Goal: Task Accomplishment & Management: Complete application form

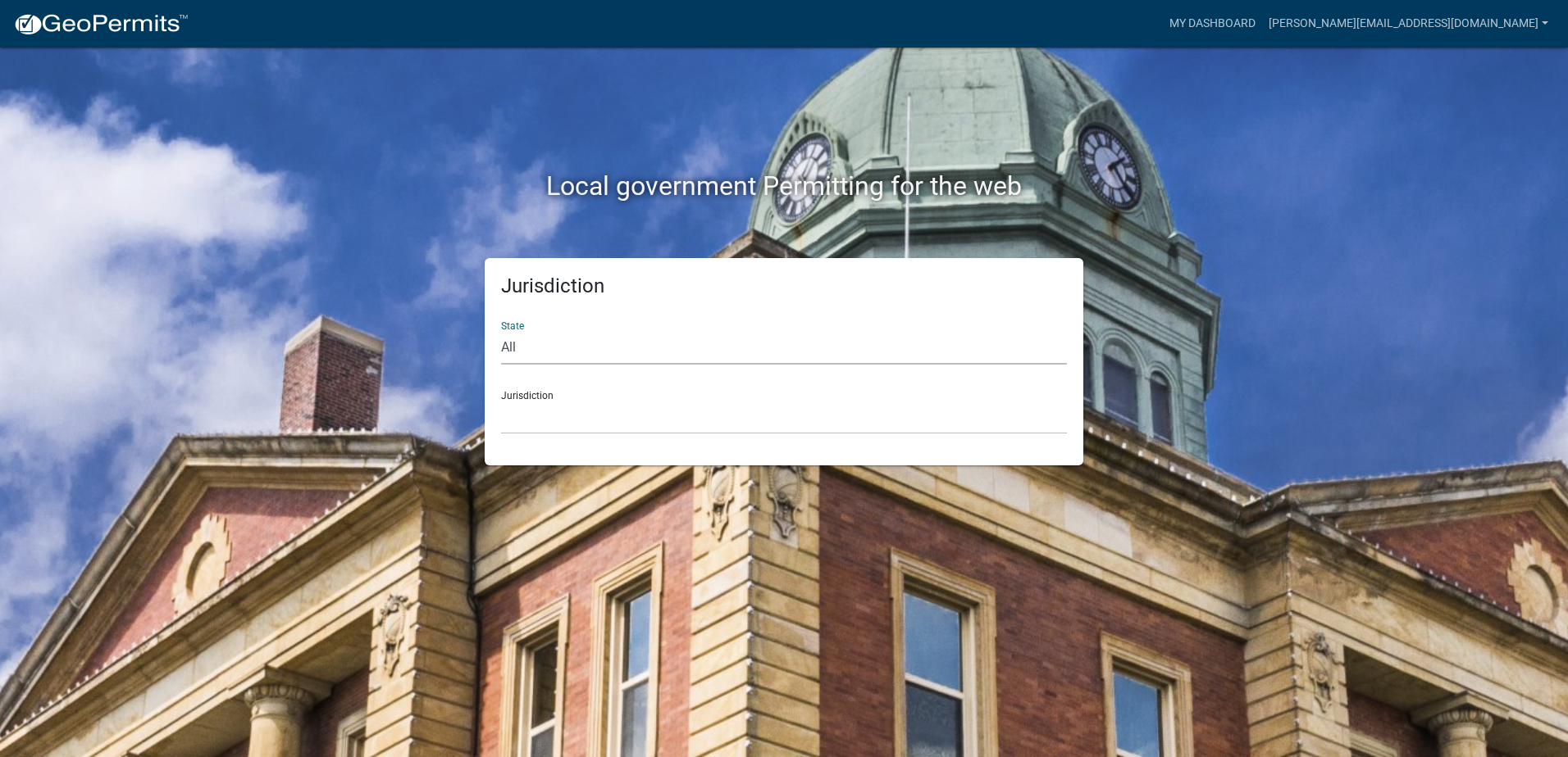
click at [536, 359] on select "All [US_STATE] [US_STATE] [US_STATE] [US_STATE] [US_STATE] [US_STATE] [US_STATE…" at bounding box center [784, 347] width 565 height 33
select select "[US_STATE]"
click at [501, 331] on select "All [US_STATE] [US_STATE] [US_STATE] [US_STATE] [US_STATE] [US_STATE] [US_STATE…" at bounding box center [784, 347] width 565 height 33
click at [566, 410] on select "City of [GEOGRAPHIC_DATA], [US_STATE] City of [GEOGRAPHIC_DATA], [US_STATE] Cit…" at bounding box center [784, 417] width 565 height 33
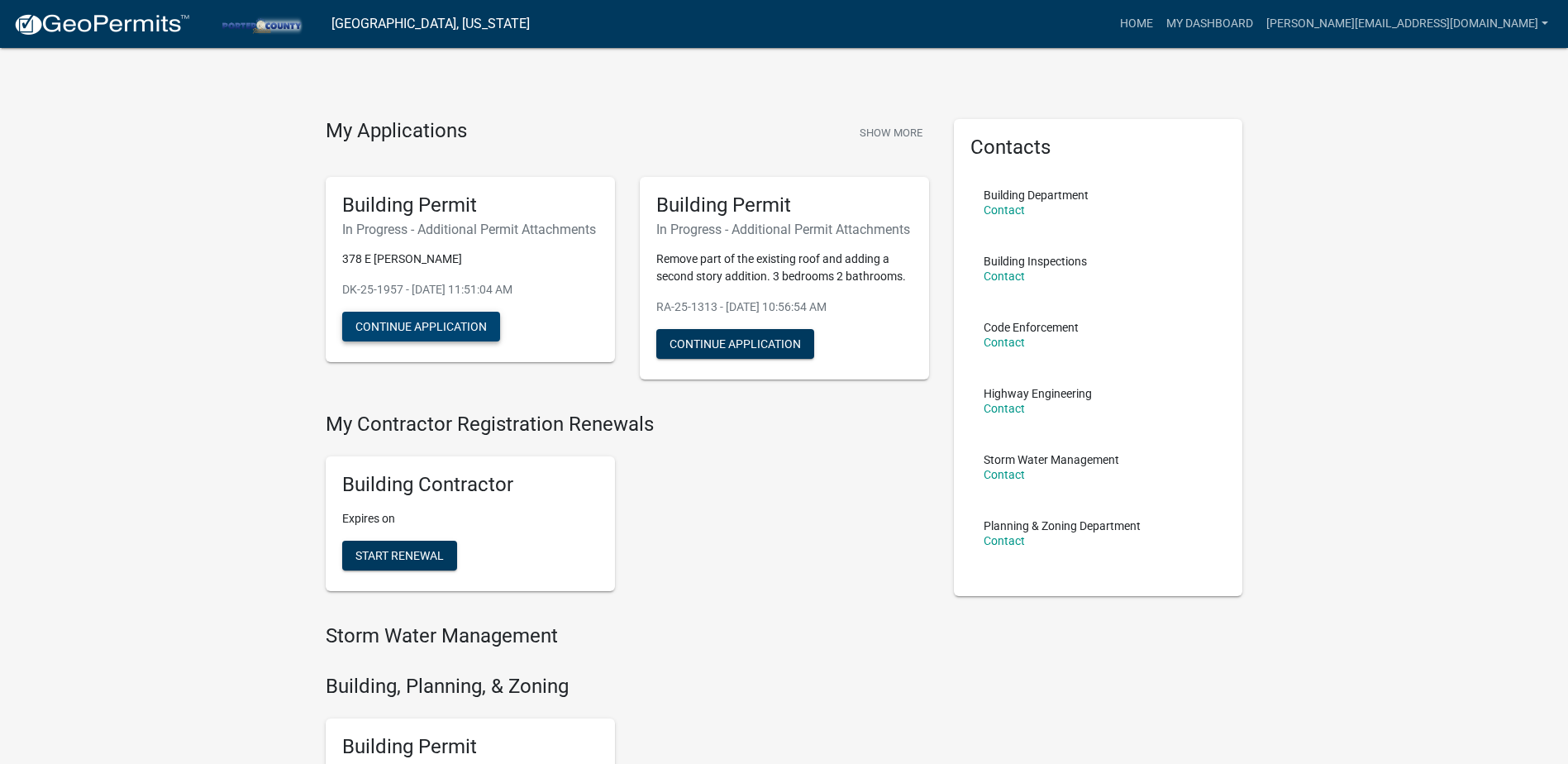
click at [413, 342] on button "Continue Application" at bounding box center [421, 327] width 158 height 30
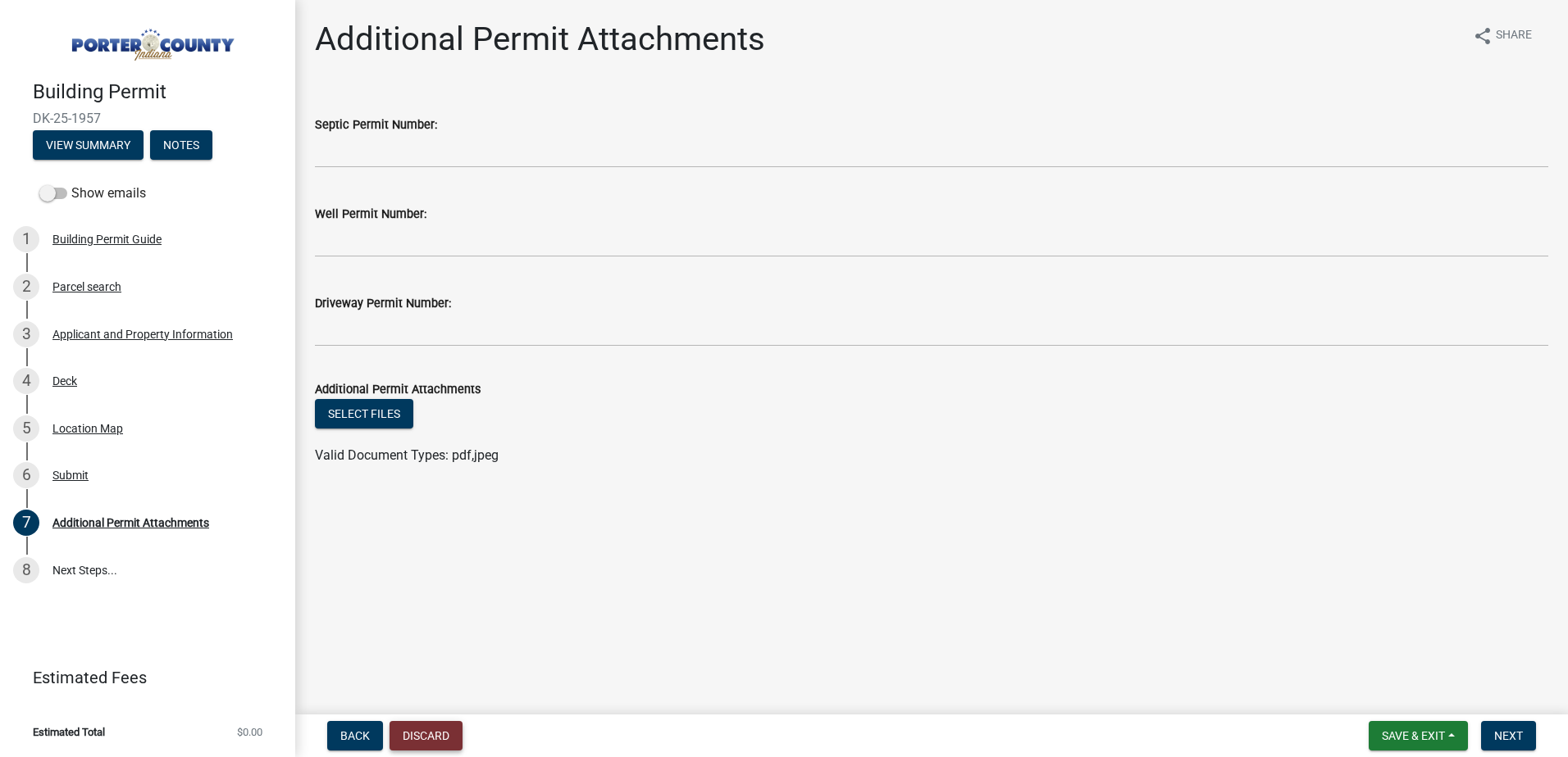
click at [452, 736] on button "Discard" at bounding box center [425, 736] width 73 height 30
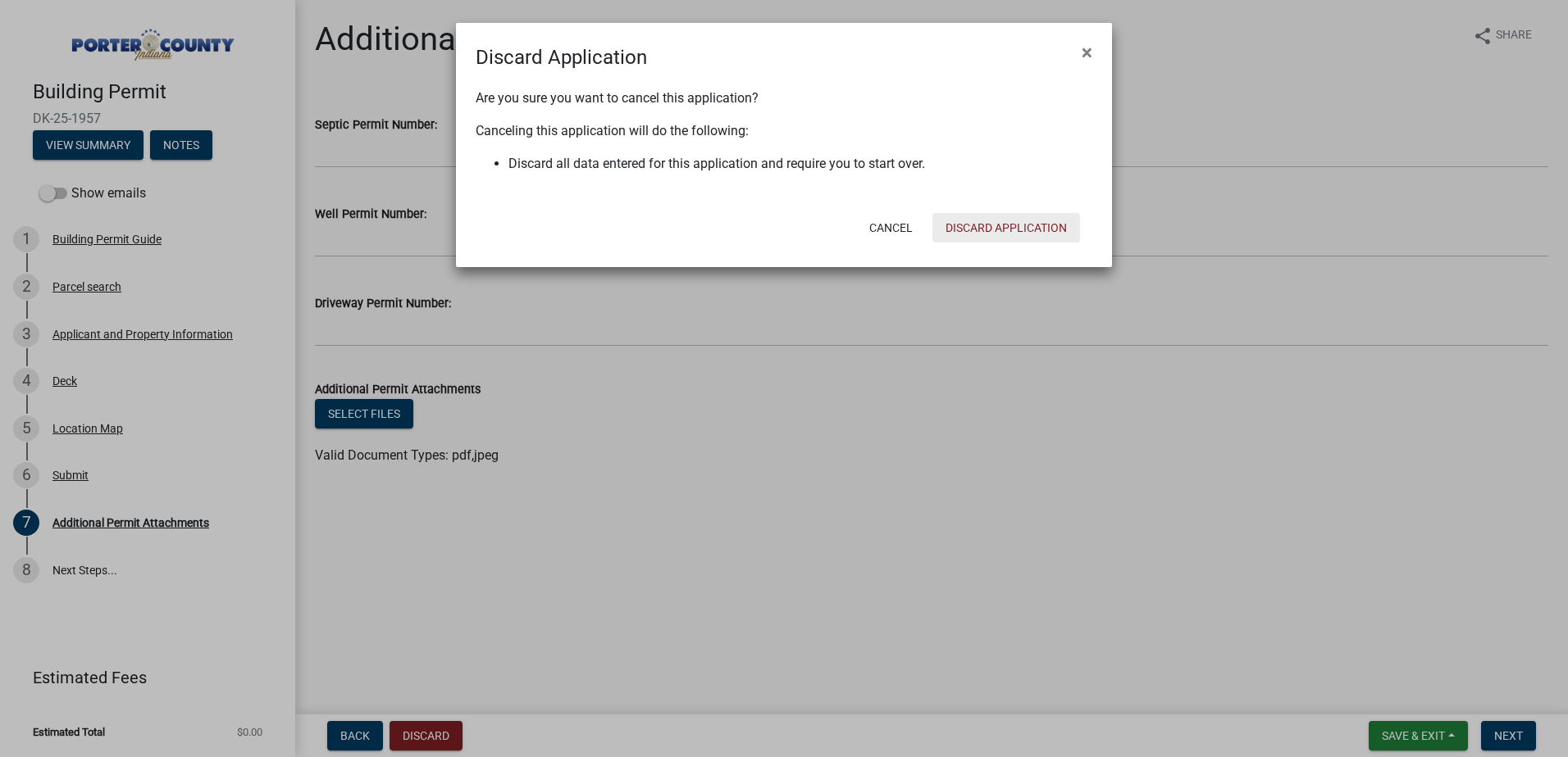
click at [994, 223] on button "Discard Application" at bounding box center [1007, 227] width 148 height 30
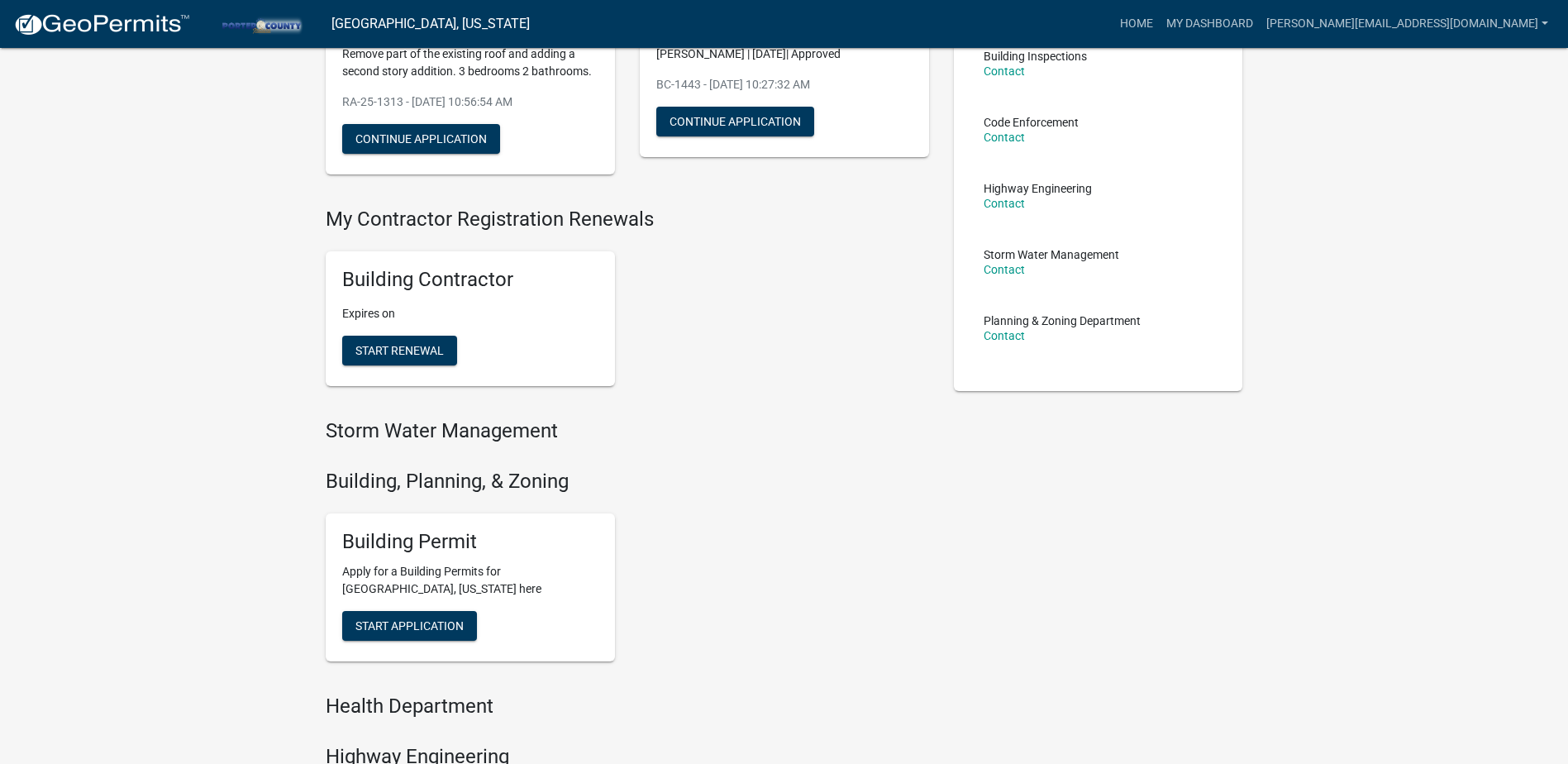
scroll to position [331, 0]
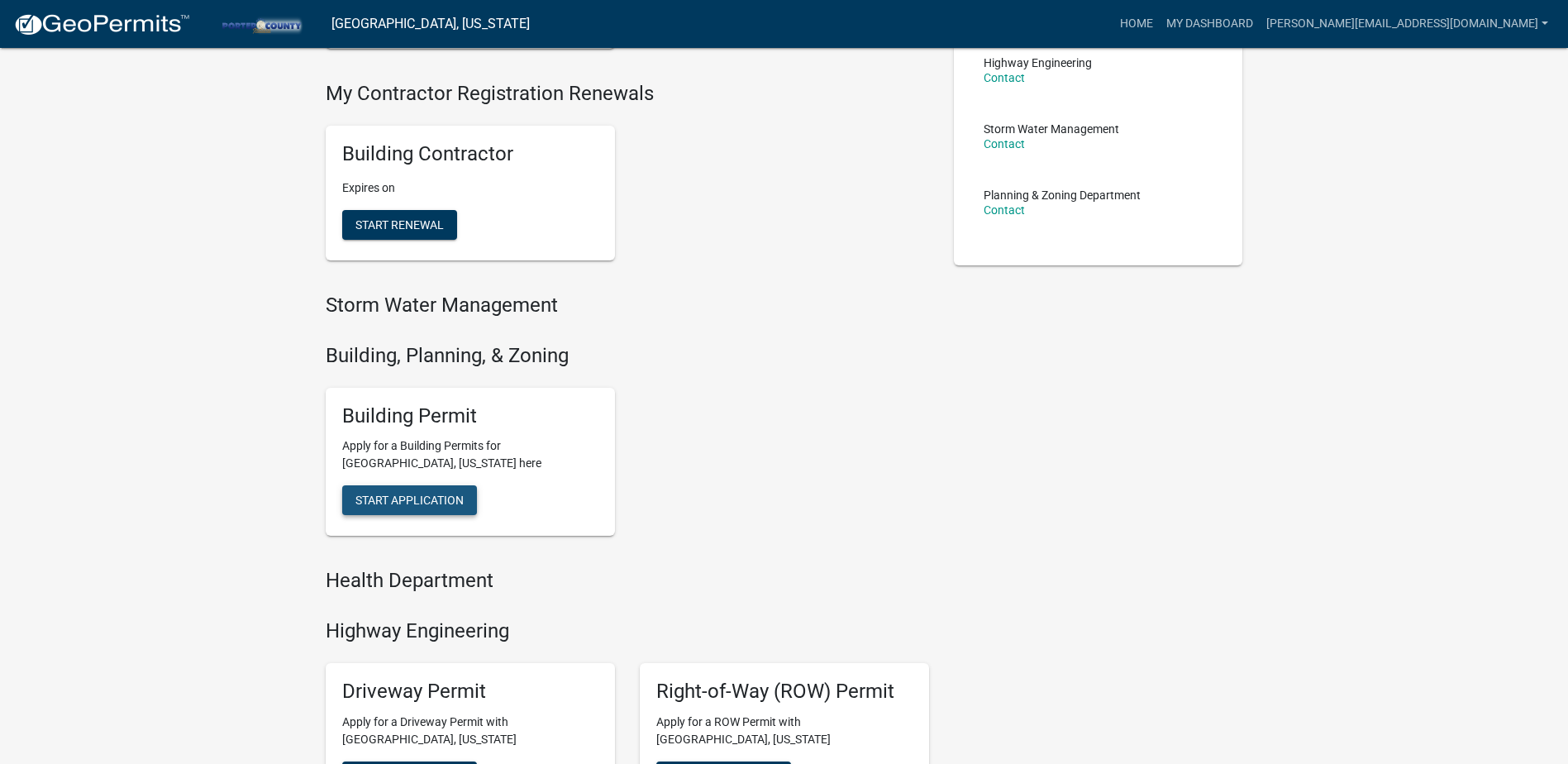
click at [413, 507] on span "Start Application" at bounding box center [409, 500] width 108 height 13
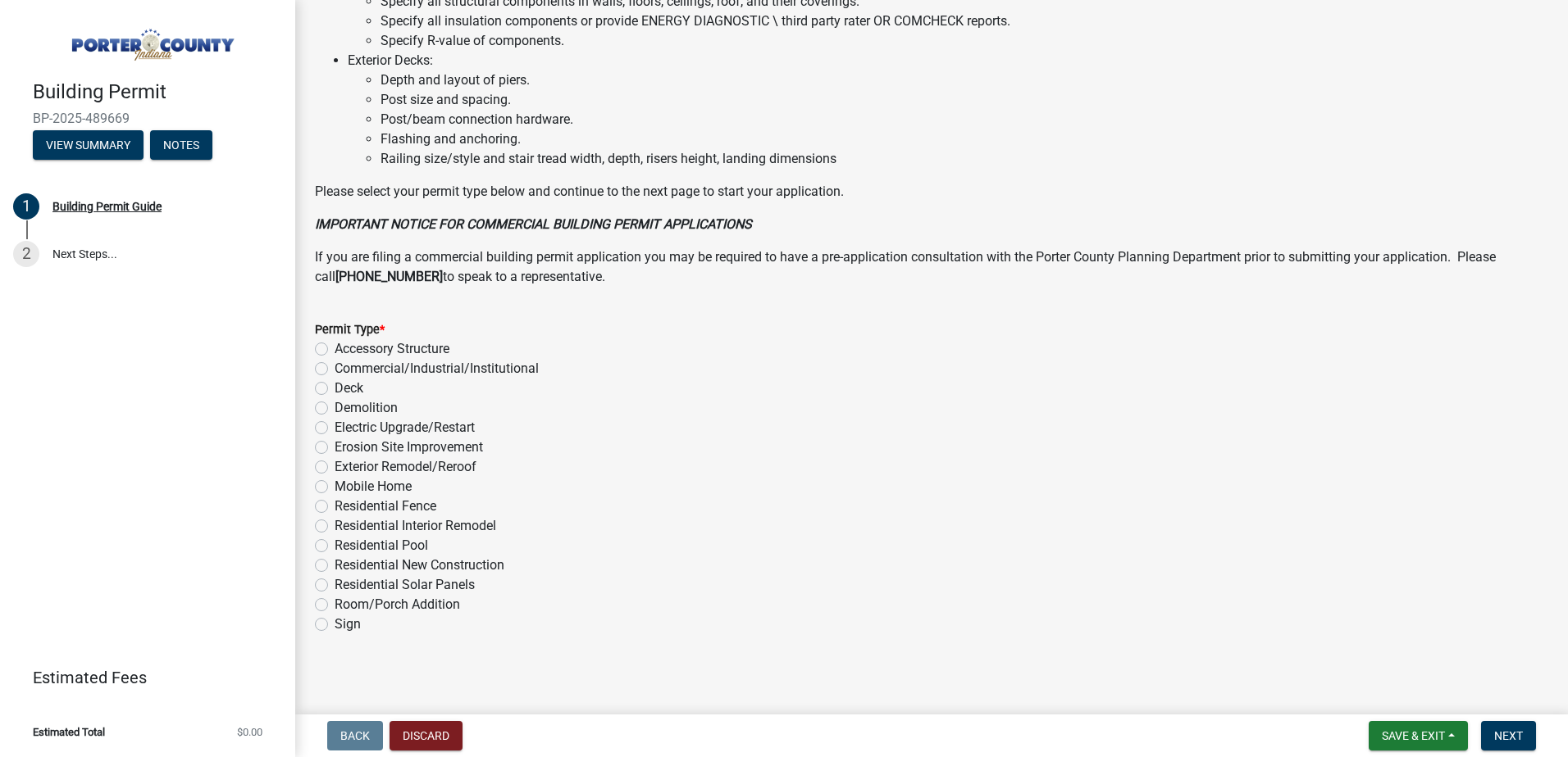
scroll to position [1093, 0]
click at [439, 604] on label "Room/Porch Addition" at bounding box center [397, 604] width 125 height 20
click at [346, 604] on input "Room/Porch Addition" at bounding box center [340, 599] width 11 height 11
radio input "true"
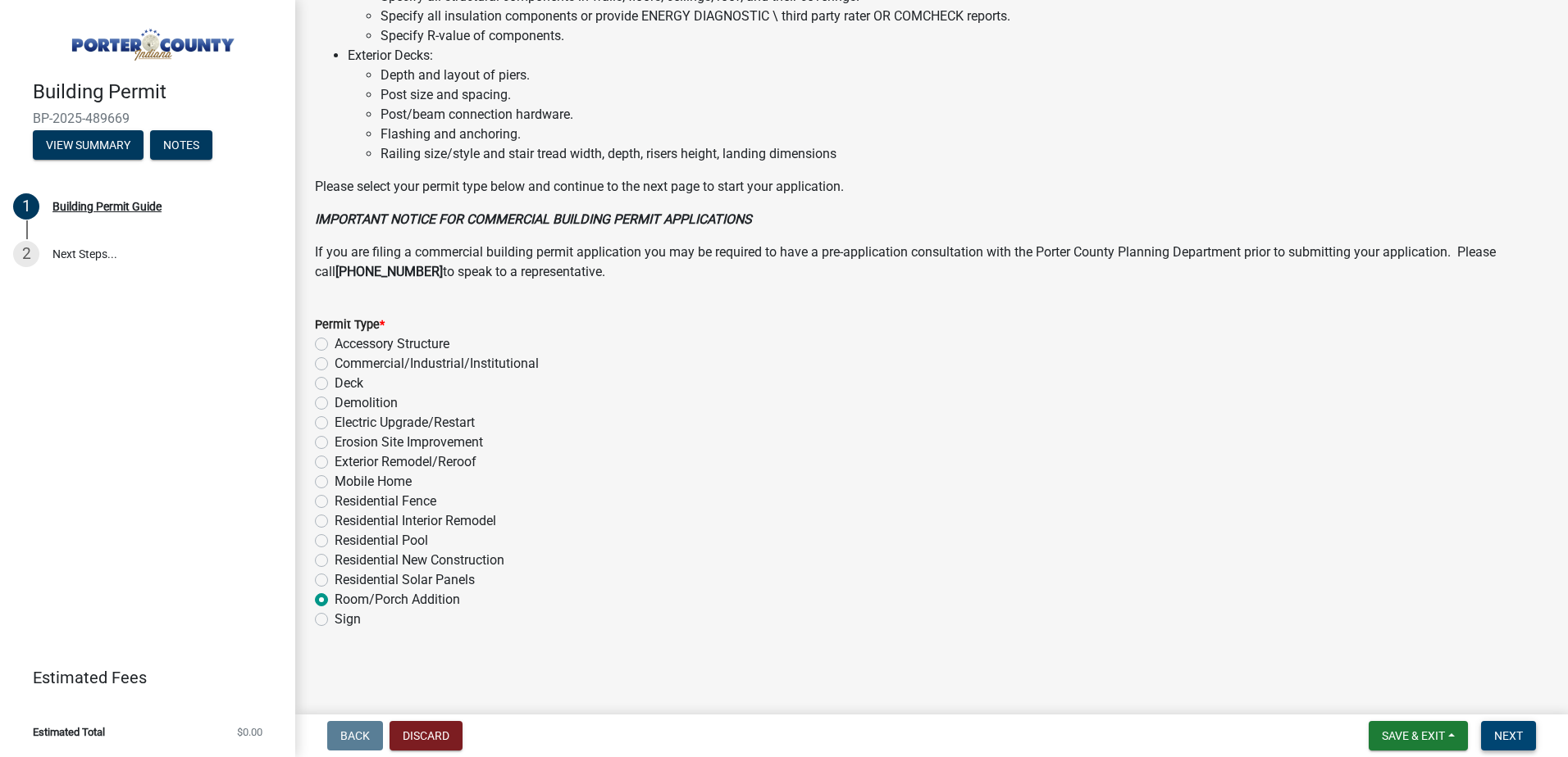
click at [1493, 729] on button "Next" at bounding box center [1509, 736] width 55 height 30
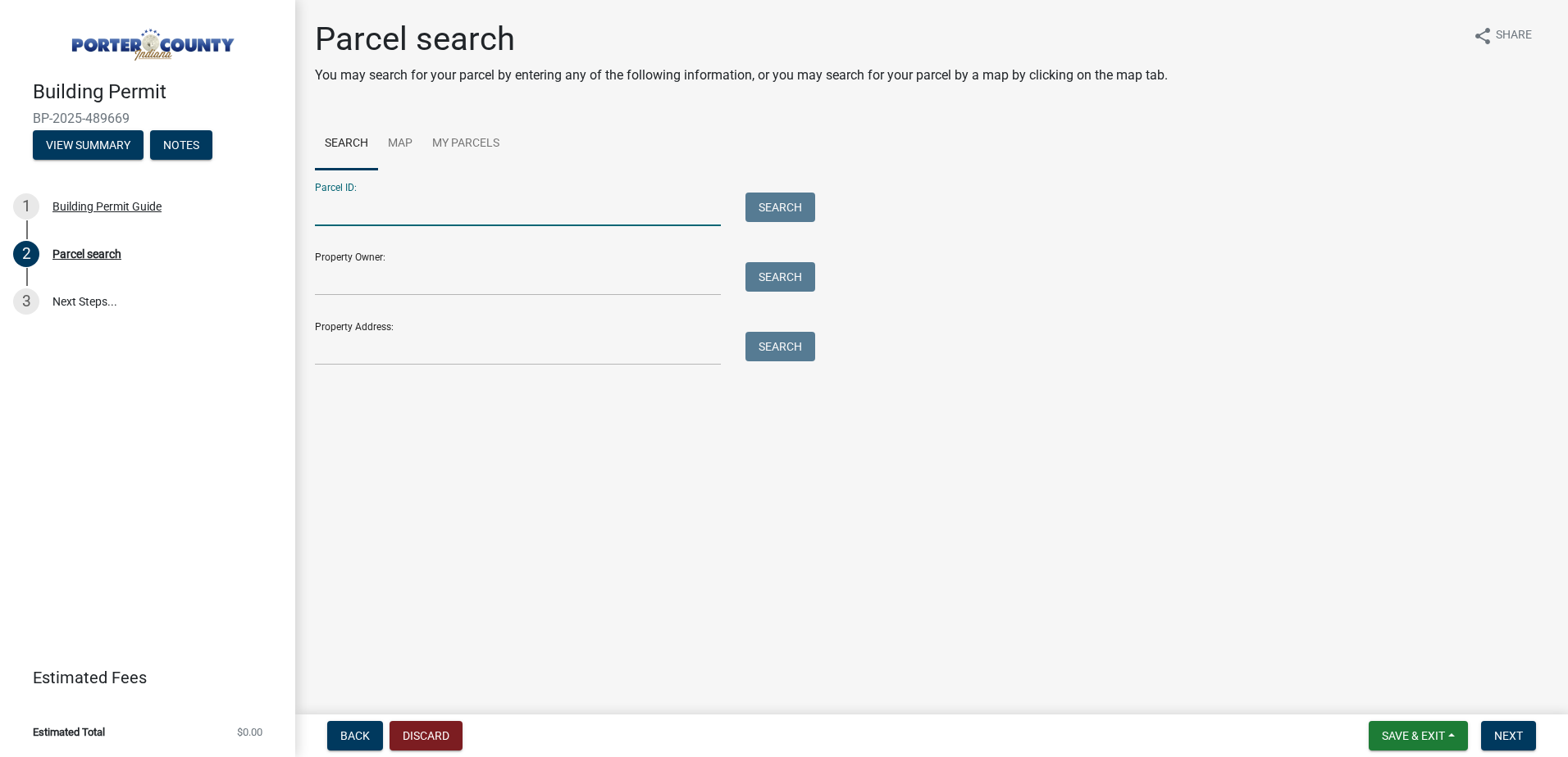
click at [379, 213] on input "Parcel ID:" at bounding box center [518, 210] width 406 height 33
paste input "64-10-16-201-007.000-020"
type input "64-10-16-201-007.000-020"
click at [795, 198] on button "Search" at bounding box center [780, 208] width 70 height 30
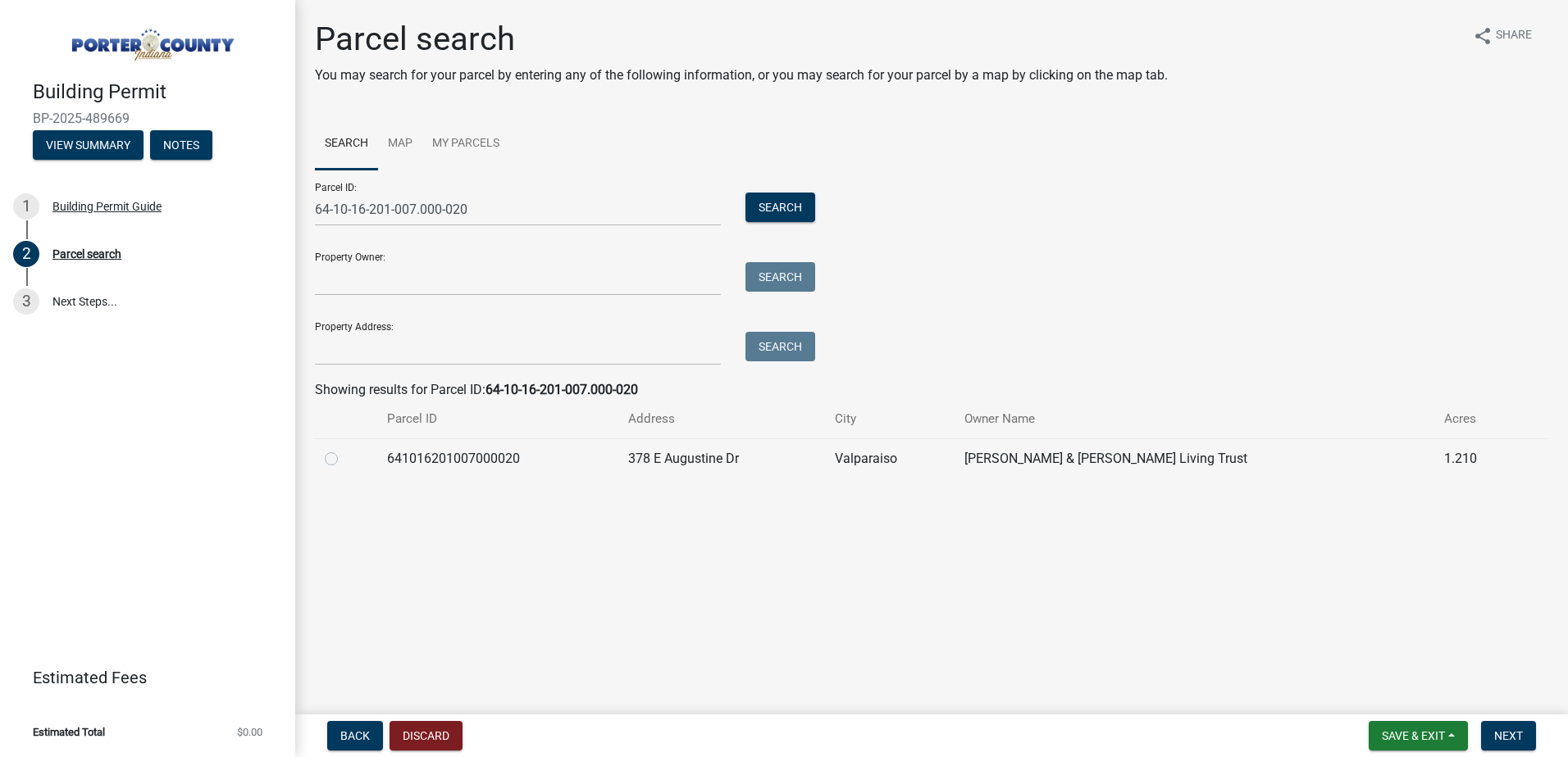
click at [345, 449] on label at bounding box center [345, 449] width 0 height 0
click at [345, 453] on input "radio" at bounding box center [350, 454] width 11 height 11
radio input "true"
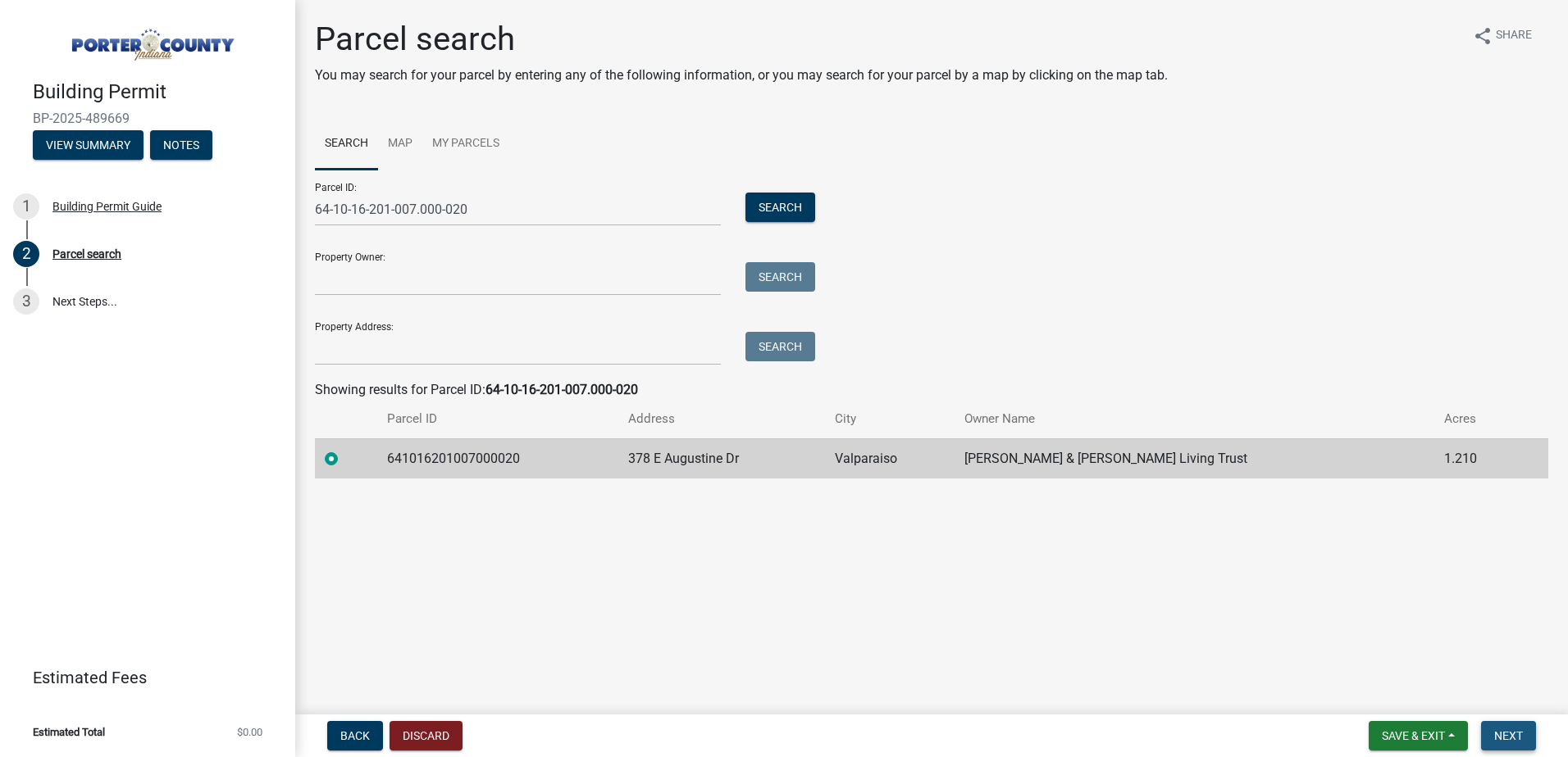
click at [1516, 746] on button "Next" at bounding box center [1509, 736] width 55 height 30
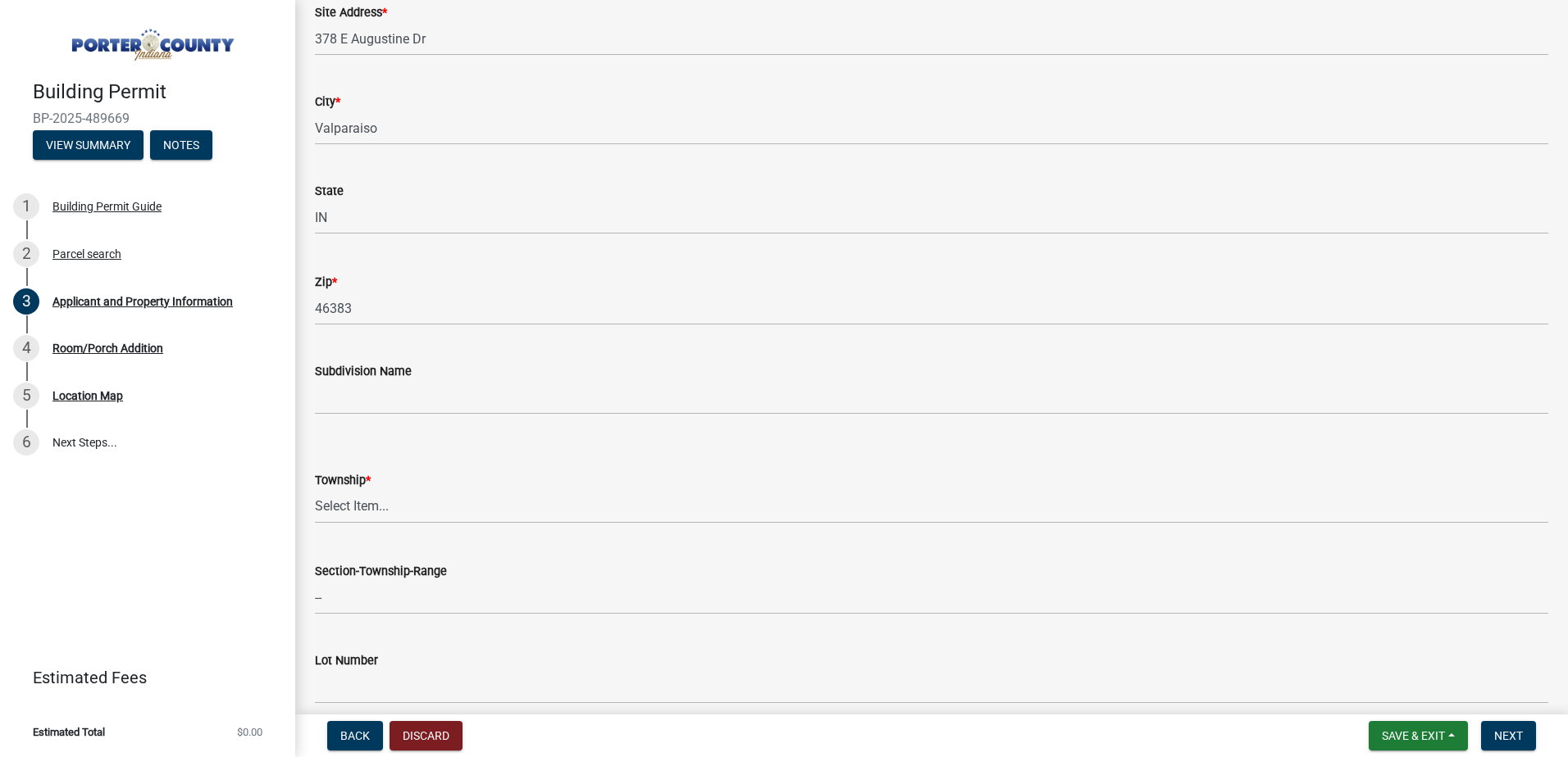
scroll to position [437, 0]
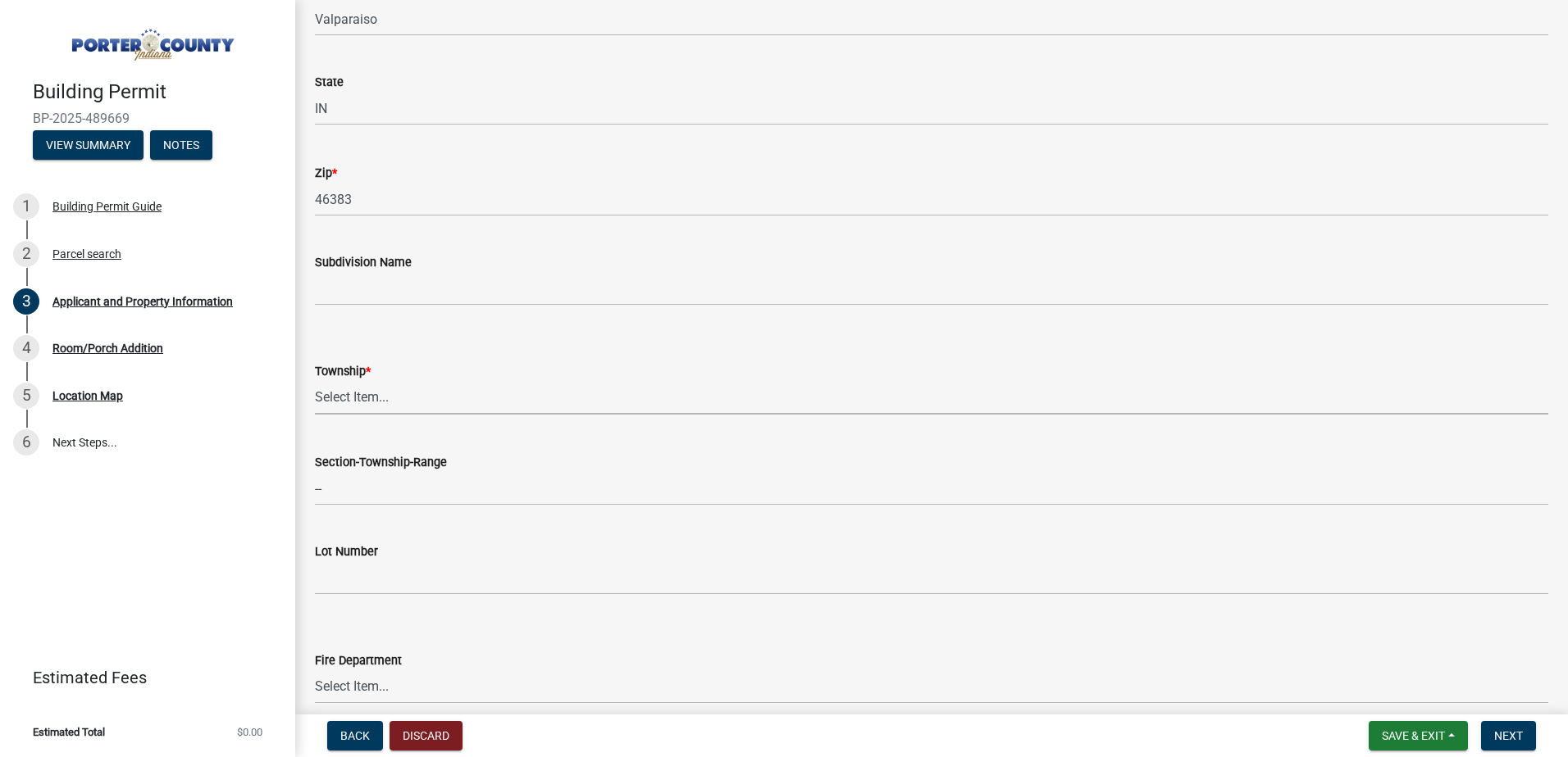
click at [567, 395] on select "Select Item... [PERSON_NAME][GEOGRAPHIC_DATA] [PERSON_NAME][GEOGRAPHIC_DATA] [G…" at bounding box center [932, 398] width 1233 height 33
click at [315, 381] on select "Select Item... [PERSON_NAME][GEOGRAPHIC_DATA] [PERSON_NAME][GEOGRAPHIC_DATA] [G…" at bounding box center [932, 398] width 1233 height 33
select select "3d0e3105-d46a-462c-9cf4-b32453f427e3"
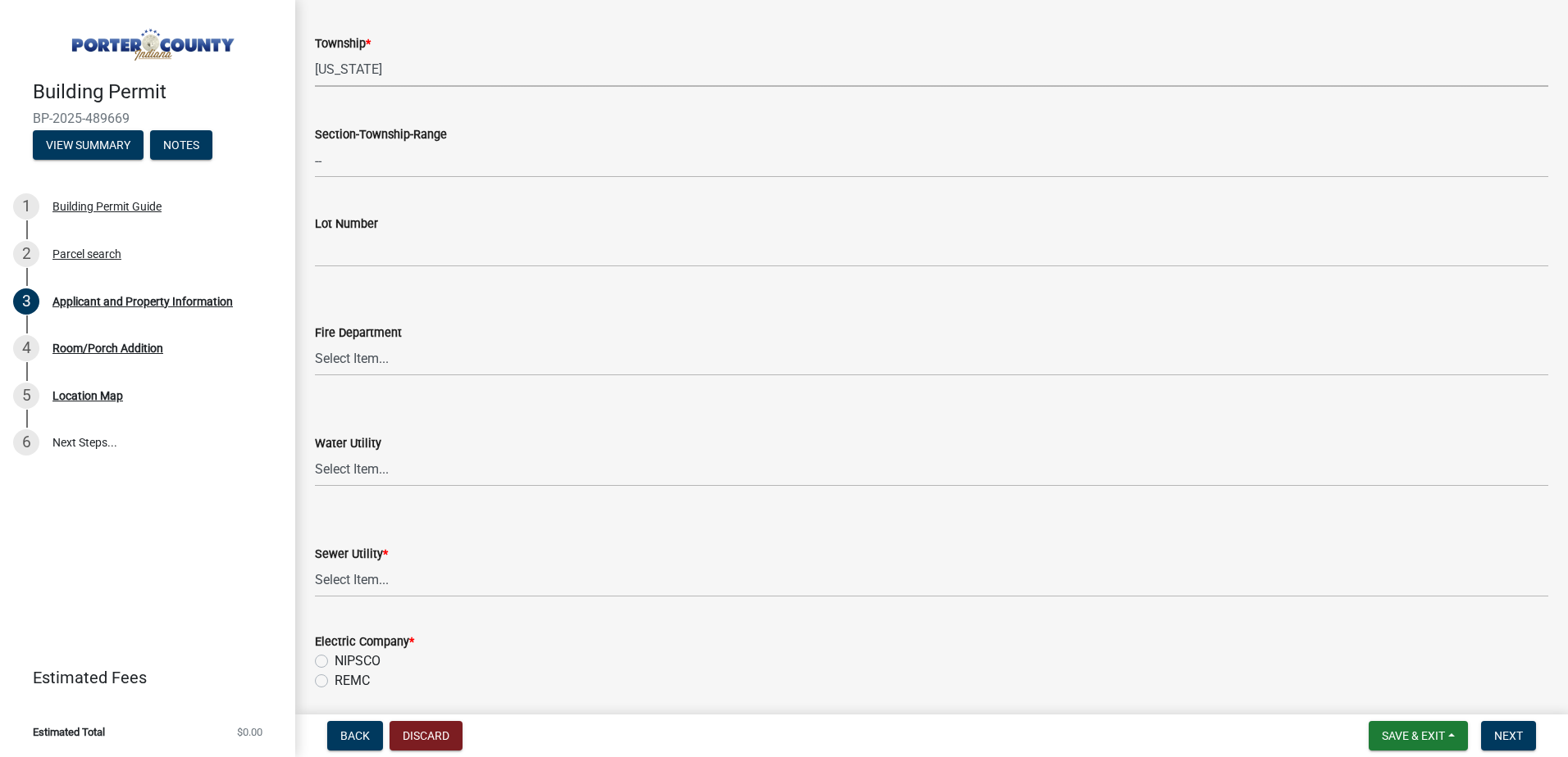
scroll to position [874, 0]
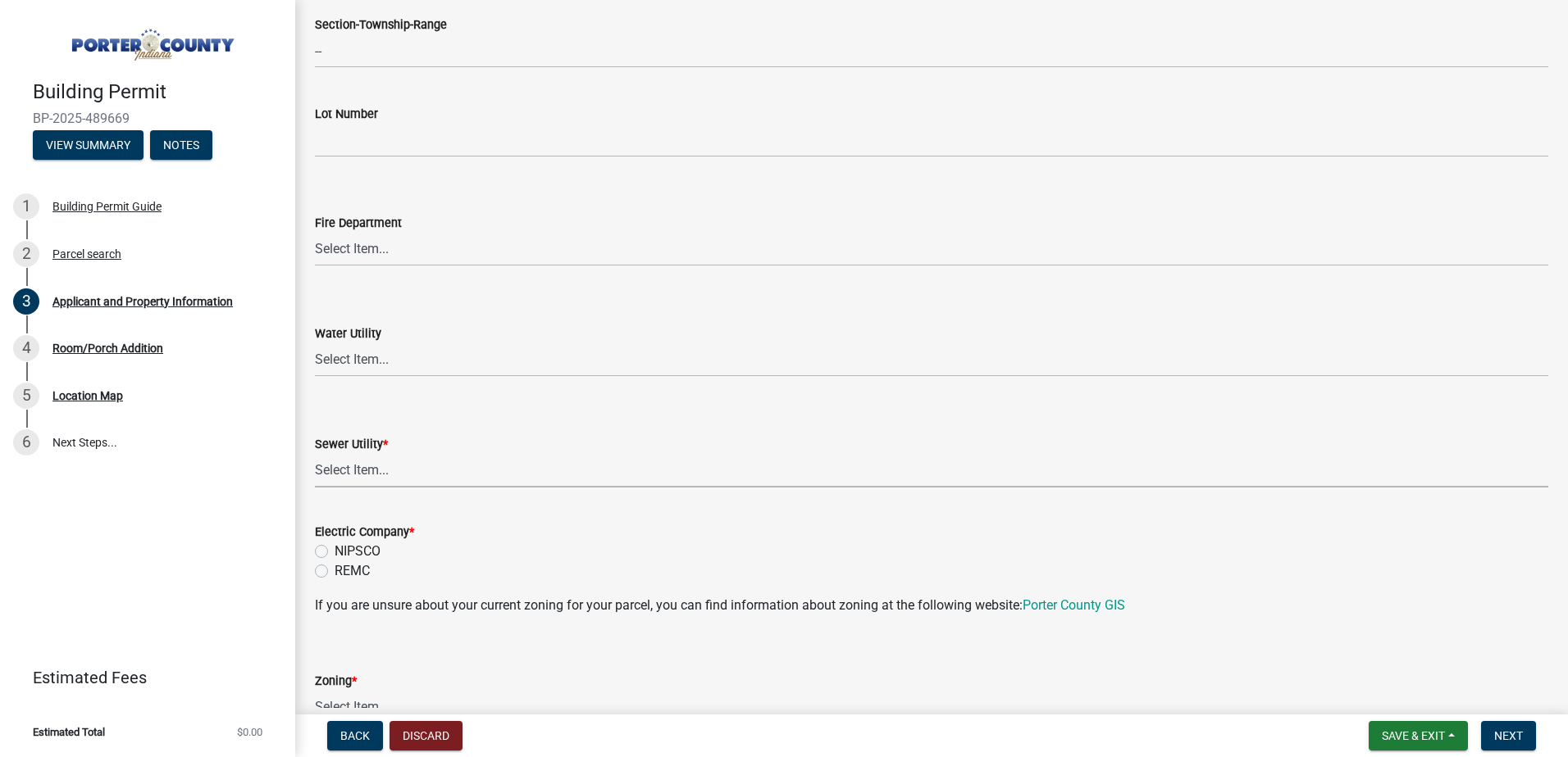
click at [407, 471] on select "Select Item... Aqua [US_STATE] Inc Damon Run Falling Waters Lake Eliza - LEACD …" at bounding box center [932, 471] width 1233 height 33
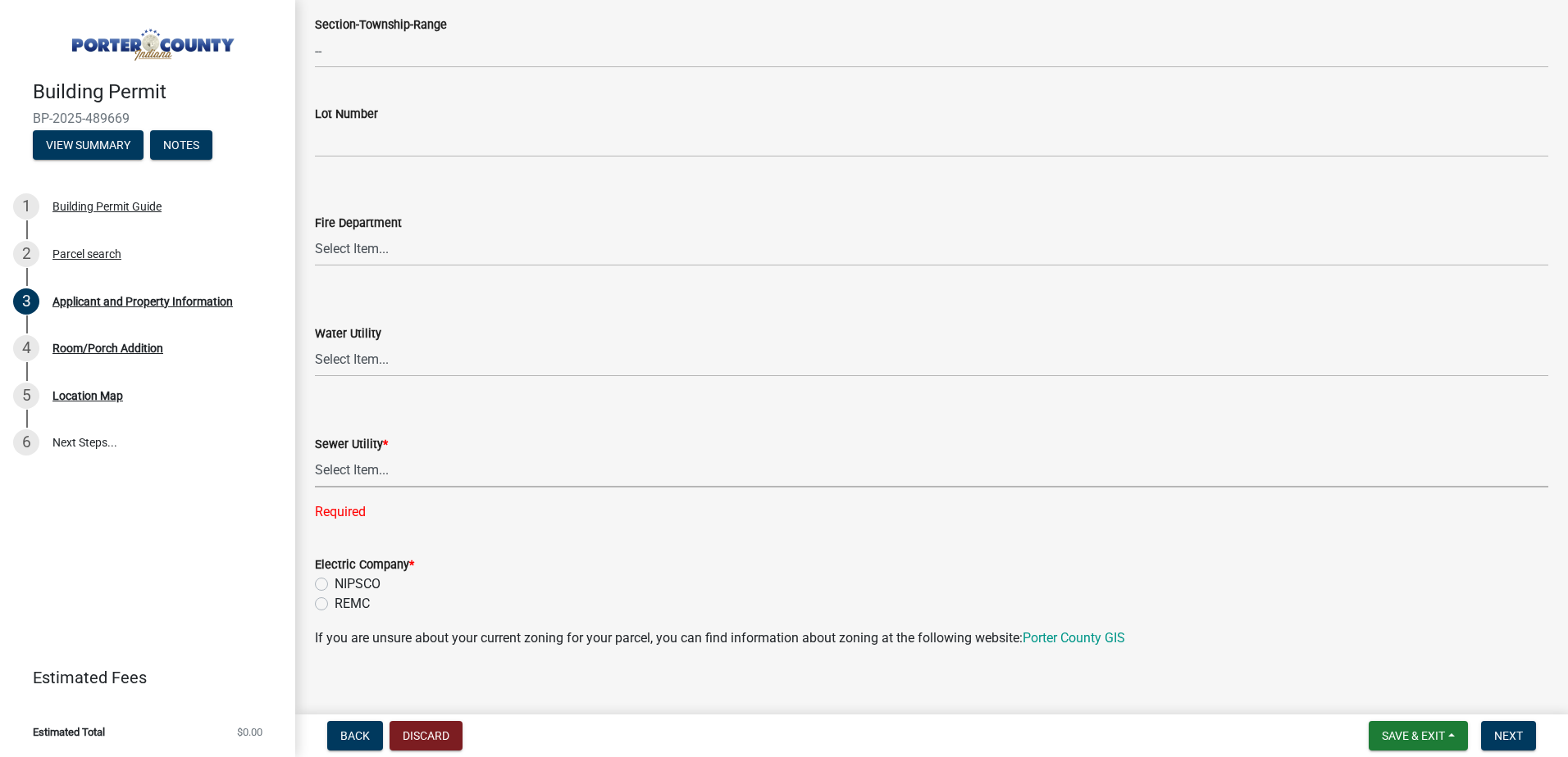
click at [435, 467] on select "Select Item... Aqua [US_STATE] Inc Damon Run Falling Waters Lake Eliza - LEACD …" at bounding box center [932, 471] width 1233 height 33
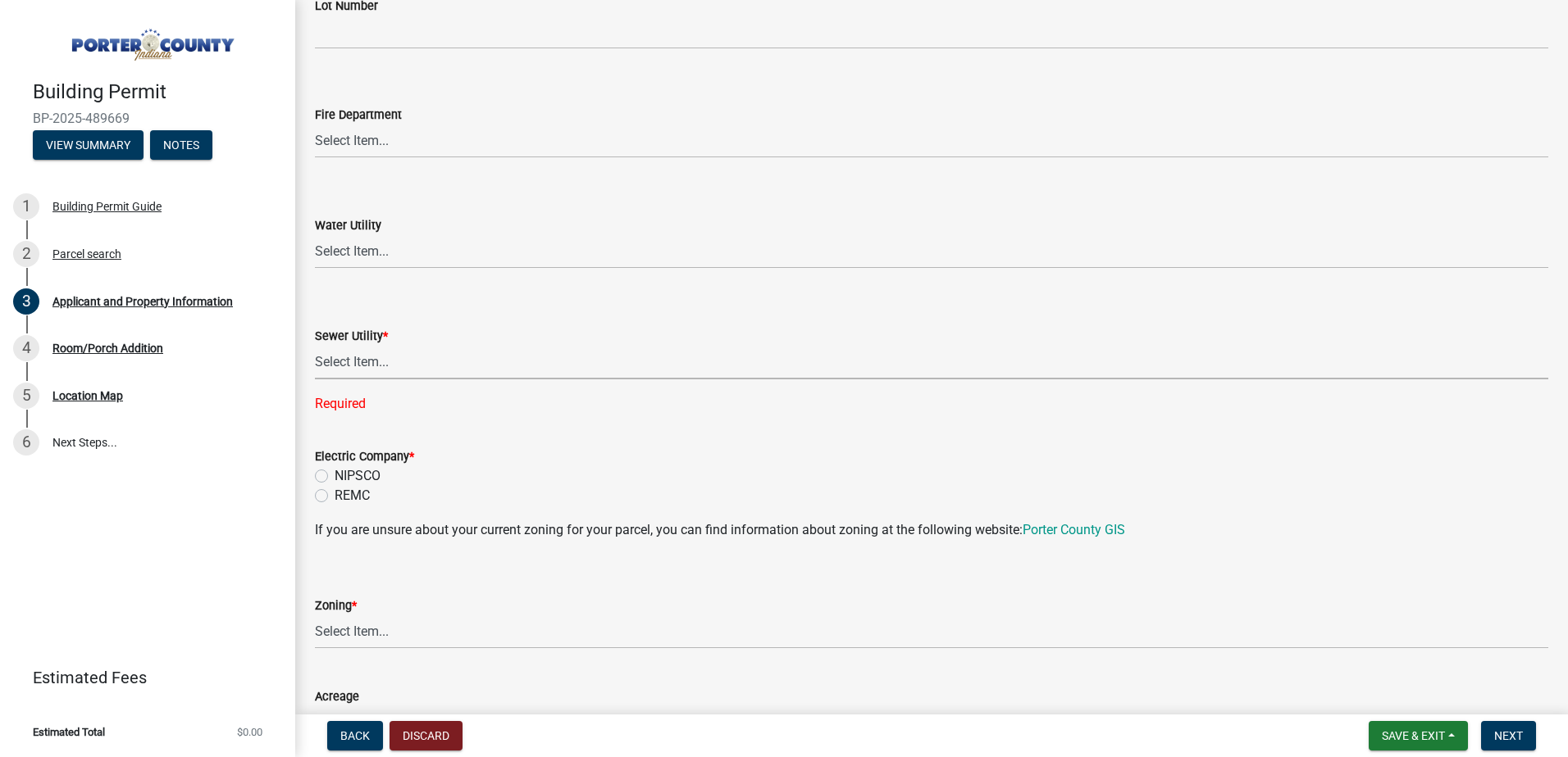
scroll to position [983, 0]
click at [356, 476] on label "NIPSCO" at bounding box center [358, 475] width 46 height 20
click at [346, 476] on input "NIPSCO" at bounding box center [340, 471] width 11 height 11
radio input "true"
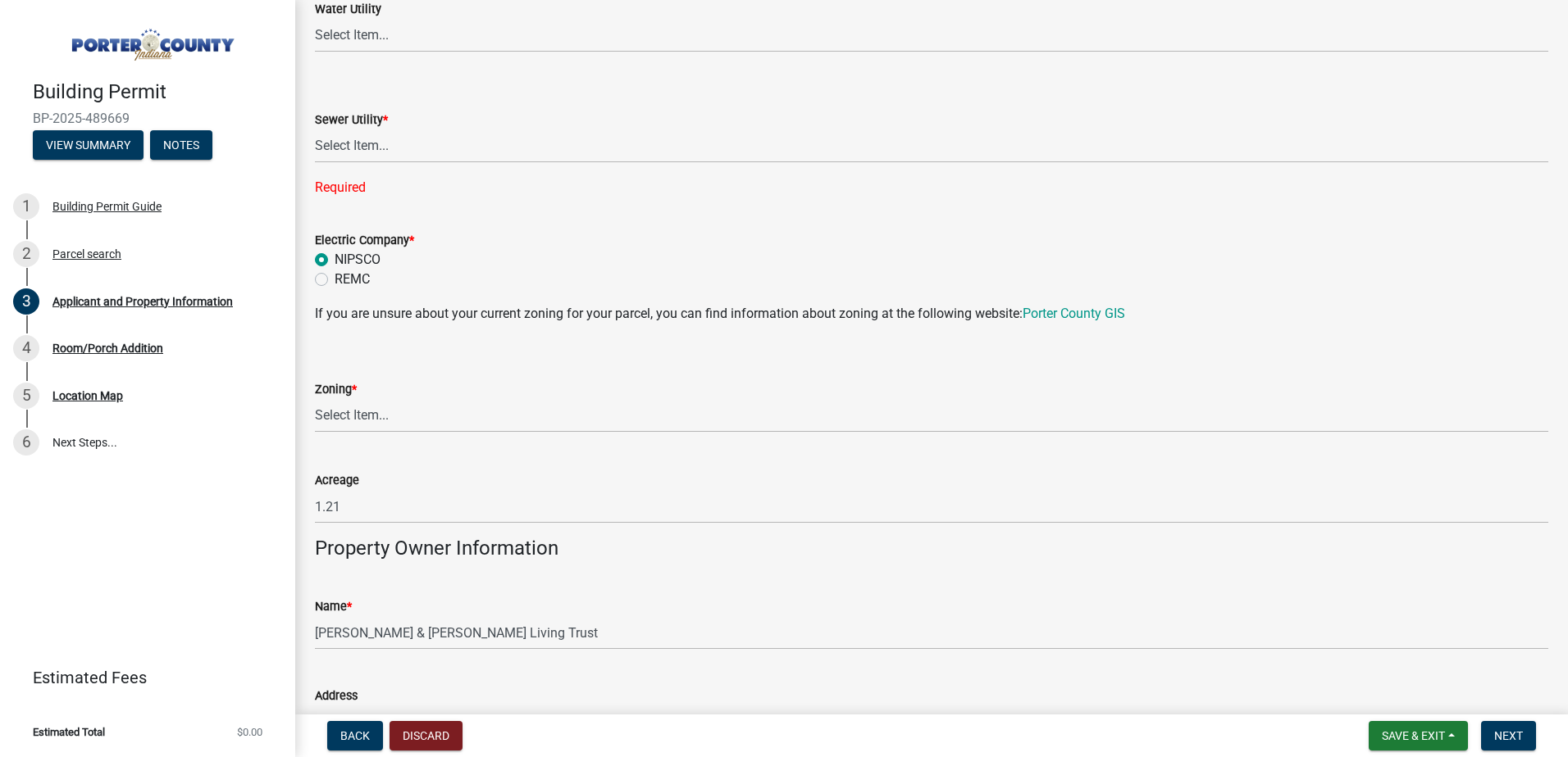
scroll to position [1202, 0]
click at [380, 420] on select "Select Item... A1 A2 CH CM CN I1 I2 I3 IN MP OT P1 P2 PUD R1 R2 R3 R4 RL RR" at bounding box center [932, 412] width 1233 height 33
click at [315, 396] on select "Select Item... A1 A2 CH CM CN I1 I2 I3 IN MP OT P1 P2 PUD R1 R2 R3 R4 RL RR" at bounding box center [932, 412] width 1233 height 33
select select "92efe679-05f4-414a-9426-51627fba5de6"
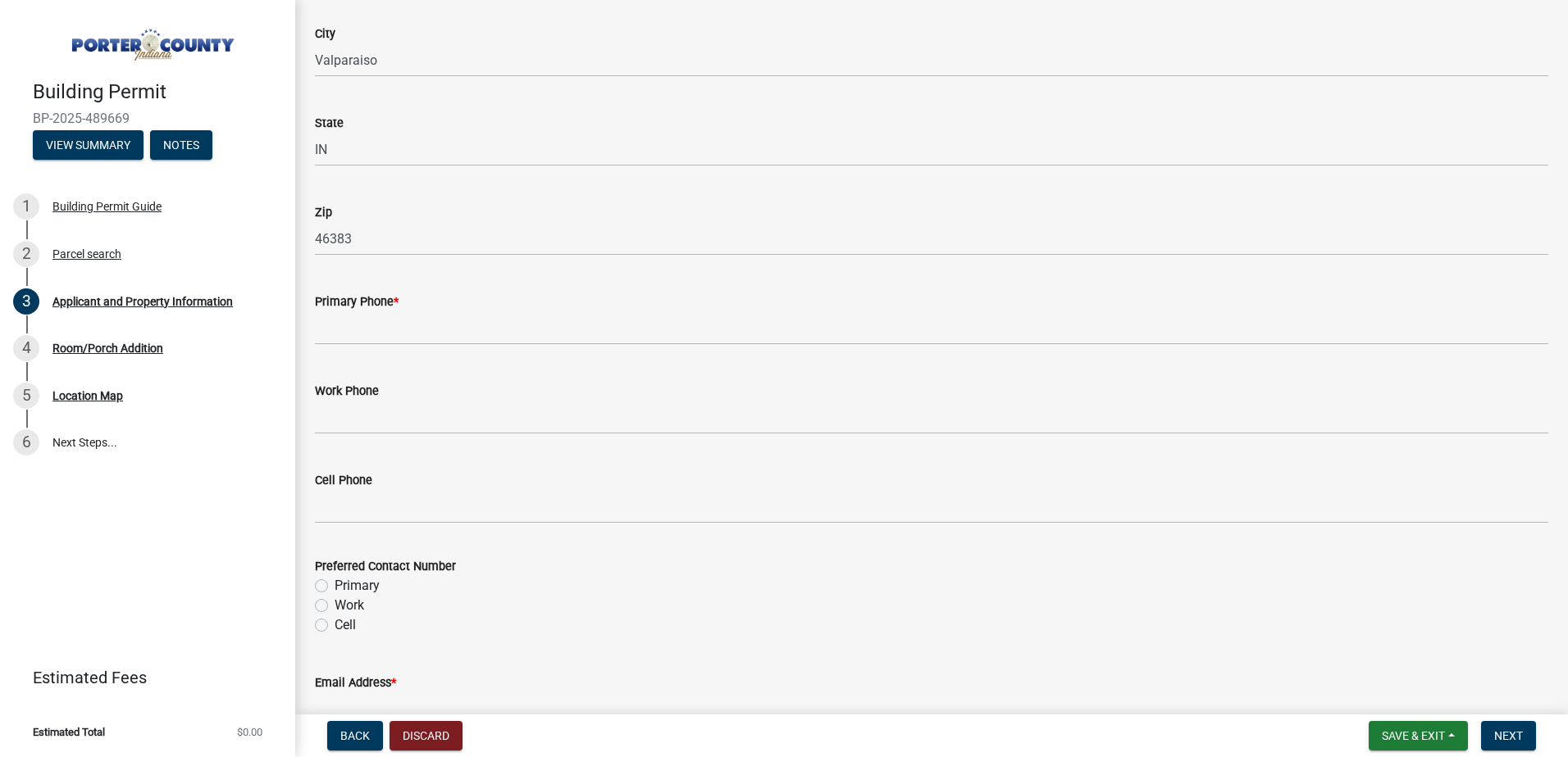
scroll to position [1967, 0]
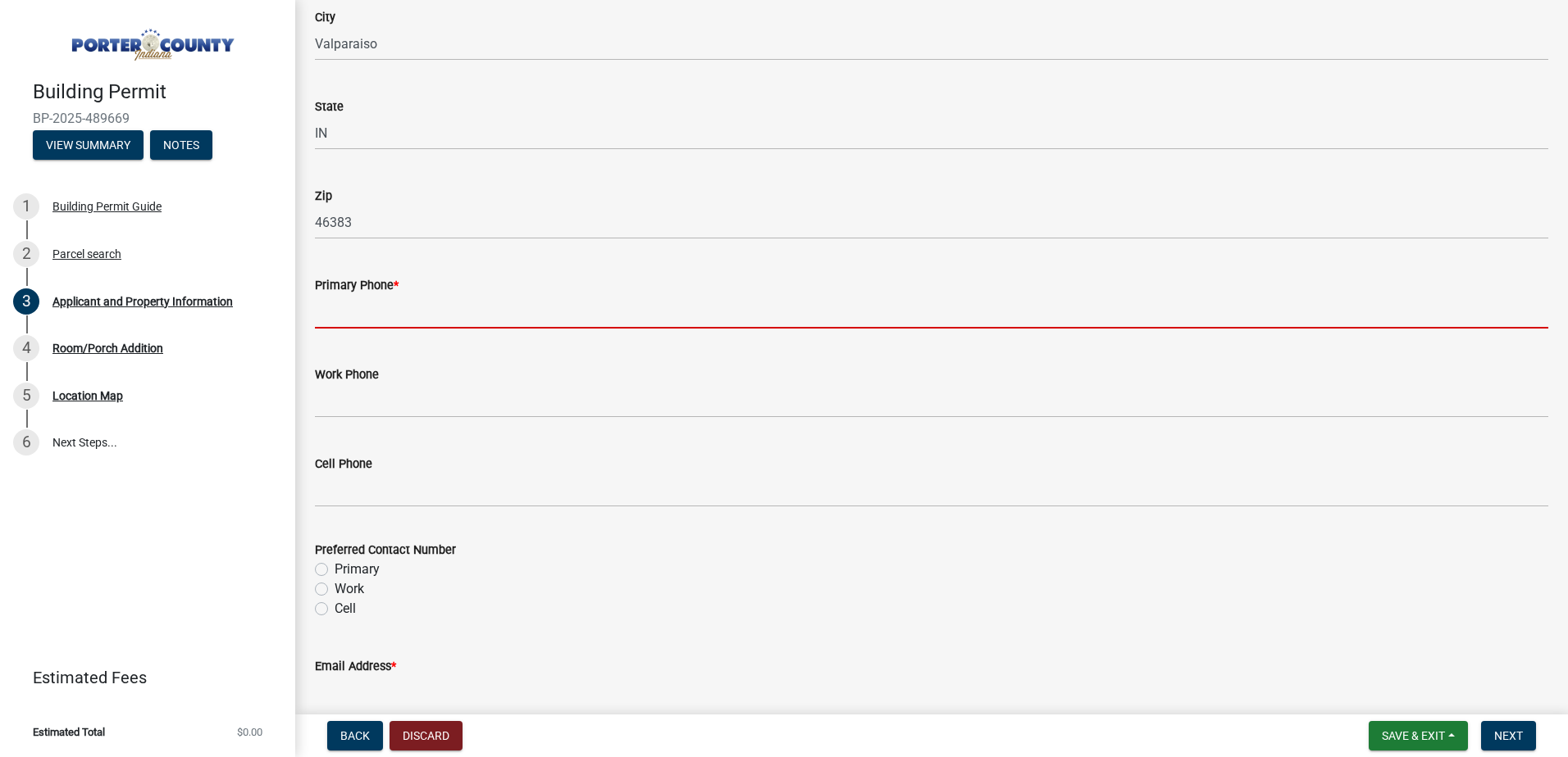
click at [439, 326] on input "Primary Phone *" at bounding box center [932, 312] width 1233 height 33
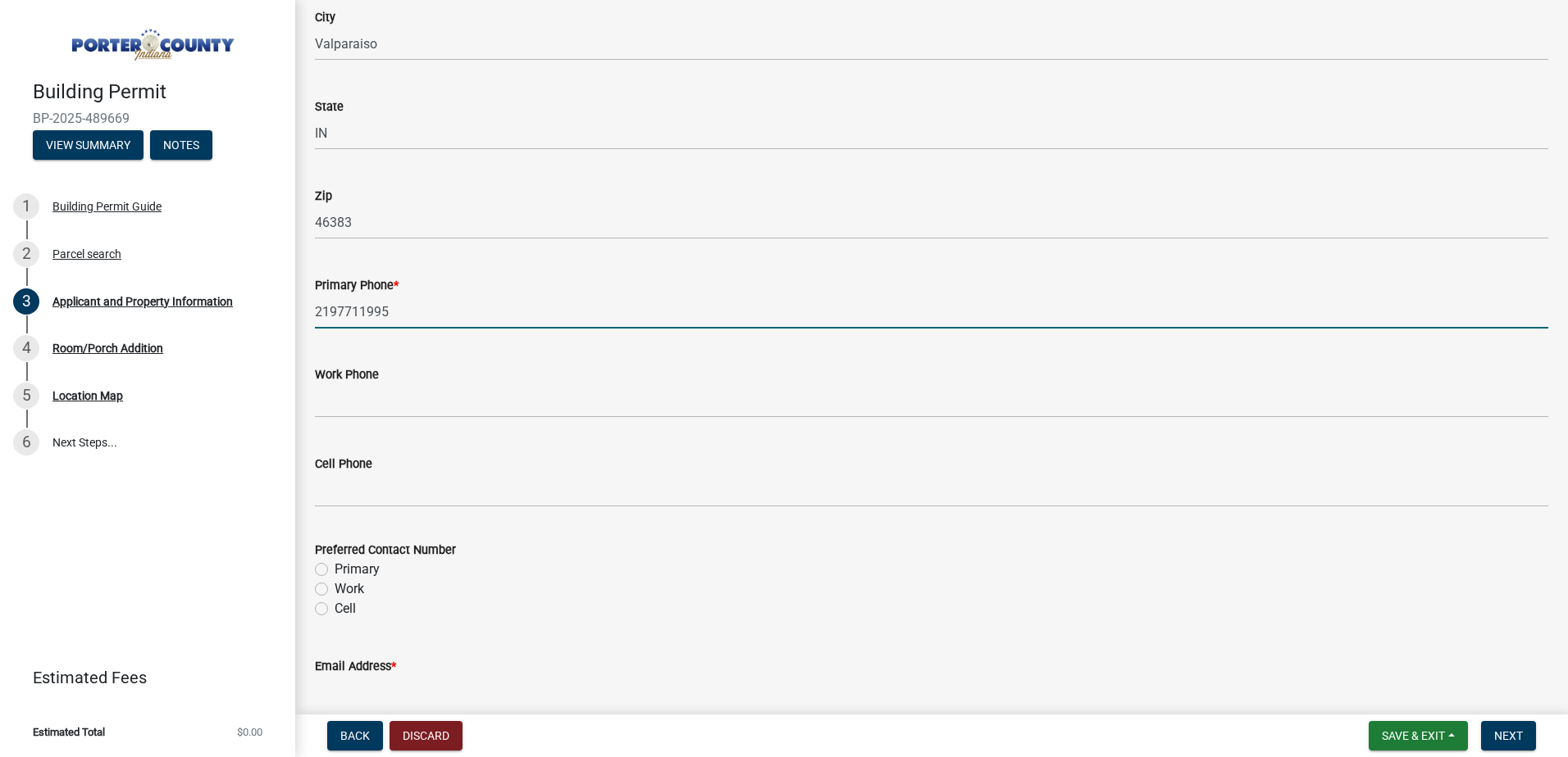
type input "2197711995"
click at [595, 543] on div "Preferred Contact Number" at bounding box center [932, 550] width 1233 height 20
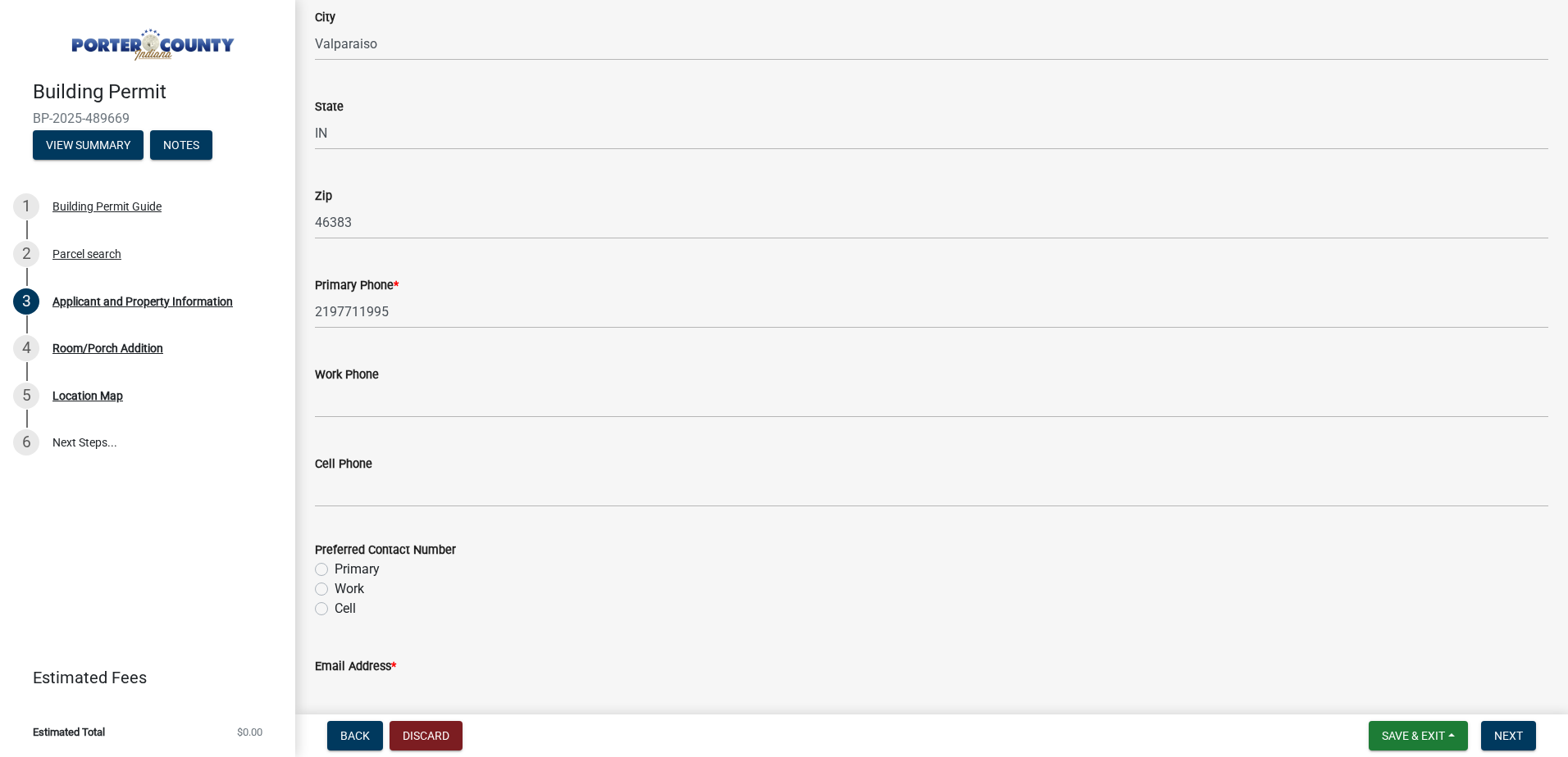
click at [345, 567] on label "Primary" at bounding box center [358, 570] width 45 height 20
click at [345, 567] on input "Primary" at bounding box center [340, 565] width 11 height 11
radio input "true"
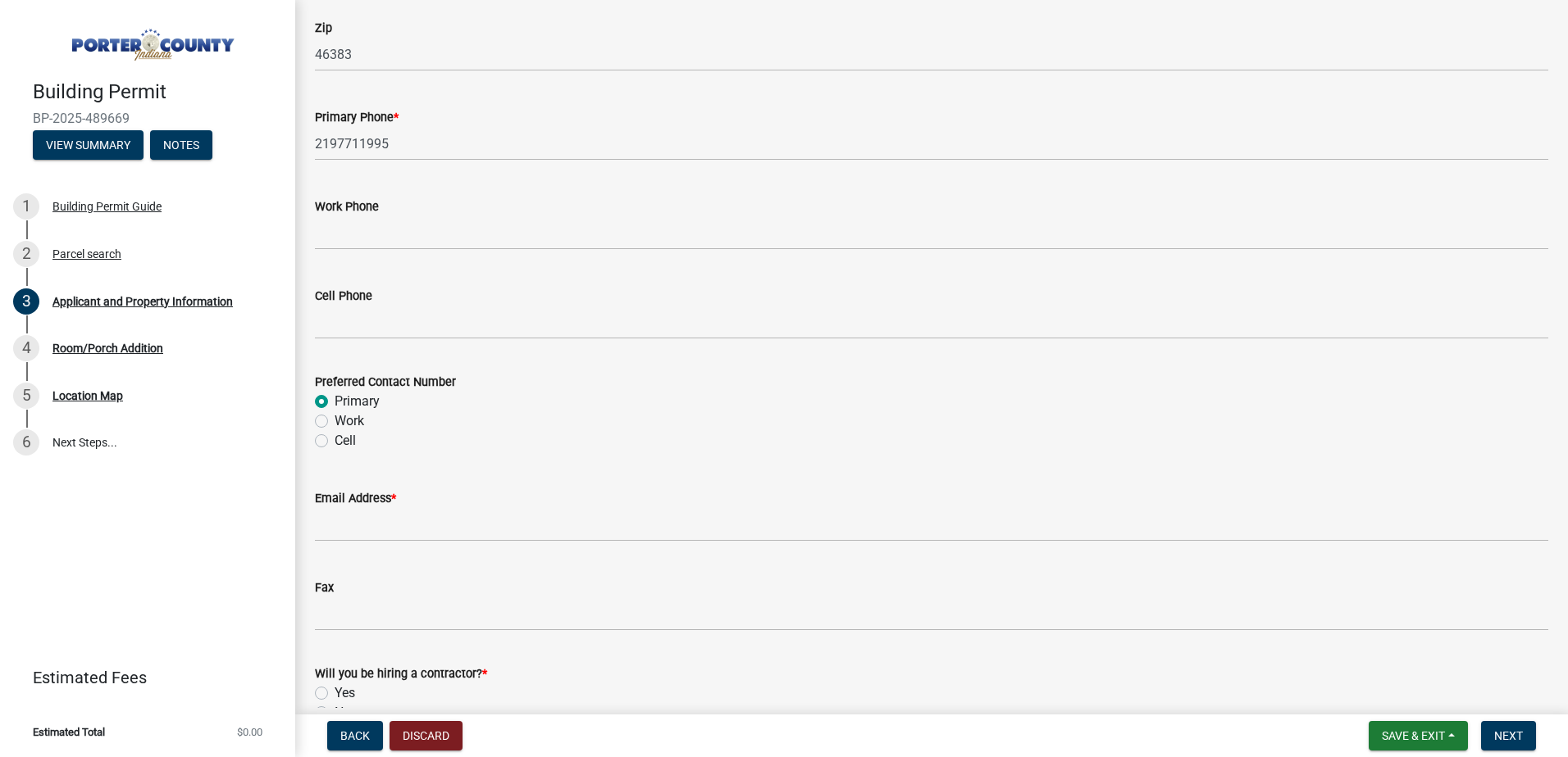
scroll to position [2295, 0]
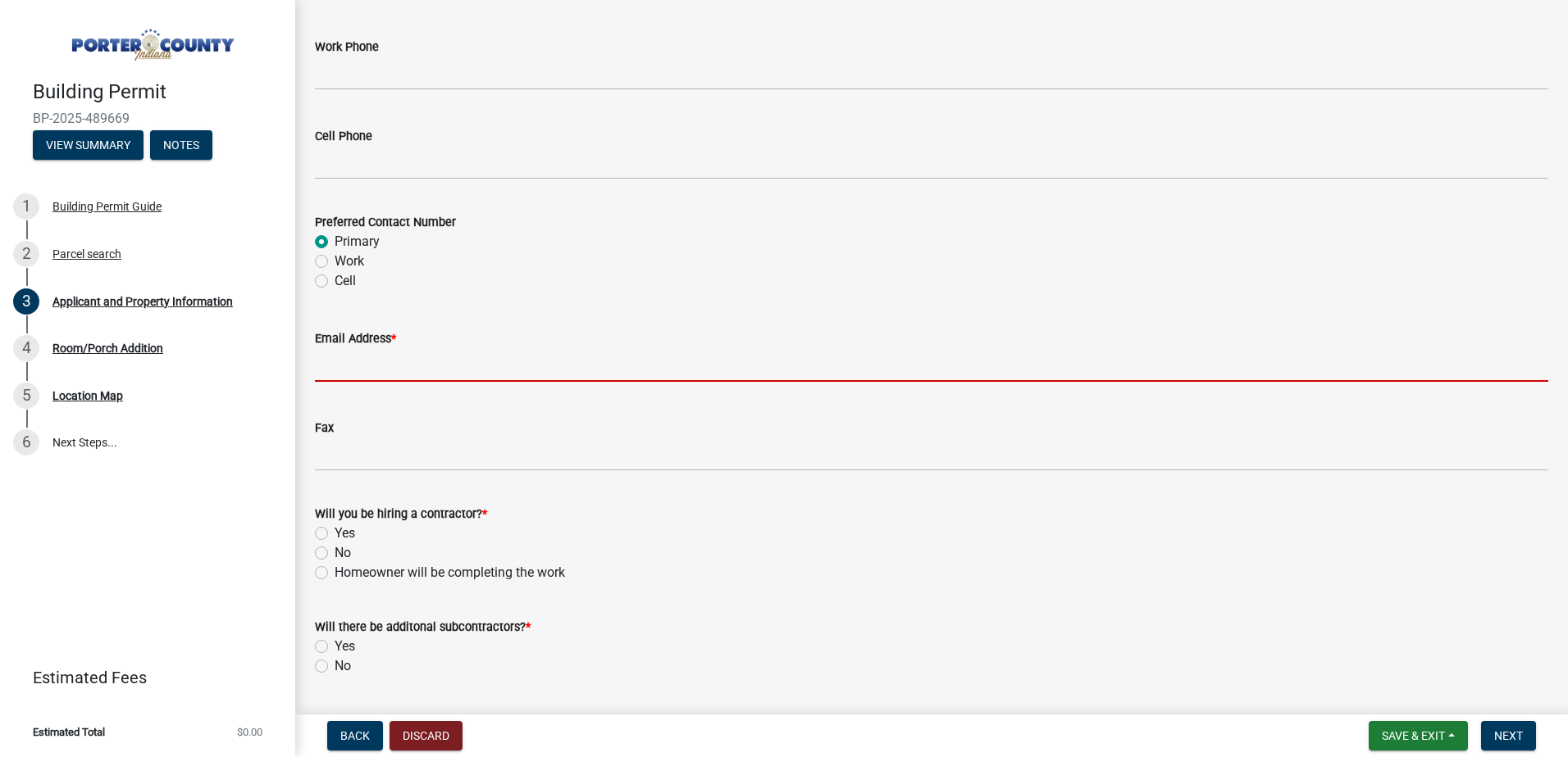
click at [351, 372] on input "Email Address *" at bounding box center [932, 365] width 1233 height 33
click at [855, 581] on div "Will you be hiring a contractor? * Yes No Homeowner will be completing the work" at bounding box center [932, 543] width 1233 height 79
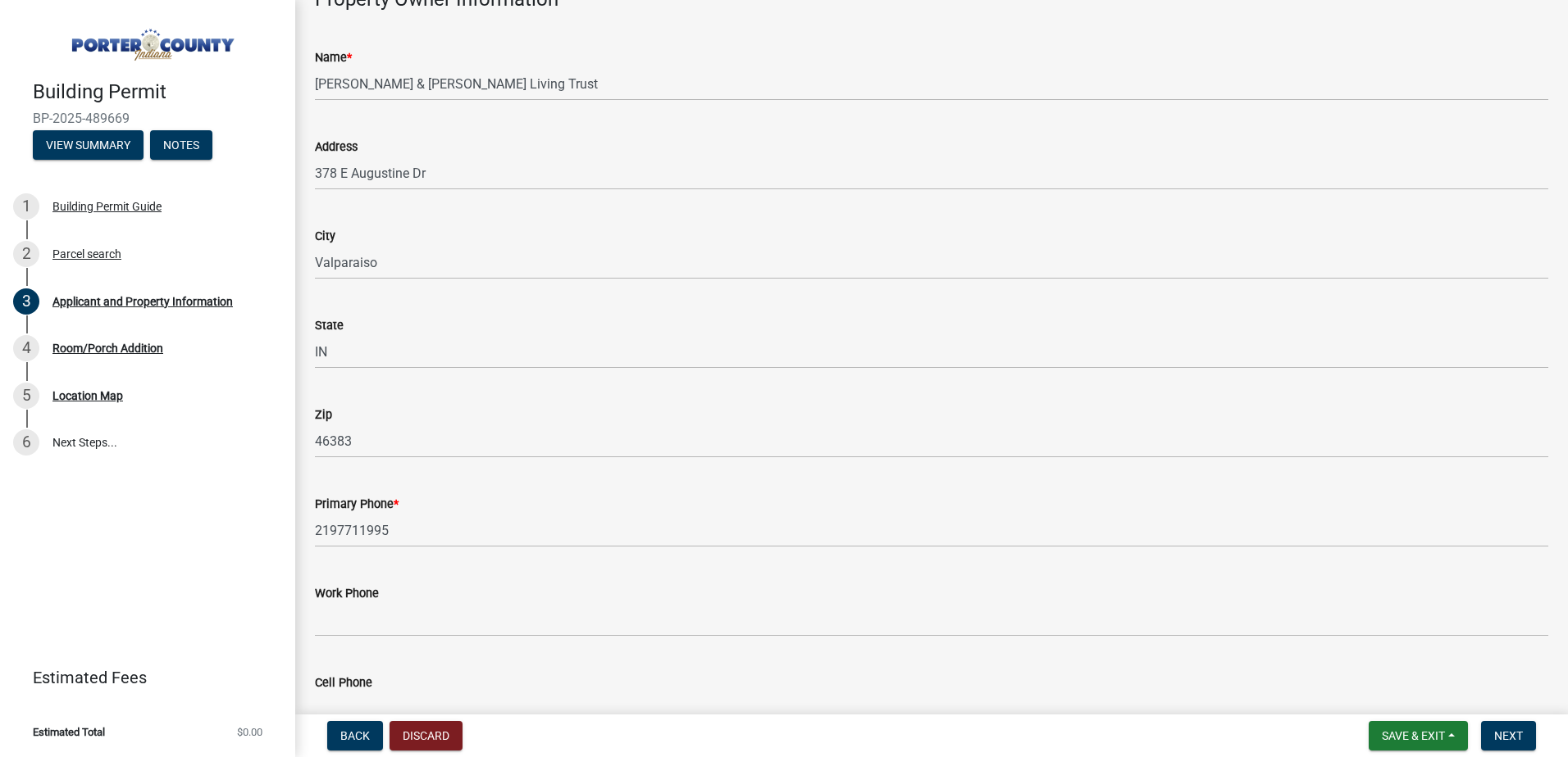
scroll to position [1858, 0]
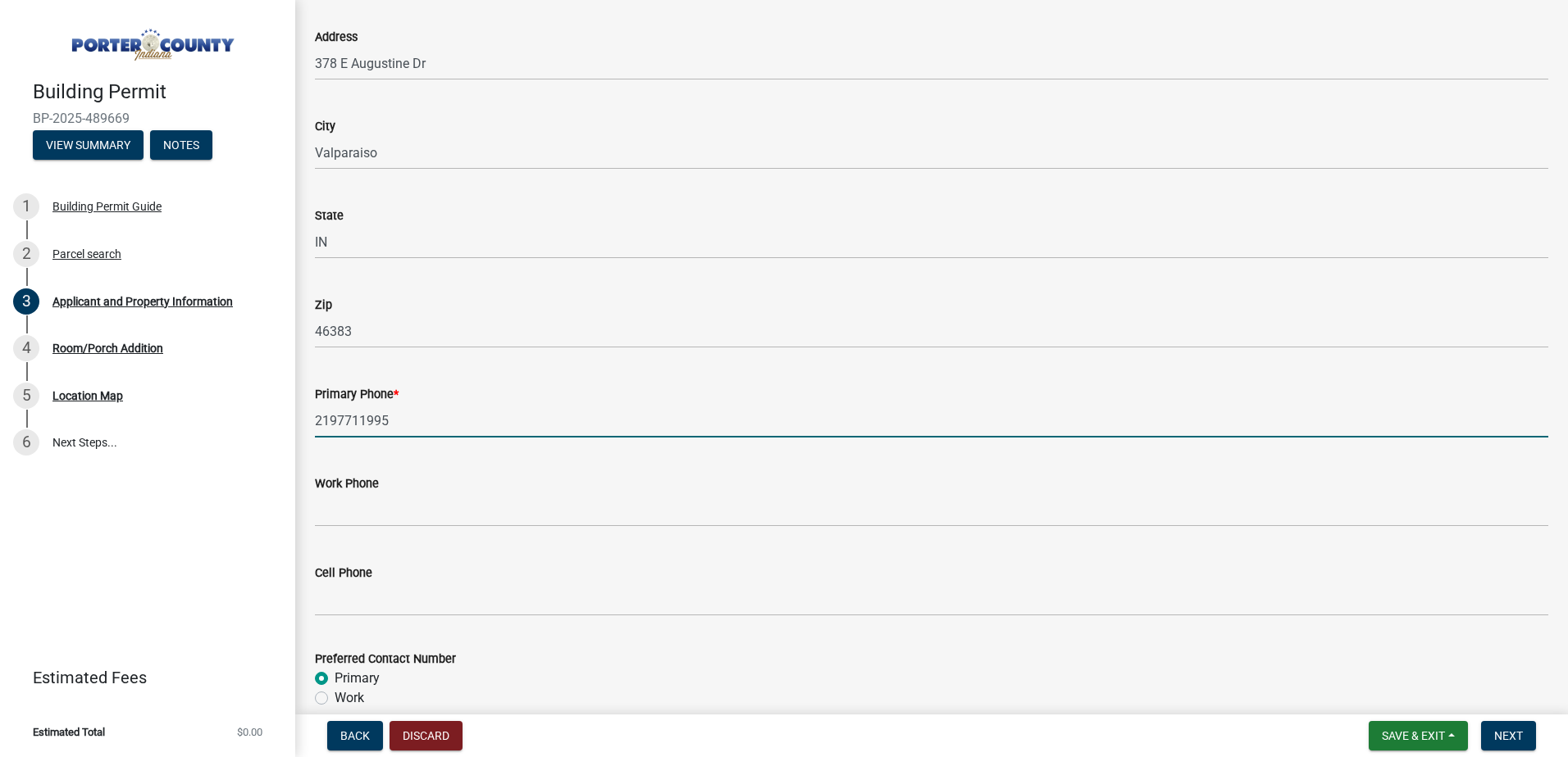
click at [398, 419] on input "2197711995" at bounding box center [932, 420] width 1233 height 33
click at [398, 418] on input "2197711995" at bounding box center [932, 420] width 1233 height 33
type input "2197026330"
click at [729, 663] on div "Preferred Contact Number" at bounding box center [932, 659] width 1233 height 20
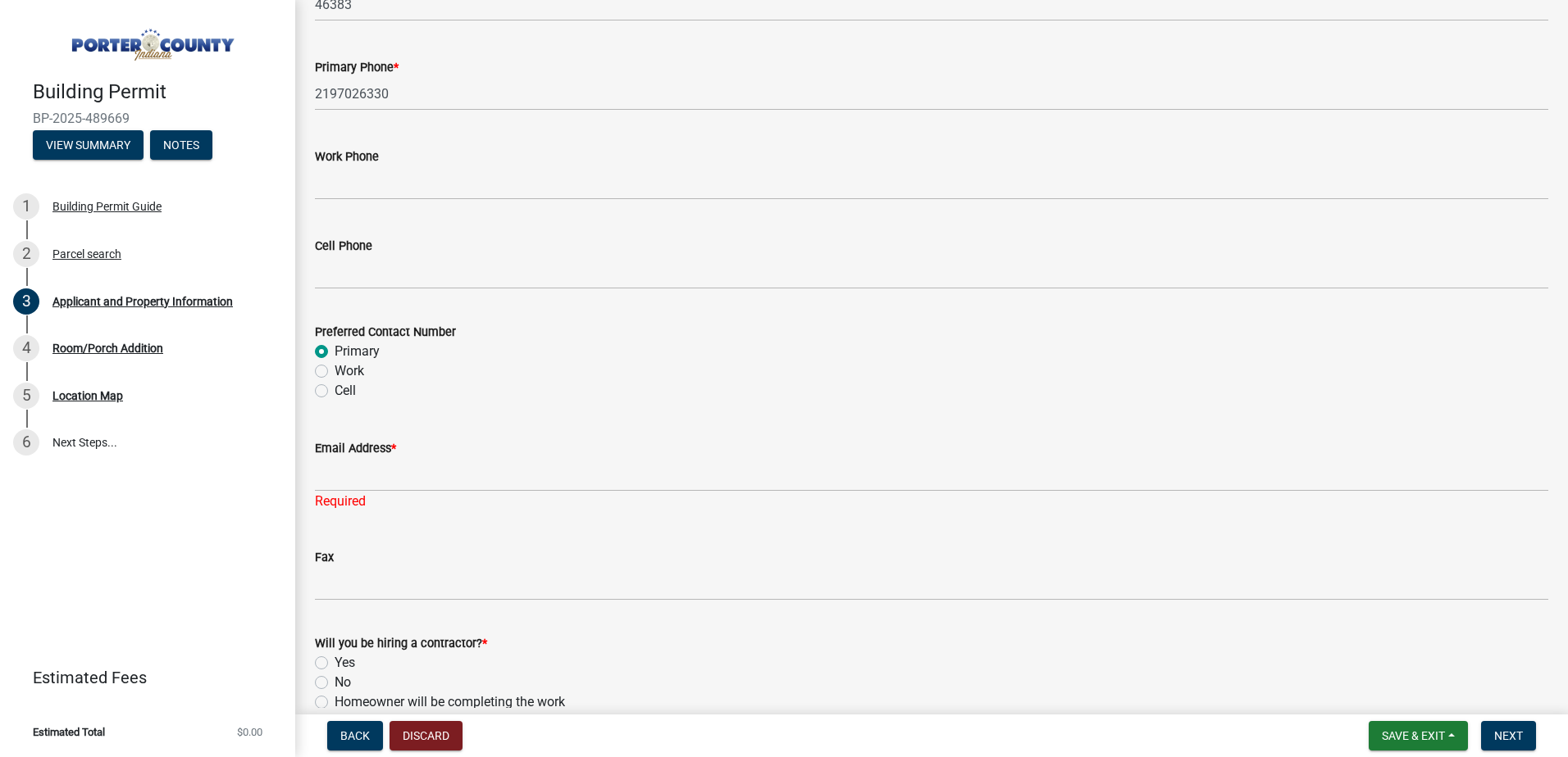
scroll to position [2185, 0]
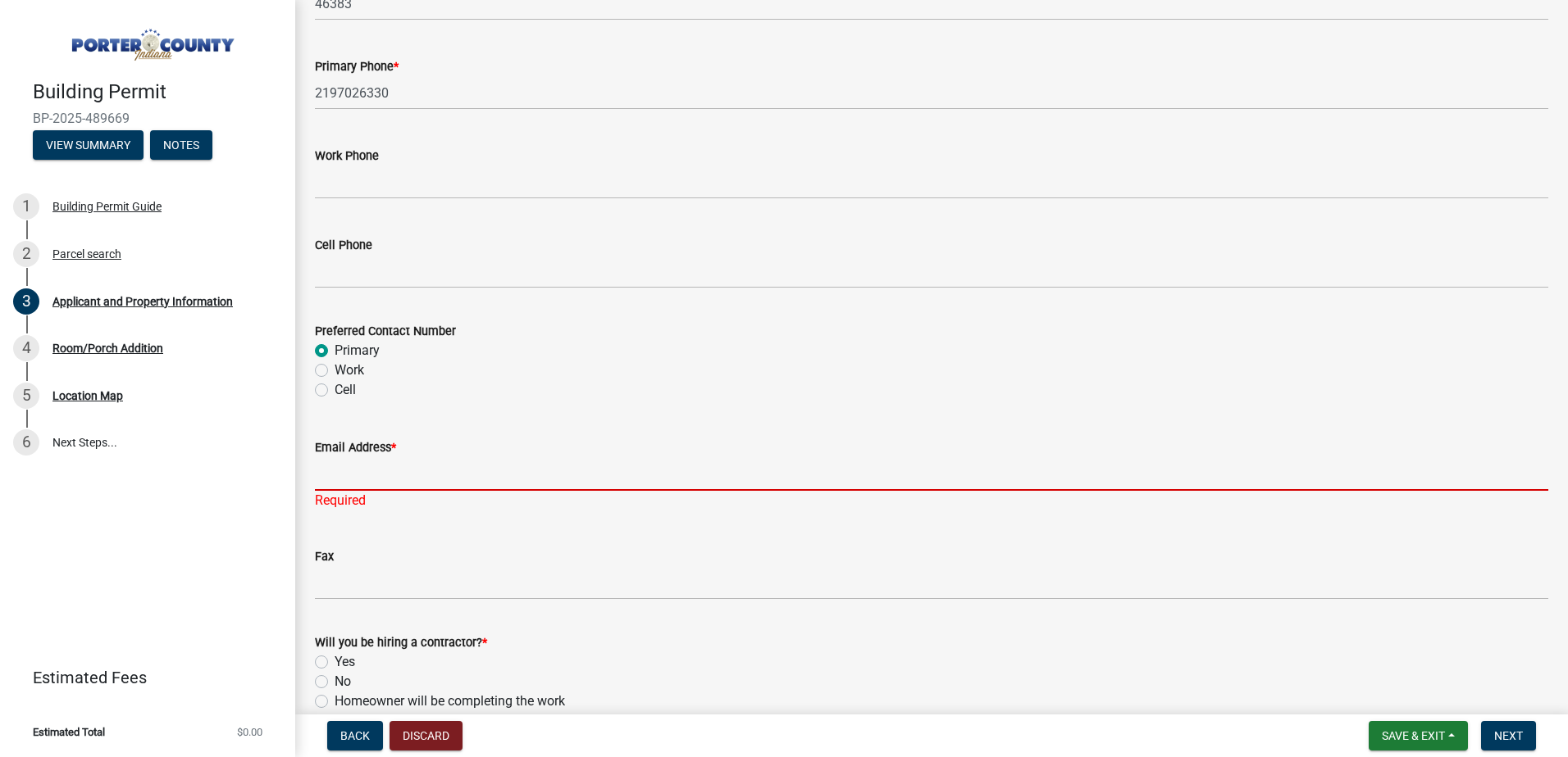
click at [365, 471] on input "Email Address *" at bounding box center [932, 474] width 1233 height 33
type input "[PERSON_NAME][EMAIL_ADDRESS][DOMAIN_NAME]"
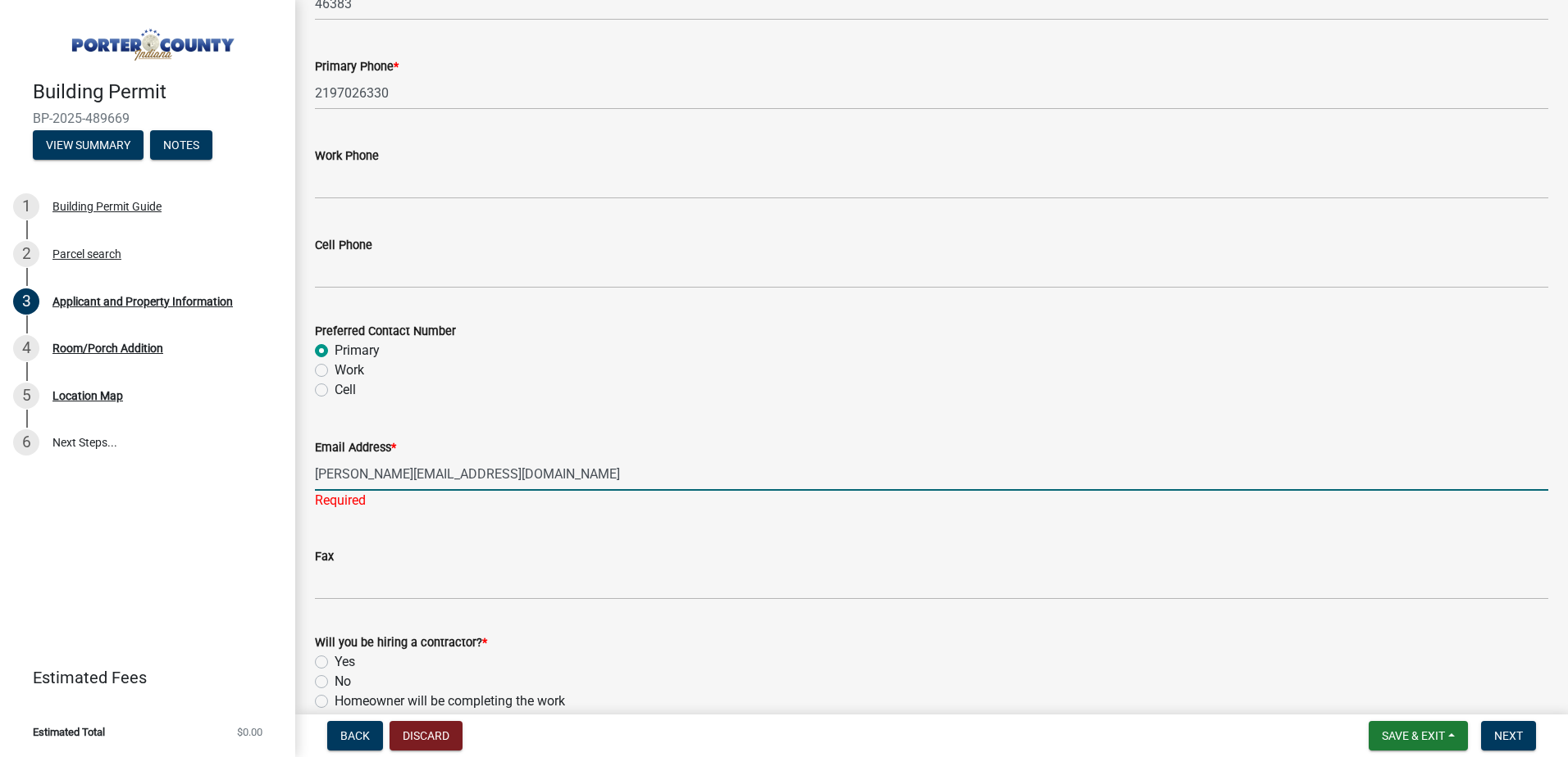
type input "[PERSON_NAME]"
click at [707, 539] on div "Fax" at bounding box center [932, 536] width 1233 height 20
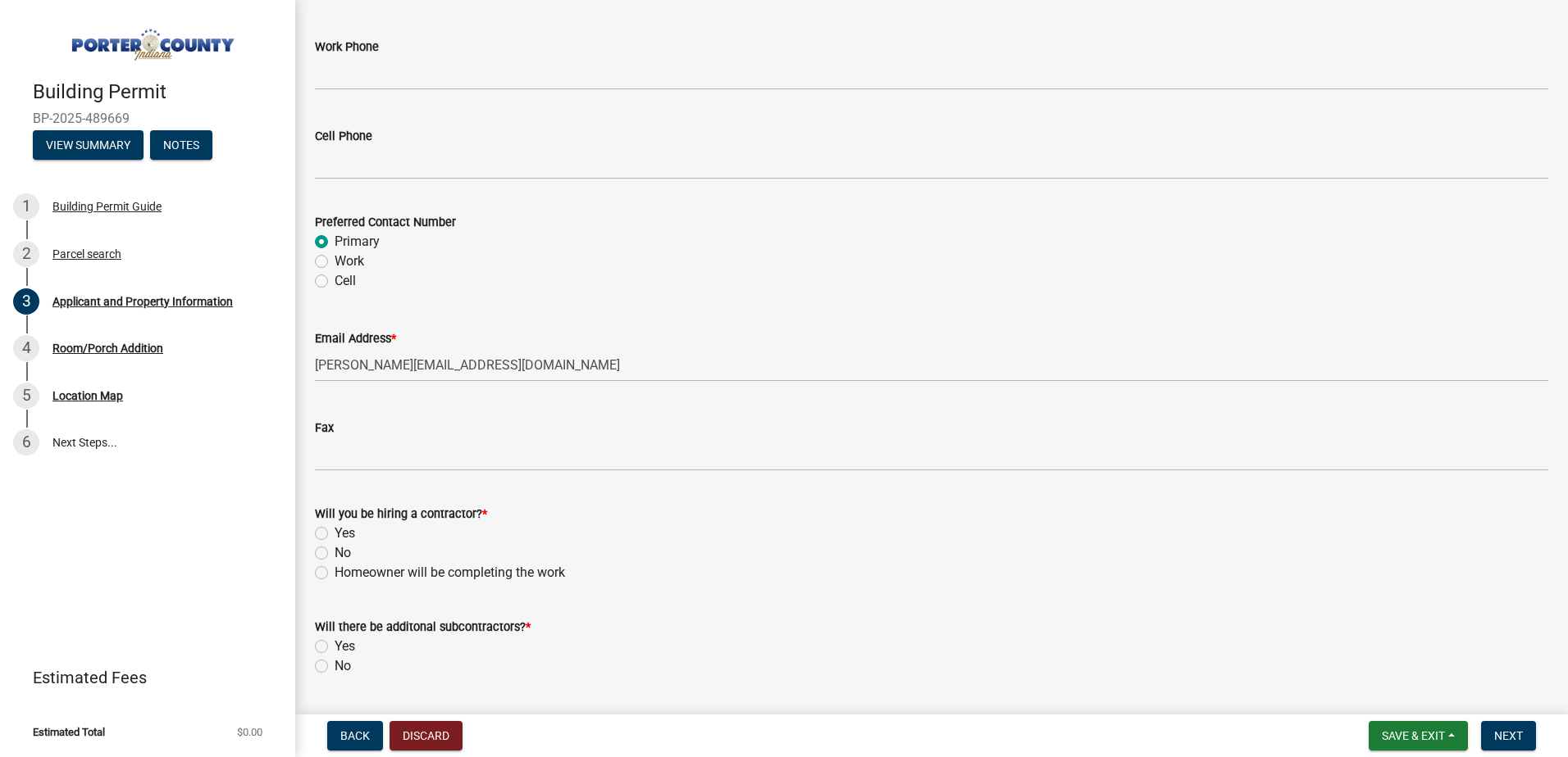
scroll to position [2342, 0]
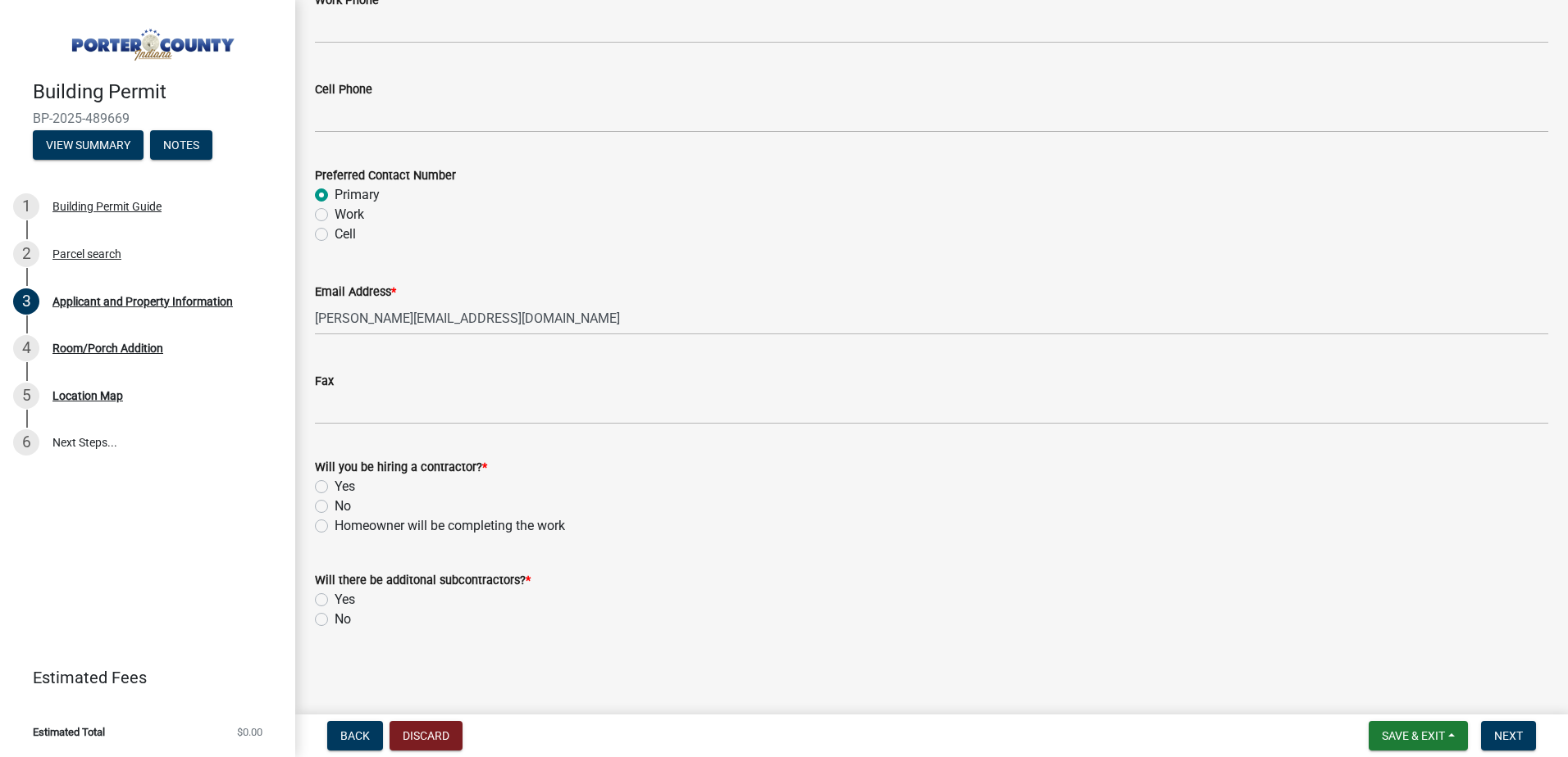
click at [355, 482] on label "Yes" at bounding box center [345, 487] width 21 height 20
click at [346, 482] on input "Yes" at bounding box center [340, 482] width 11 height 11
radio input "true"
click at [335, 619] on label "No" at bounding box center [343, 619] width 17 height 20
click at [335, 619] on input "No" at bounding box center [340, 614] width 11 height 11
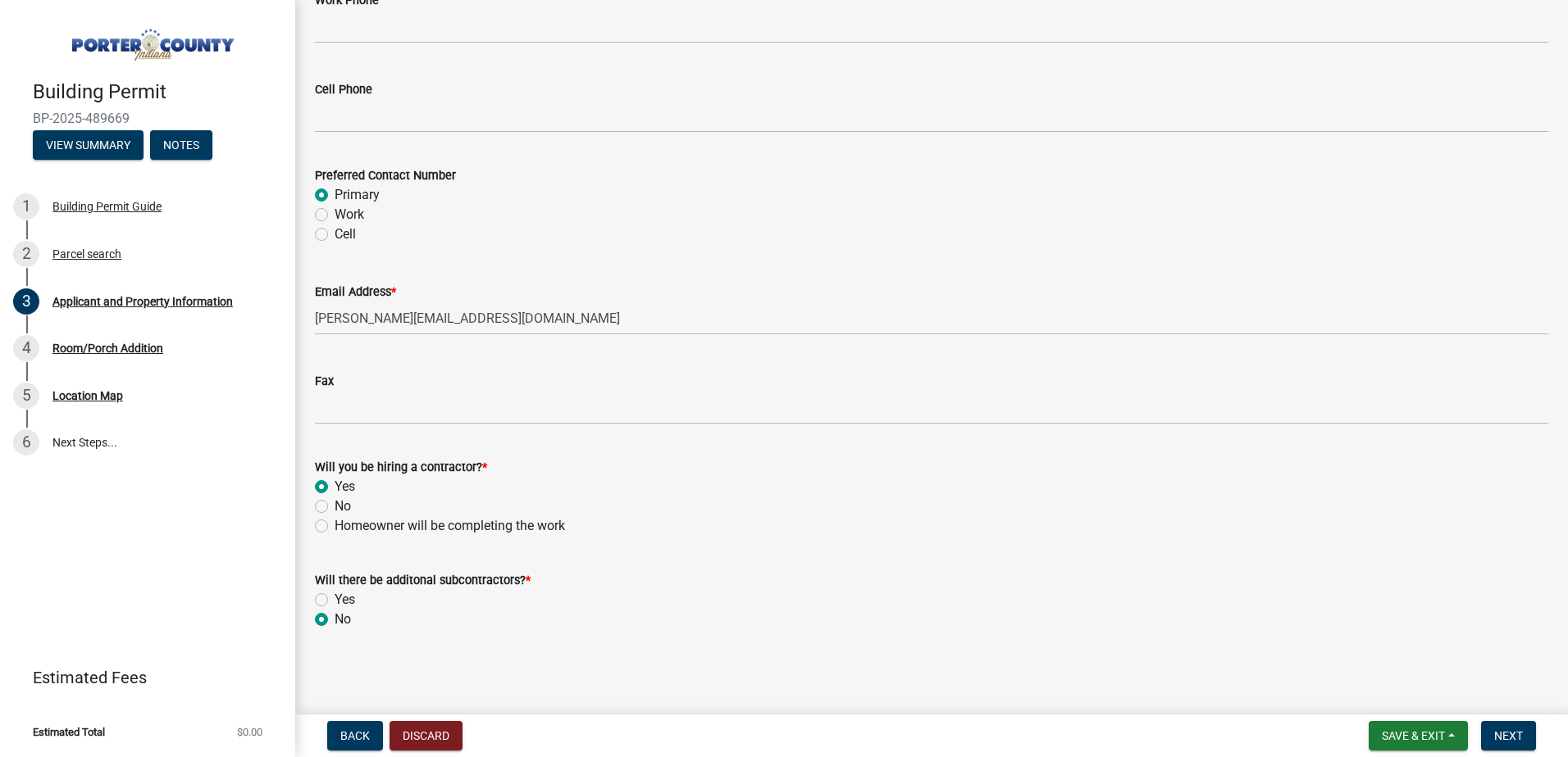
radio input "true"
click at [1523, 731] on span "Next" at bounding box center [1508, 735] width 29 height 13
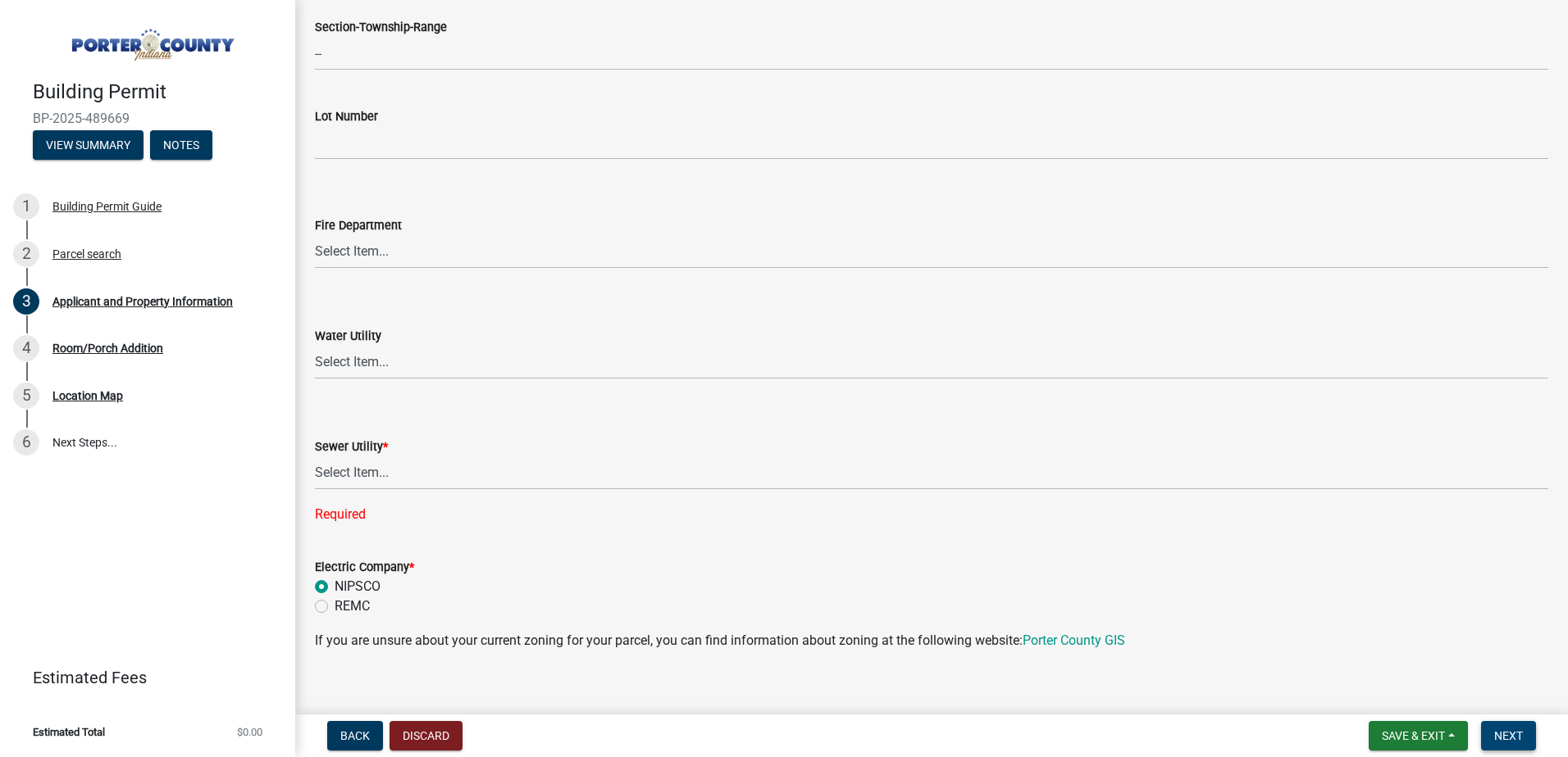
scroll to position [874, 0]
click at [395, 468] on select "Select Item... Aqua [US_STATE] Inc Damon Run Falling Waters Lake Eliza - LEACD …" at bounding box center [932, 471] width 1233 height 33
click at [315, 454] on select "Select Item... Aqua [US_STATE] Inc Damon Run Falling Waters Lake Eliza - LEACD …" at bounding box center [932, 471] width 1233 height 33
select select "ea6751d4-6bf7-4a16-89ee-f7801ab82aa1"
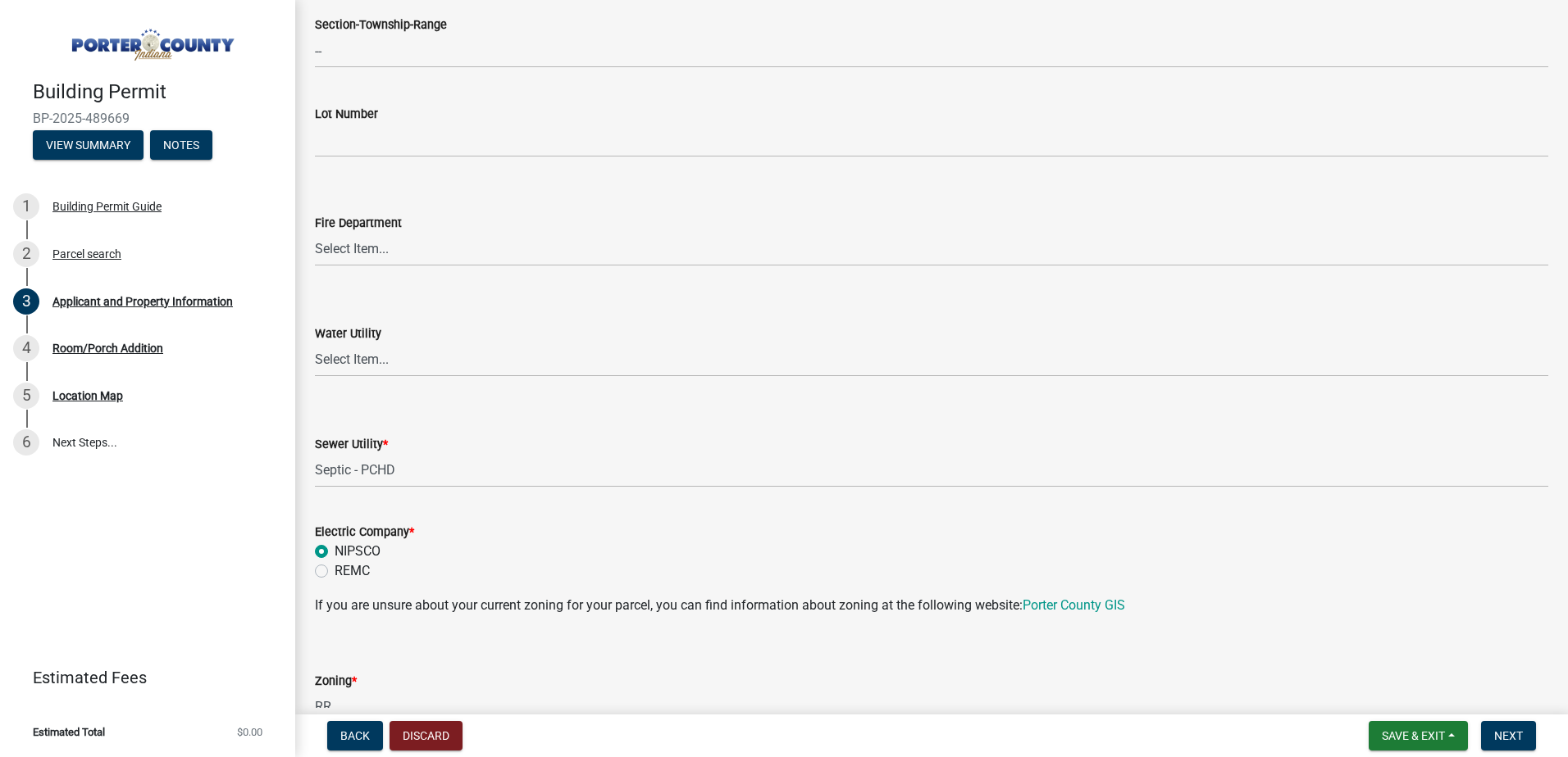
click at [619, 542] on div "NIPSCO" at bounding box center [932, 551] width 1233 height 20
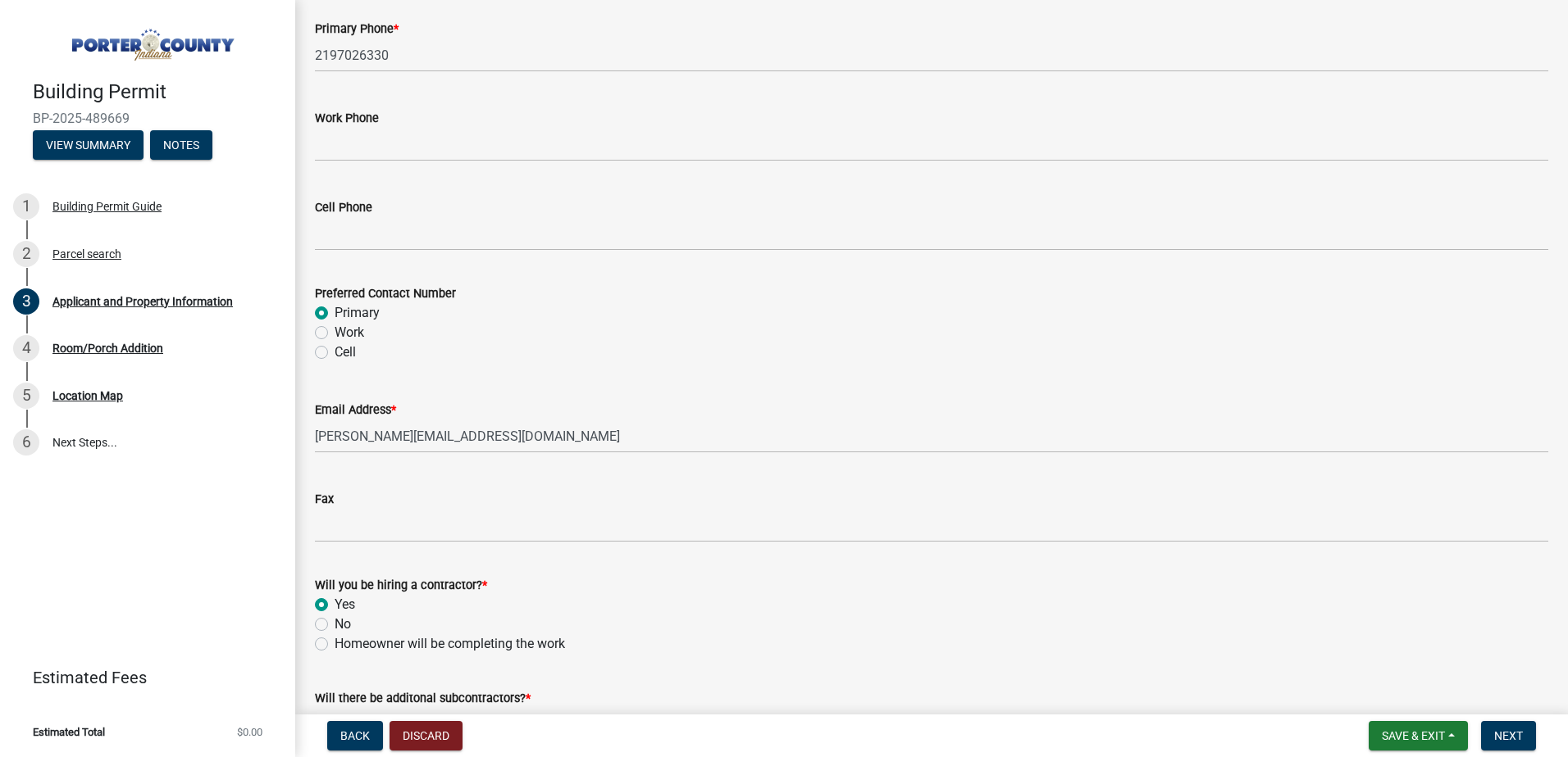
scroll to position [2308, 0]
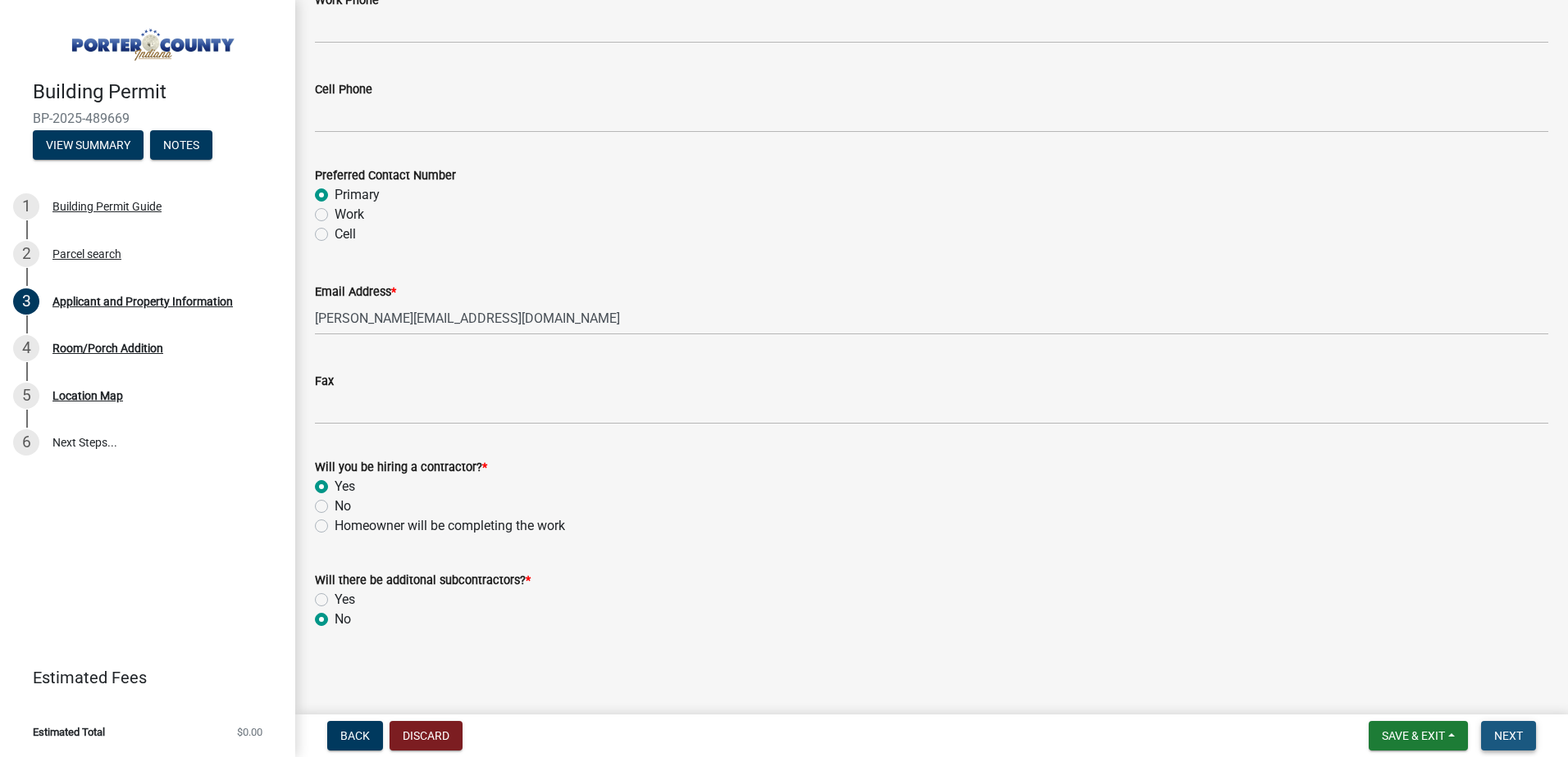
click at [1508, 741] on span "Next" at bounding box center [1508, 735] width 29 height 13
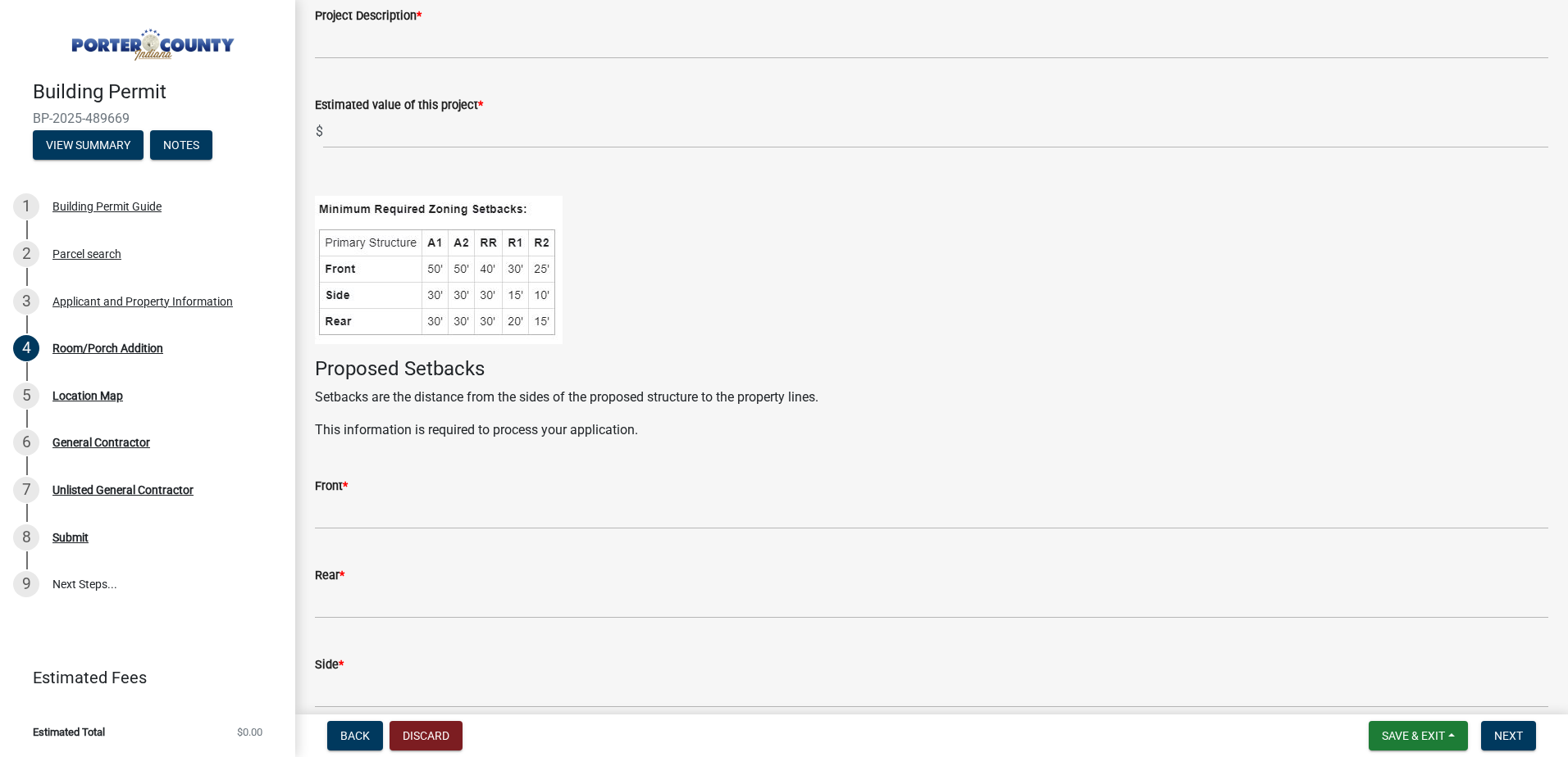
scroll to position [0, 0]
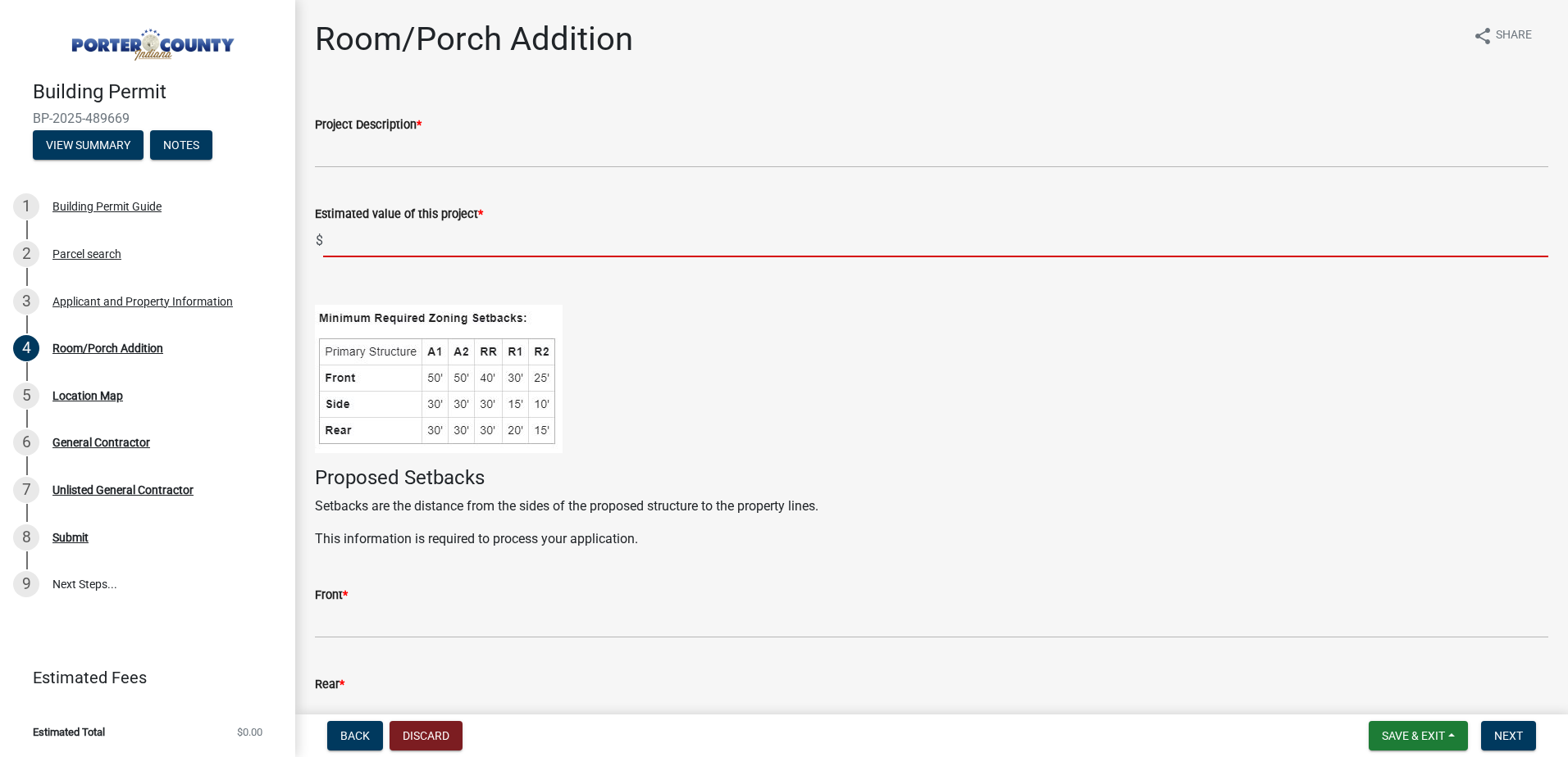
click at [356, 242] on input "text" at bounding box center [936, 240] width 1225 height 33
paste input "28794.26"
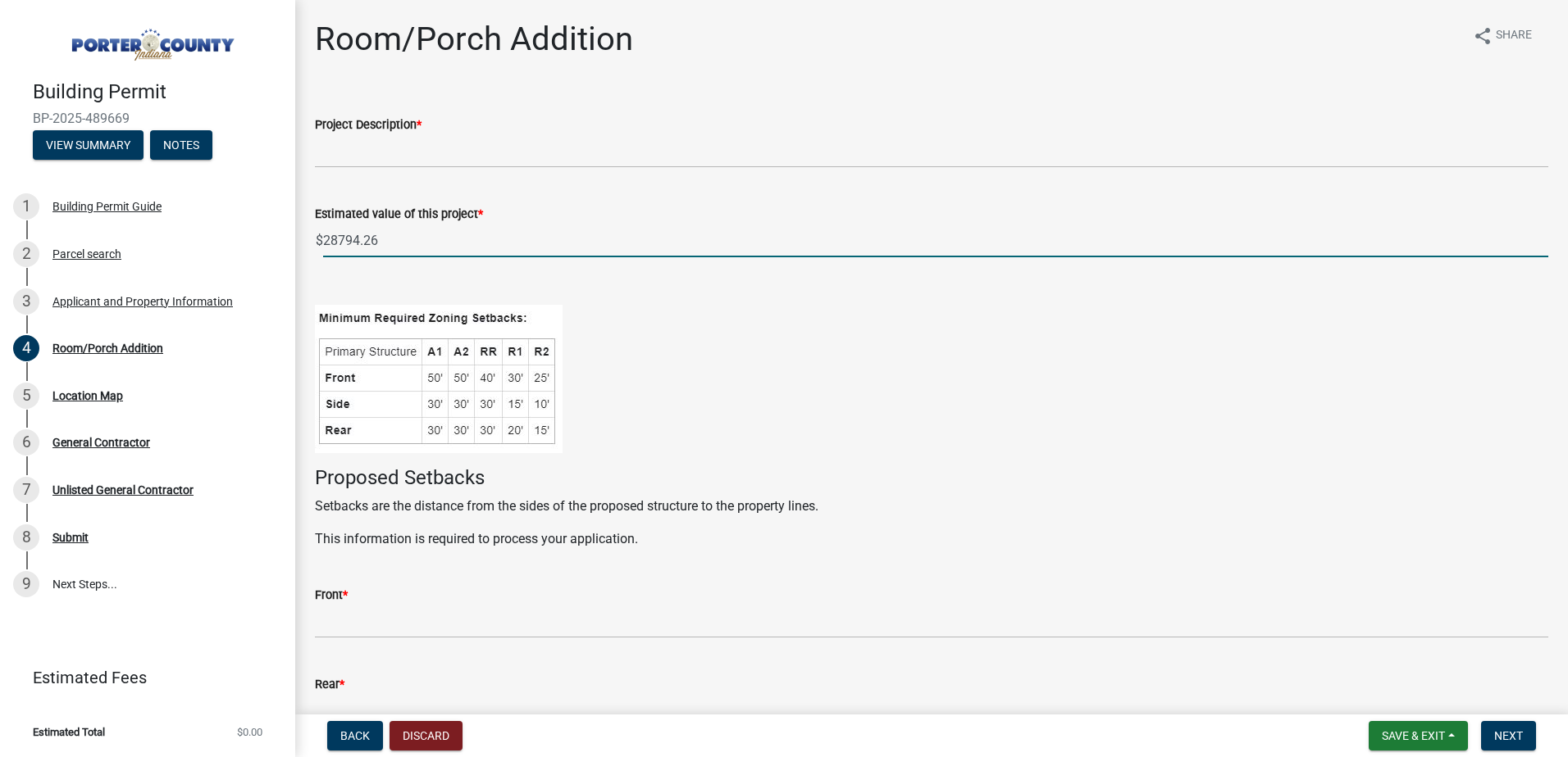
type input "28794.26"
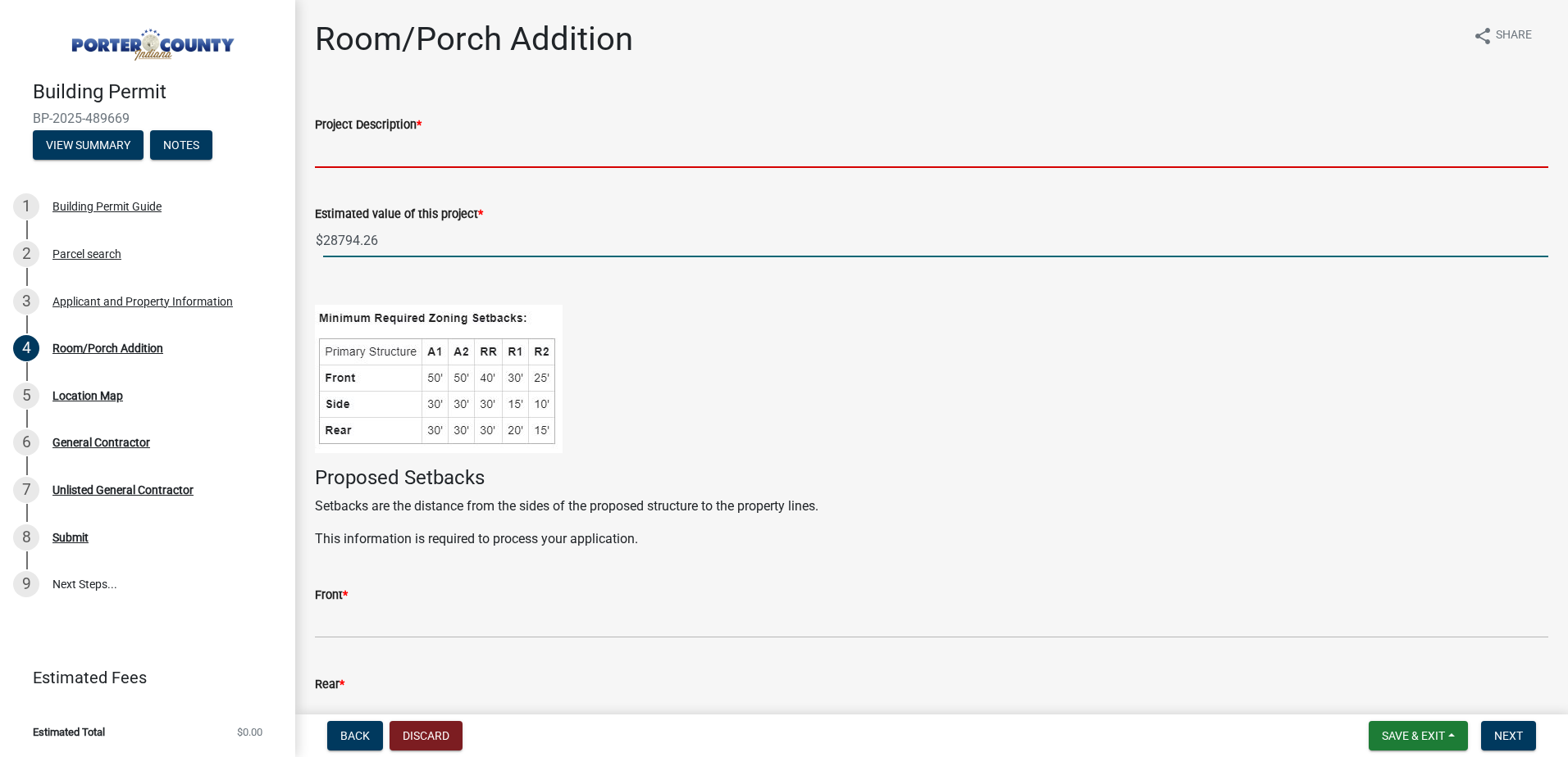
click at [442, 165] on input "Project Description *" at bounding box center [932, 152] width 1233 height 33
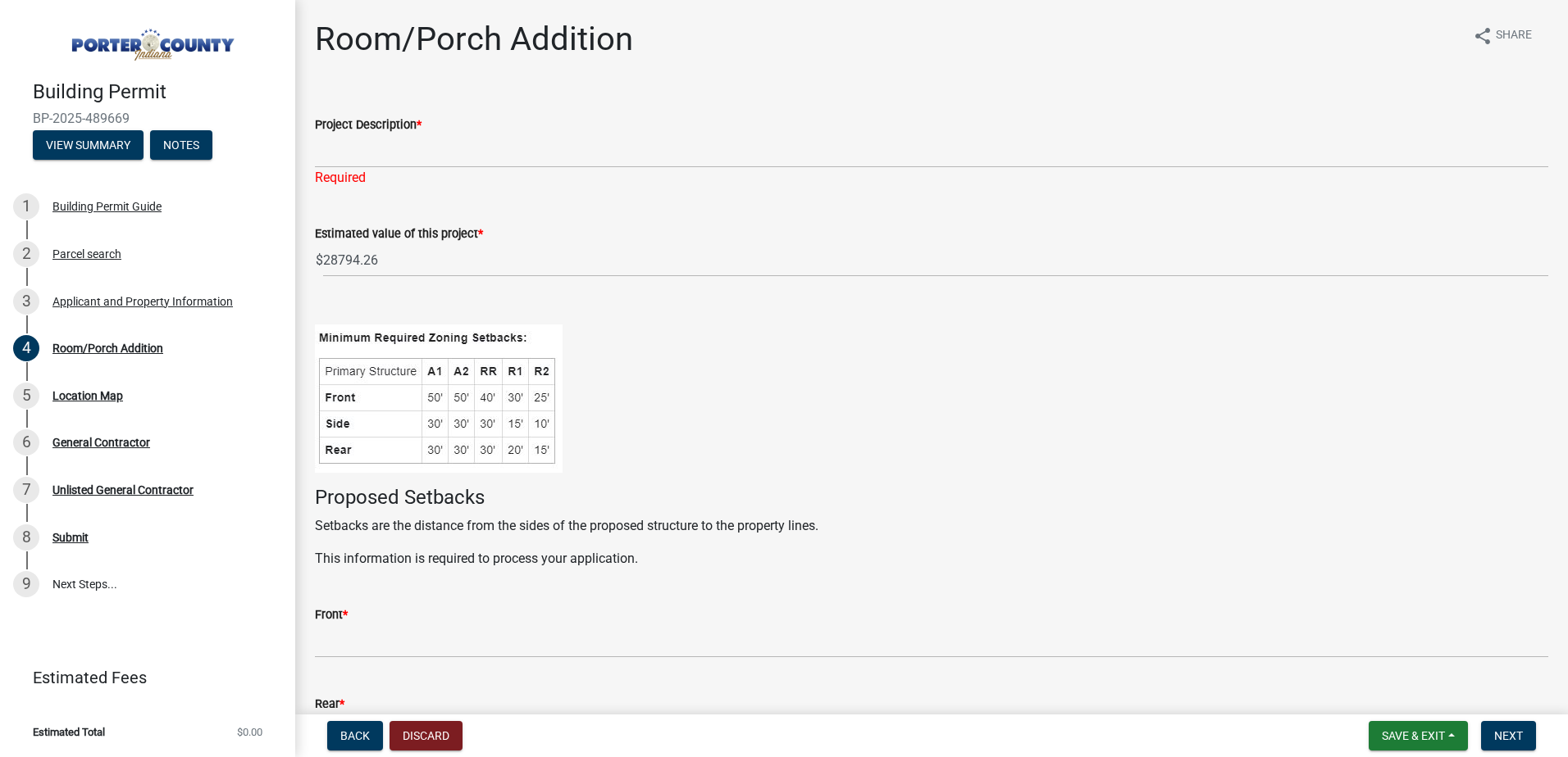
click at [747, 357] on figure at bounding box center [932, 399] width 1233 height 149
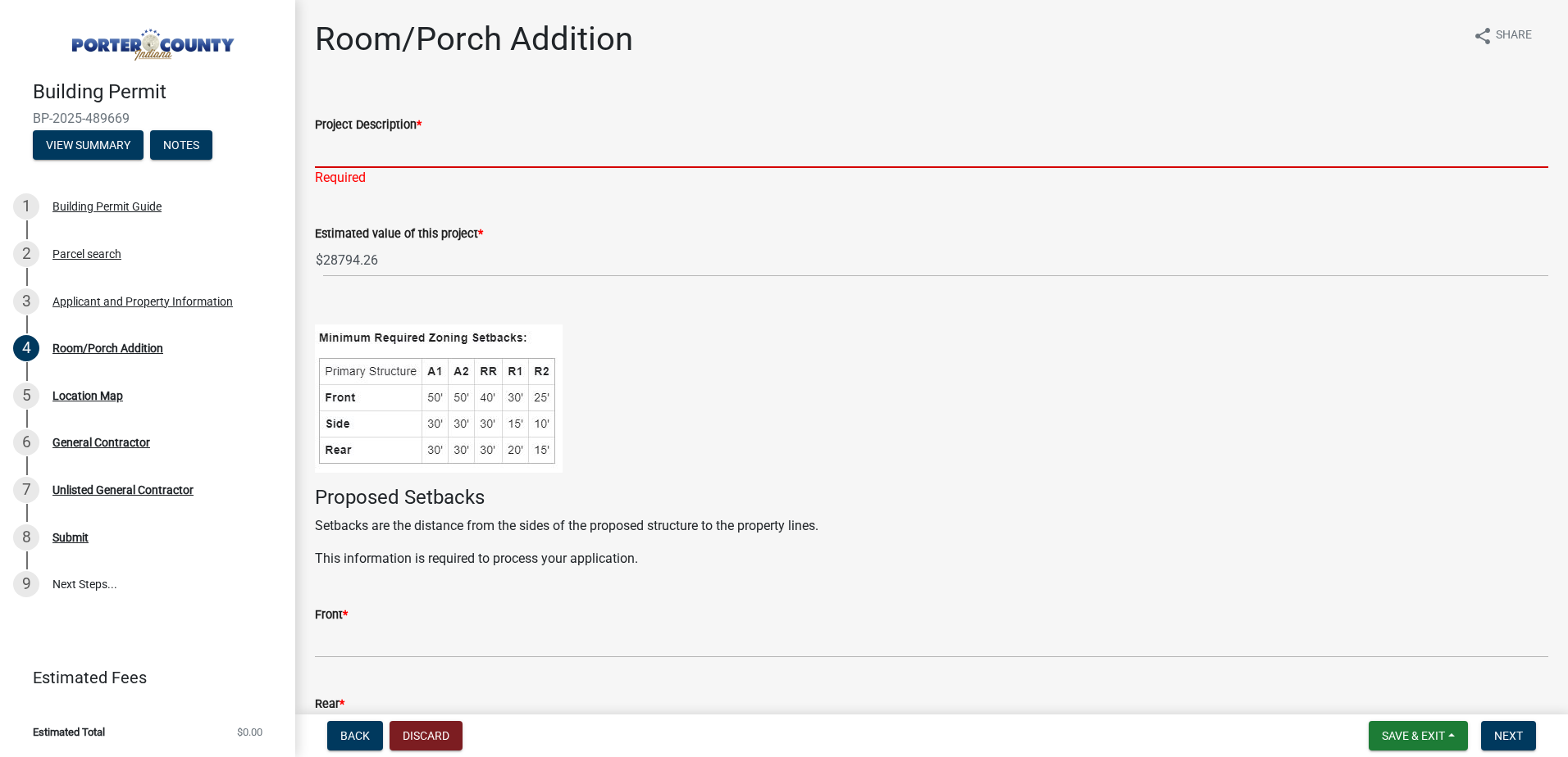
click at [546, 145] on input "Project Description *" at bounding box center [932, 152] width 1233 height 33
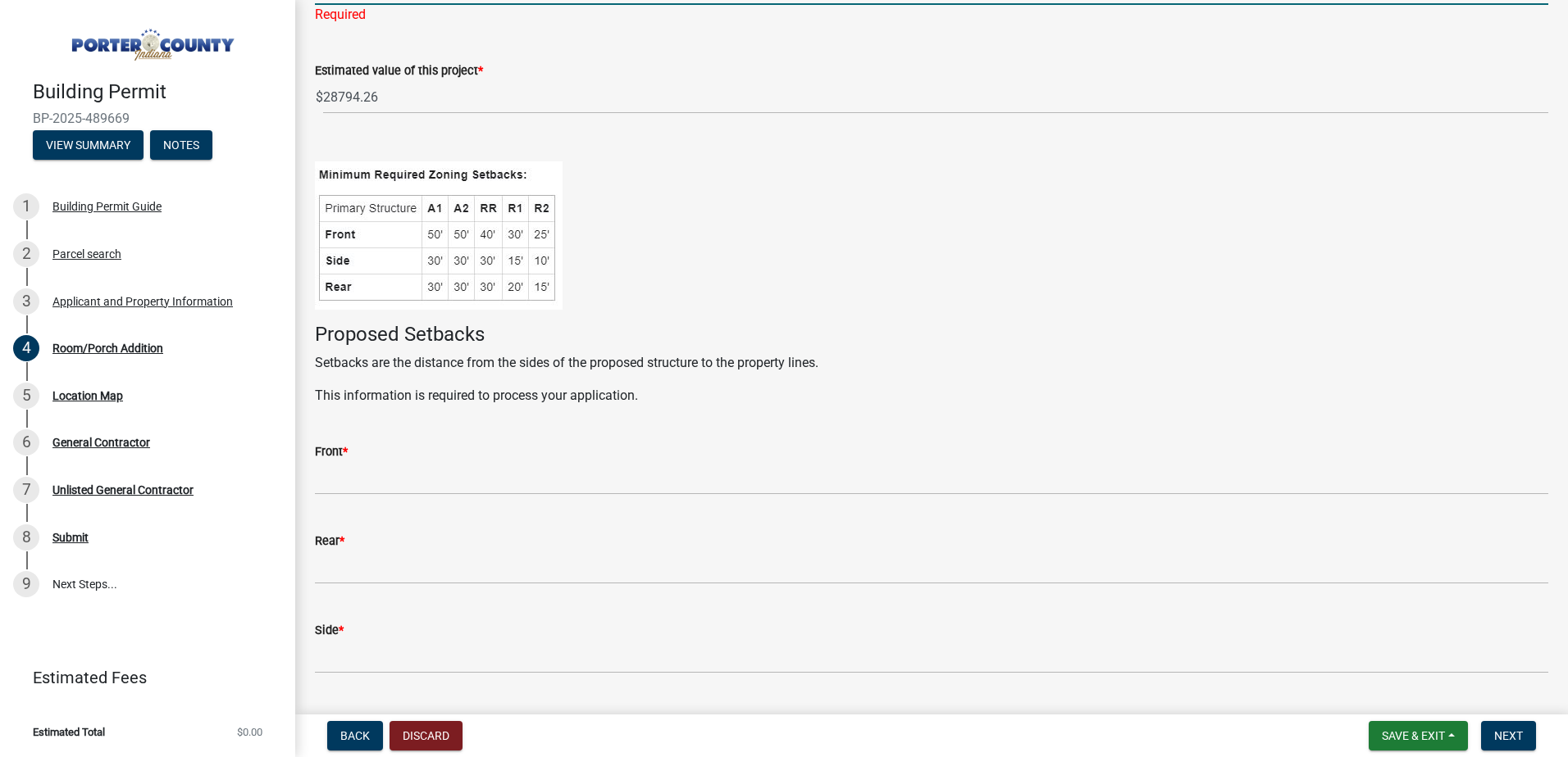
scroll to position [219, 0]
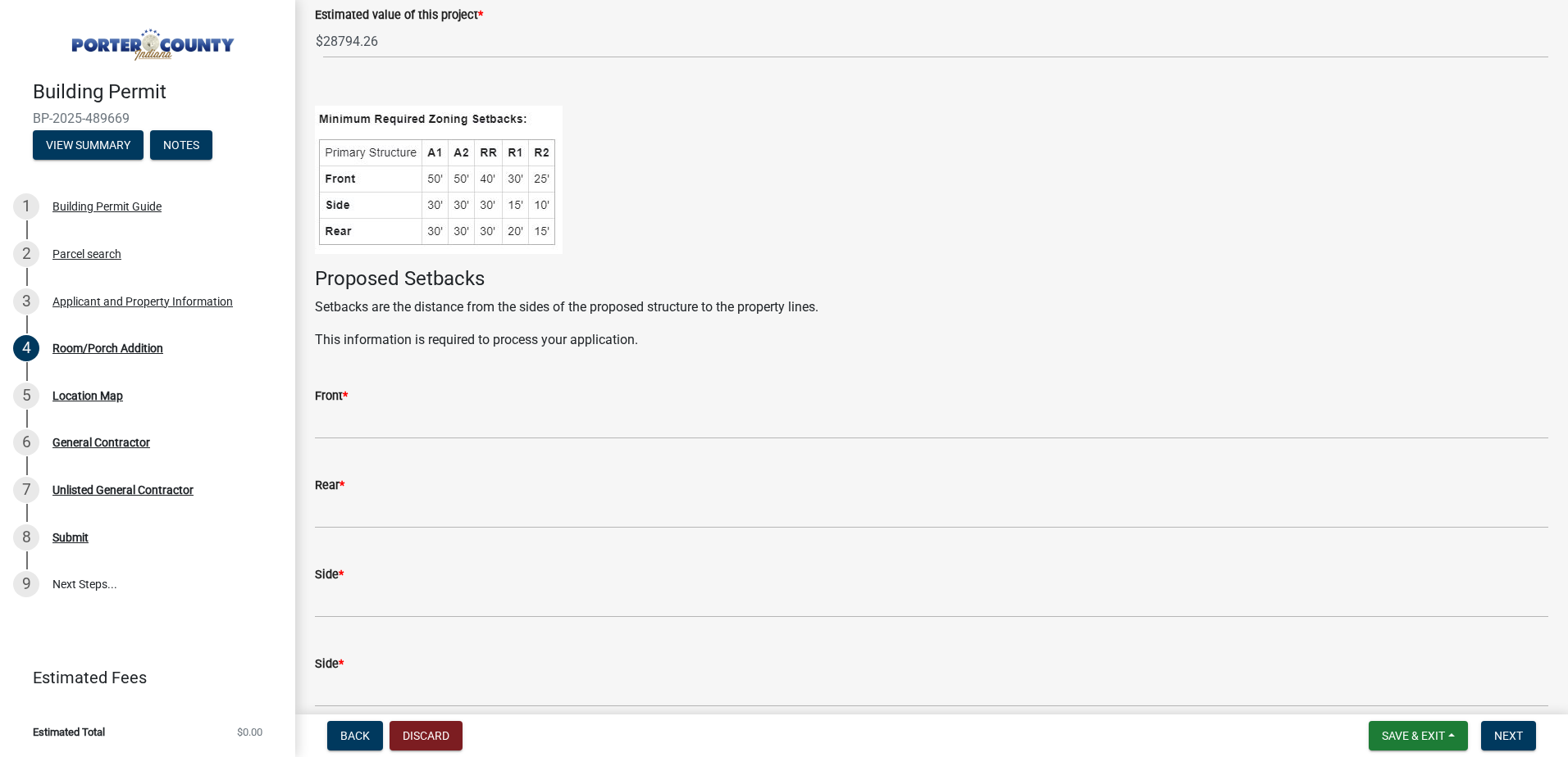
type input "Replacing existing deck and adding a roof over new 18x18 deck. The new deck wil…"
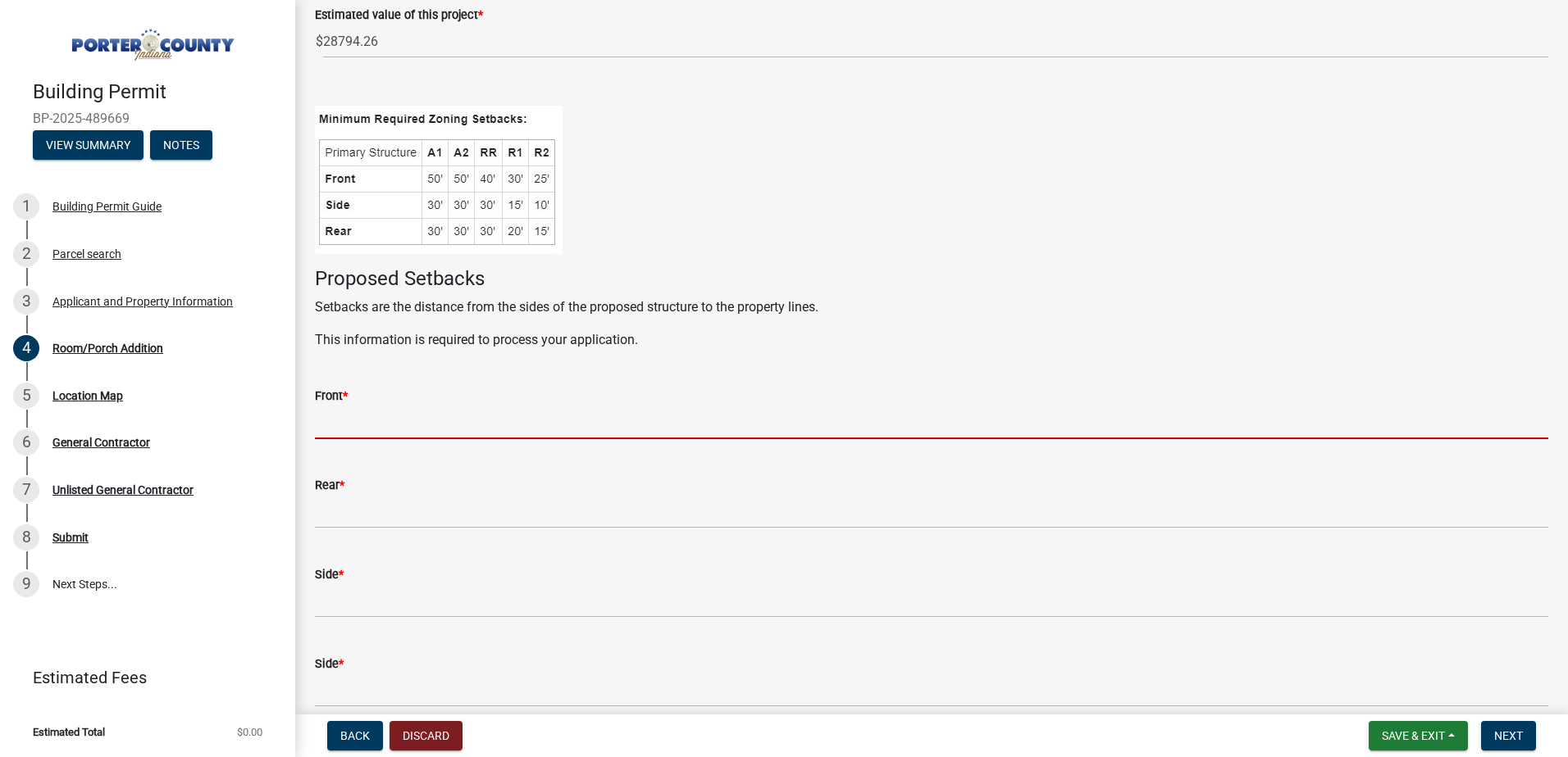
scroll to position [199, 0]
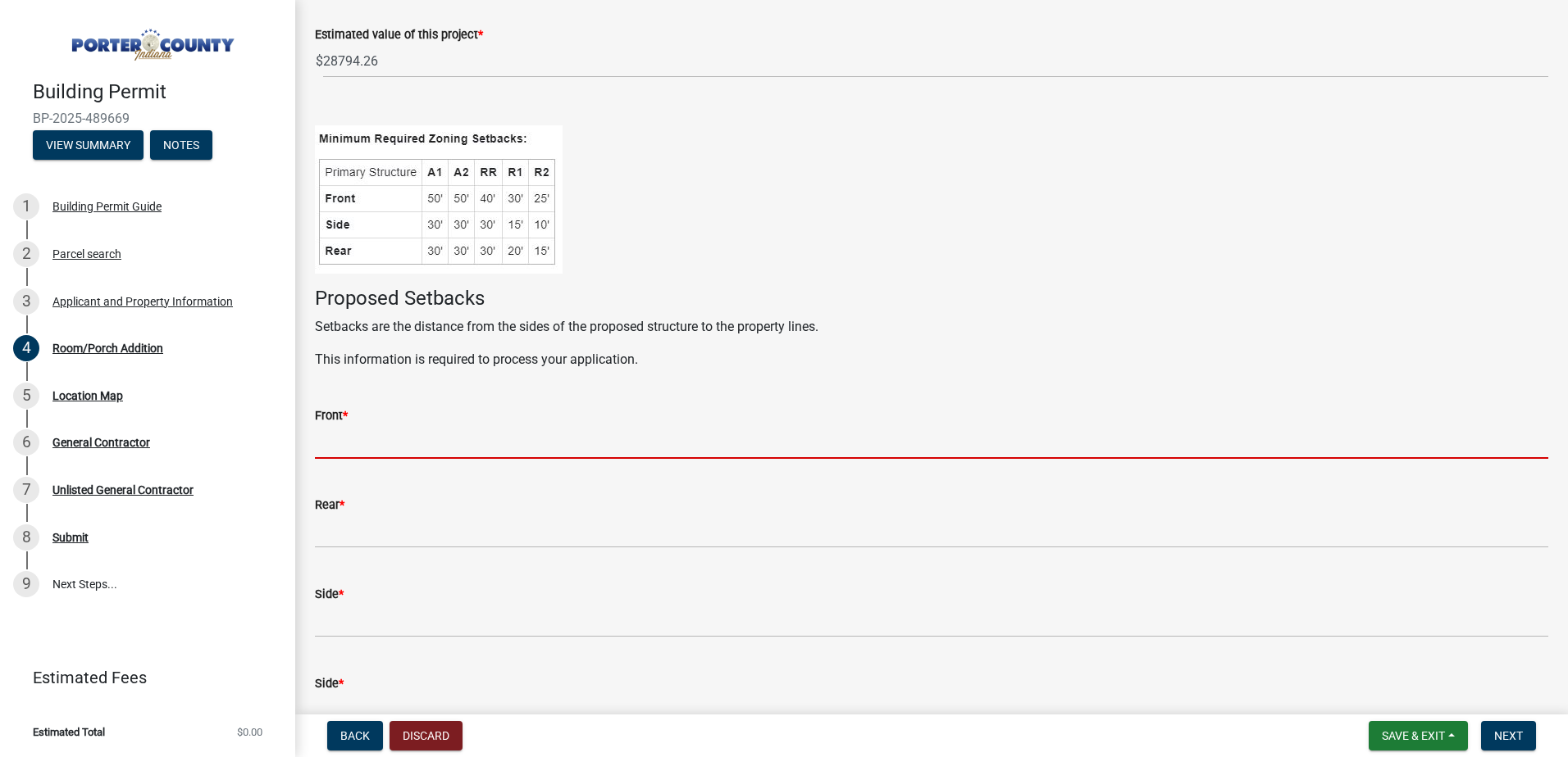
click at [512, 430] on input "Front *" at bounding box center [932, 442] width 1233 height 33
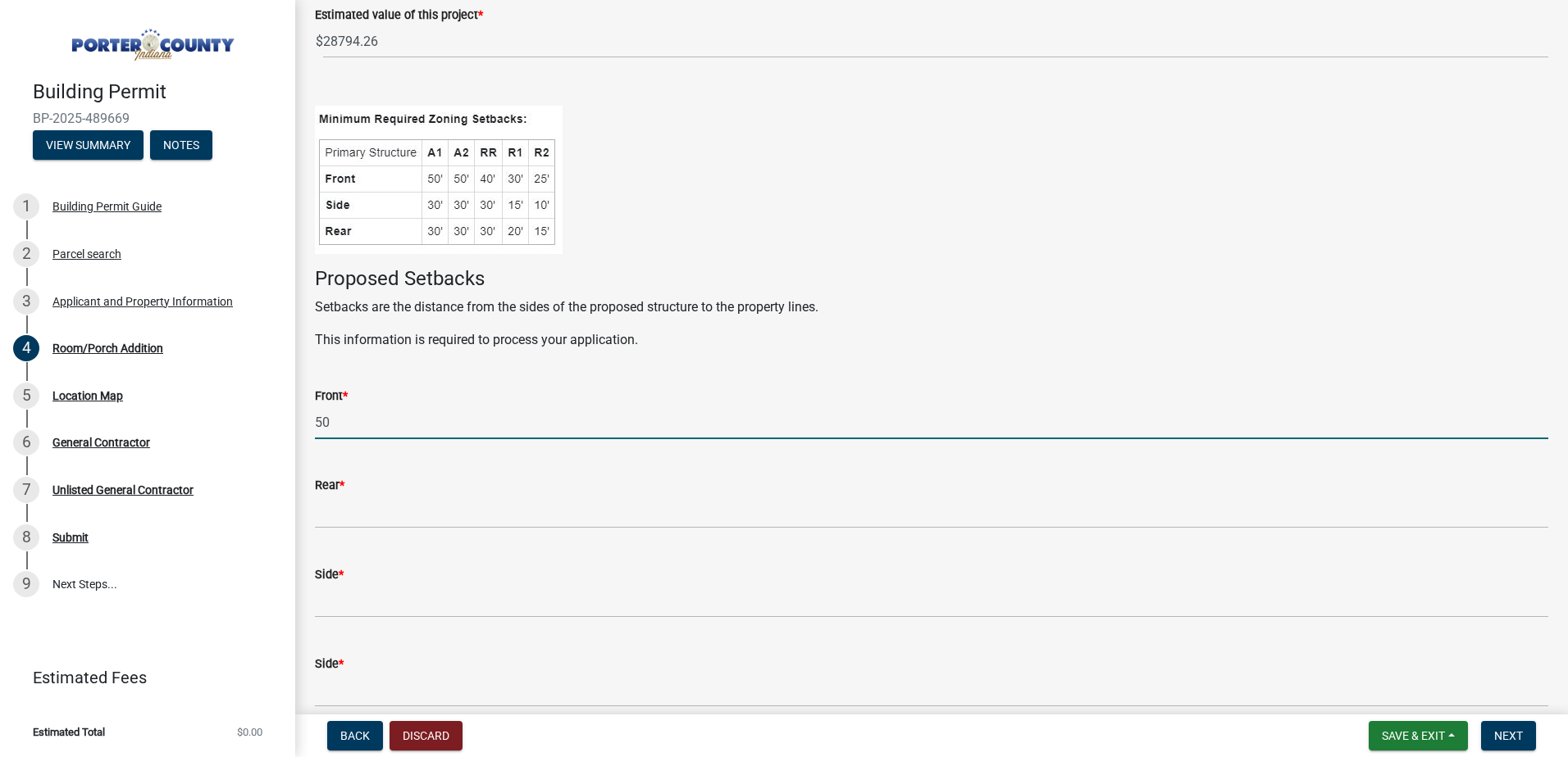
type input "50"
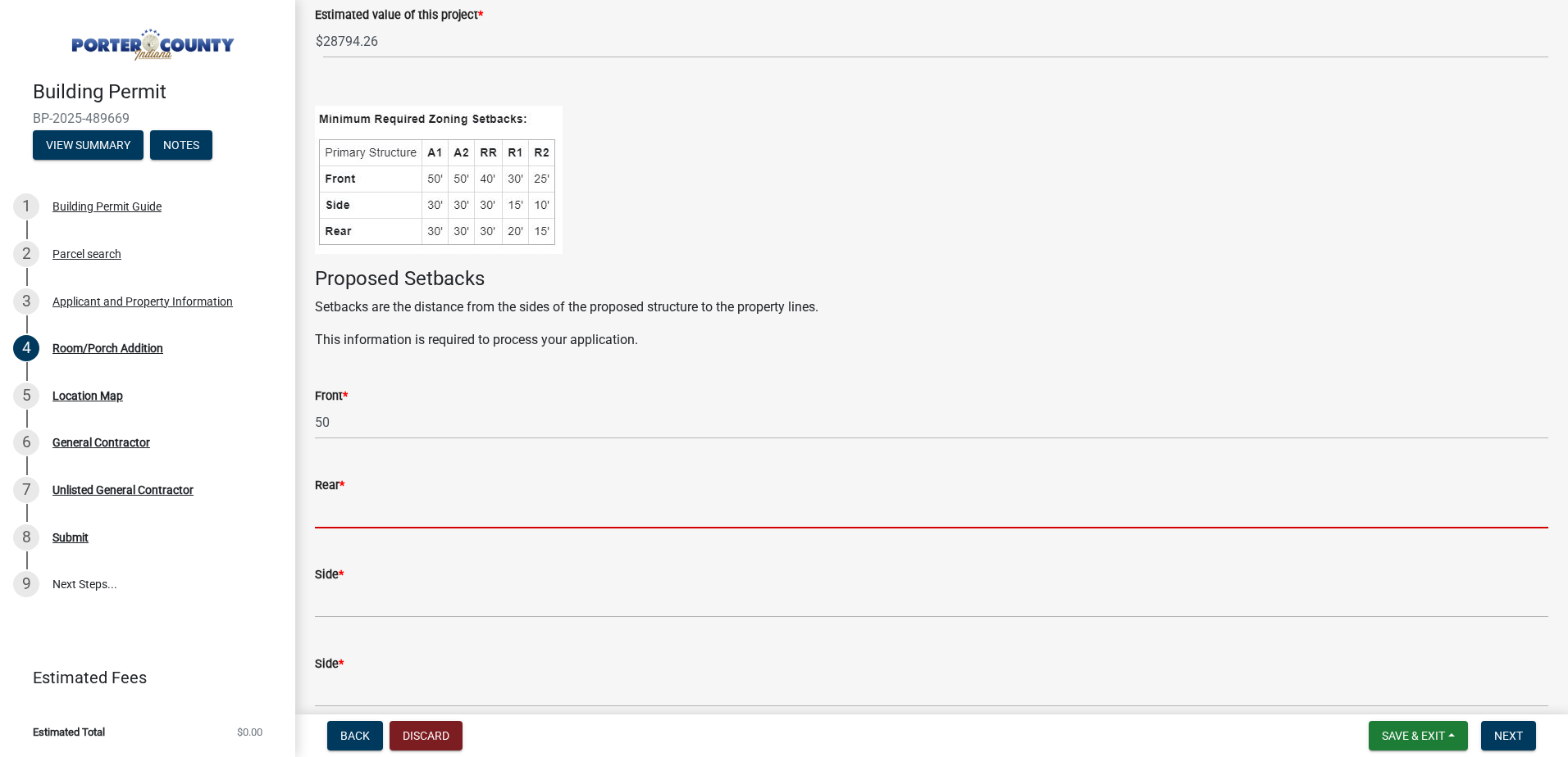
click at [470, 497] on input "Rear *" at bounding box center [932, 512] width 1233 height 33
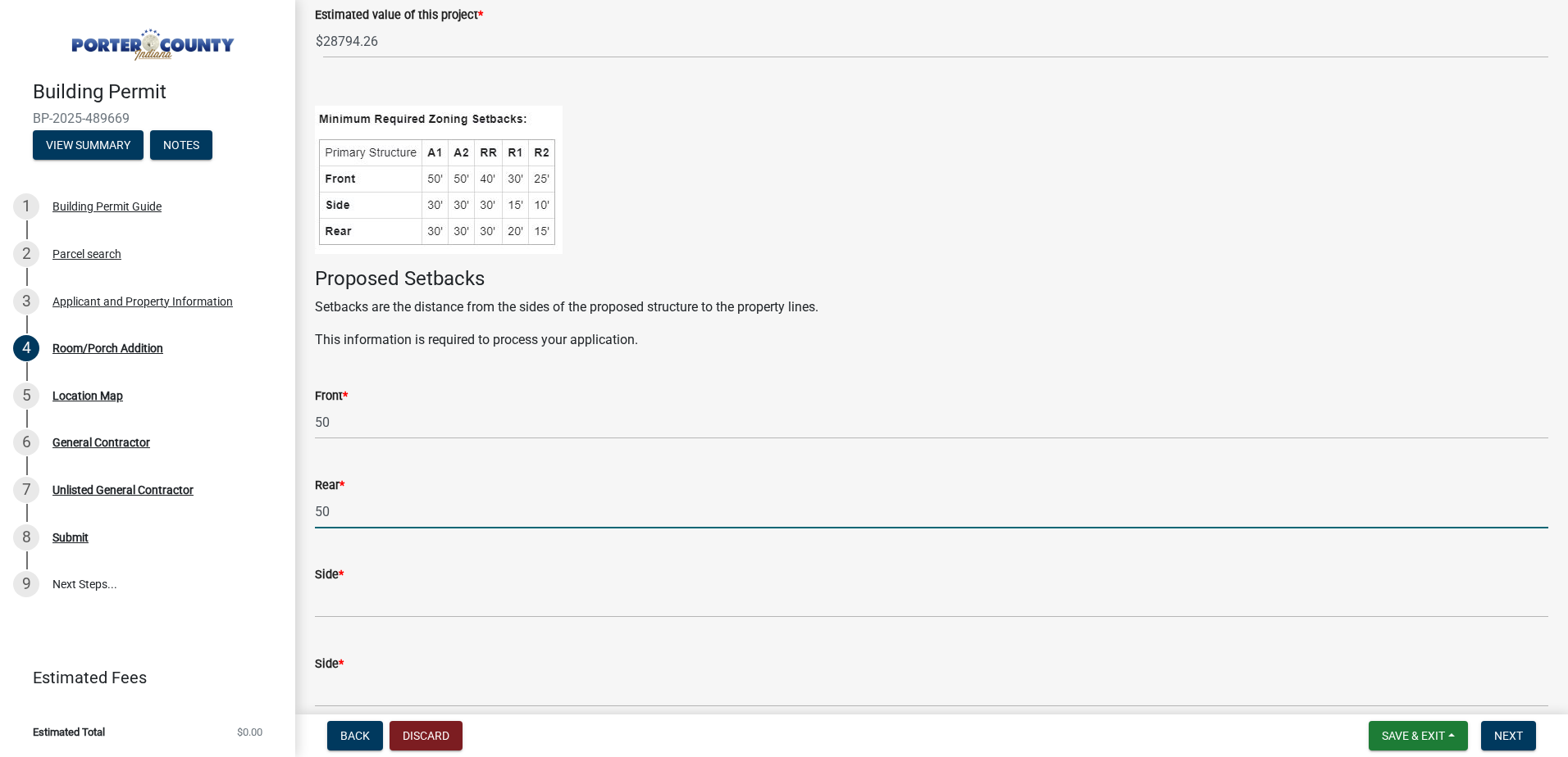
type input "50"
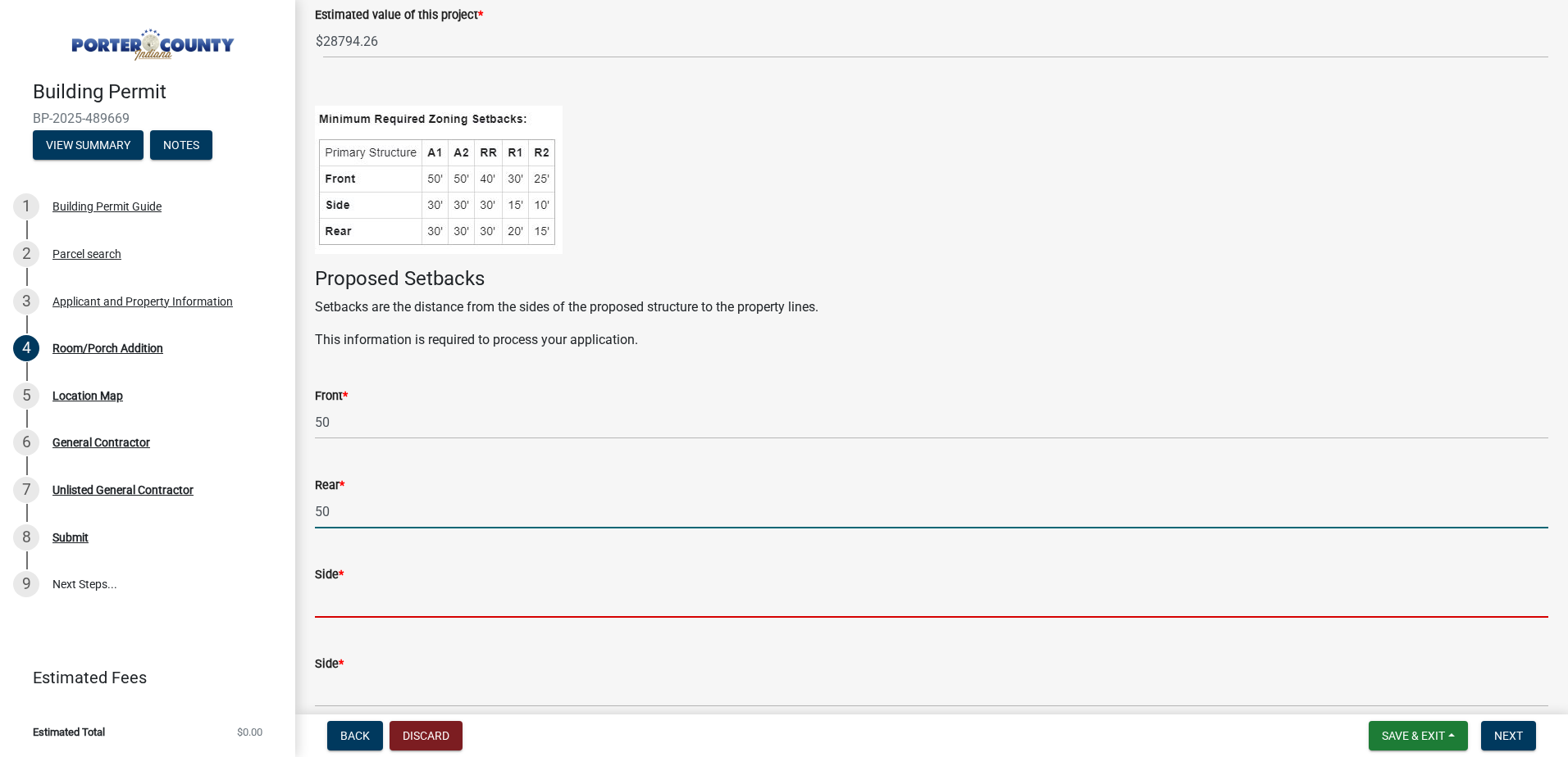
click at [421, 608] on input "Side *" at bounding box center [932, 601] width 1233 height 33
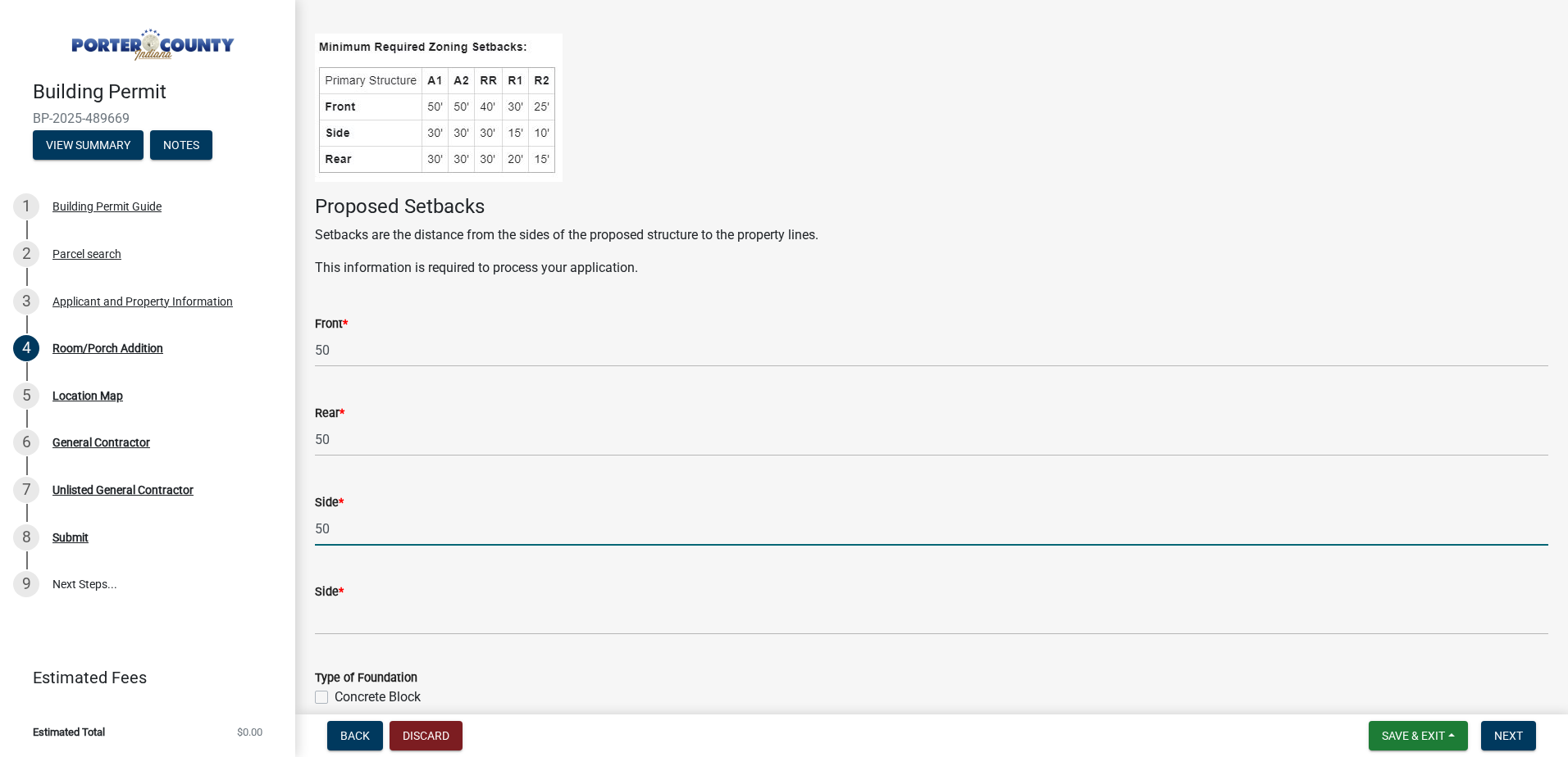
scroll to position [308, 0]
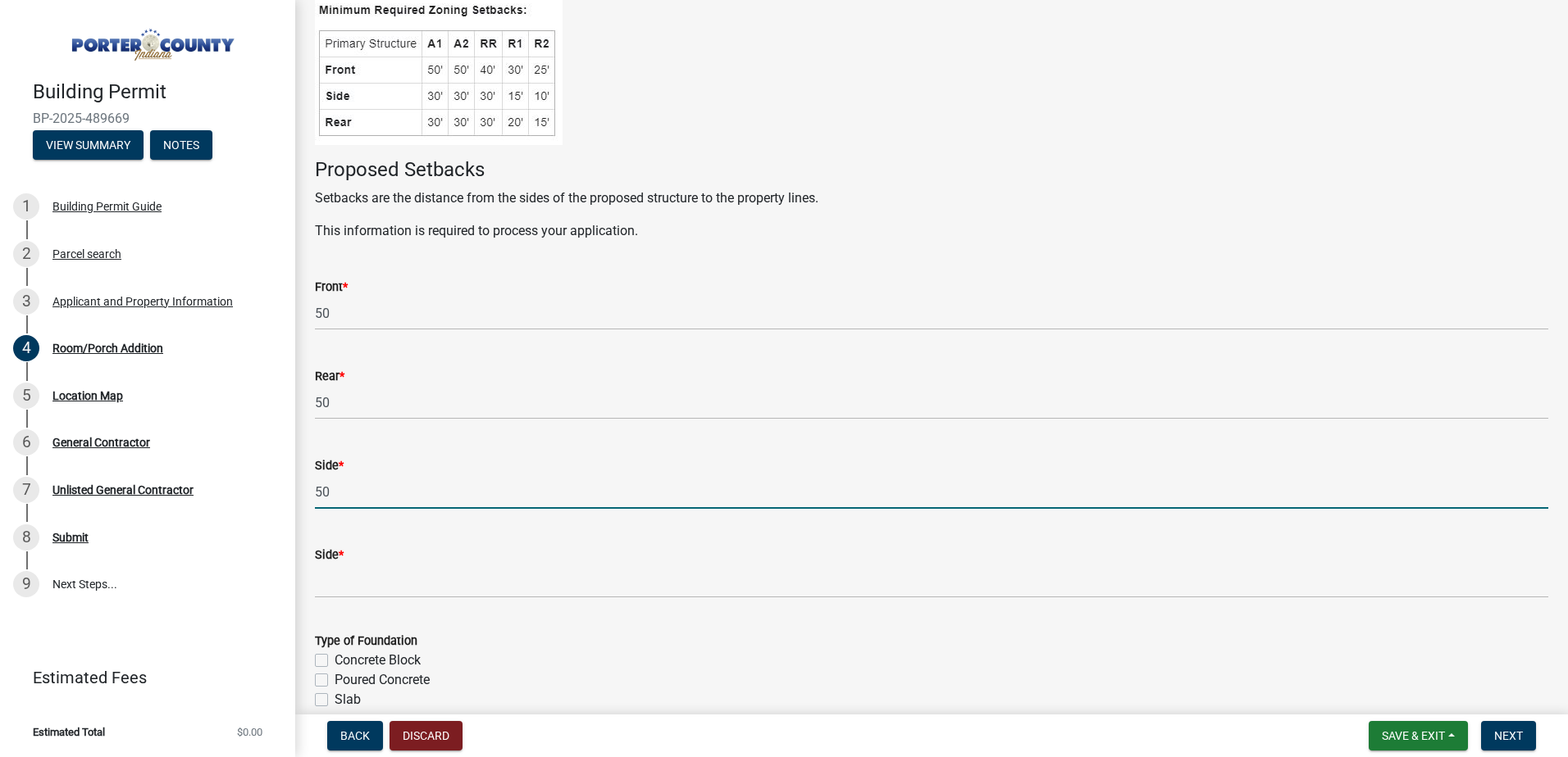
type input "50"
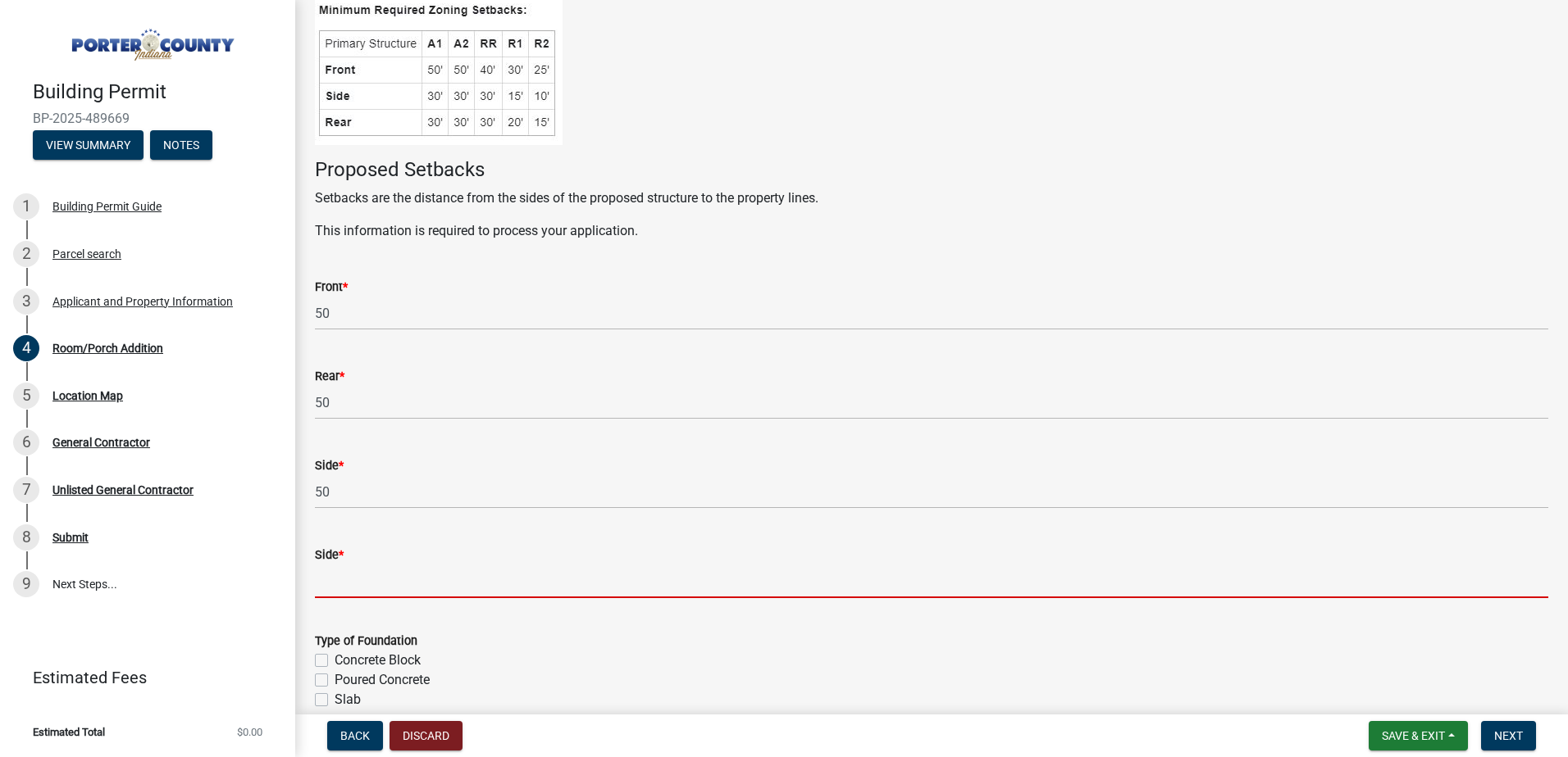
click at [422, 575] on input "Side *" at bounding box center [932, 582] width 1233 height 33
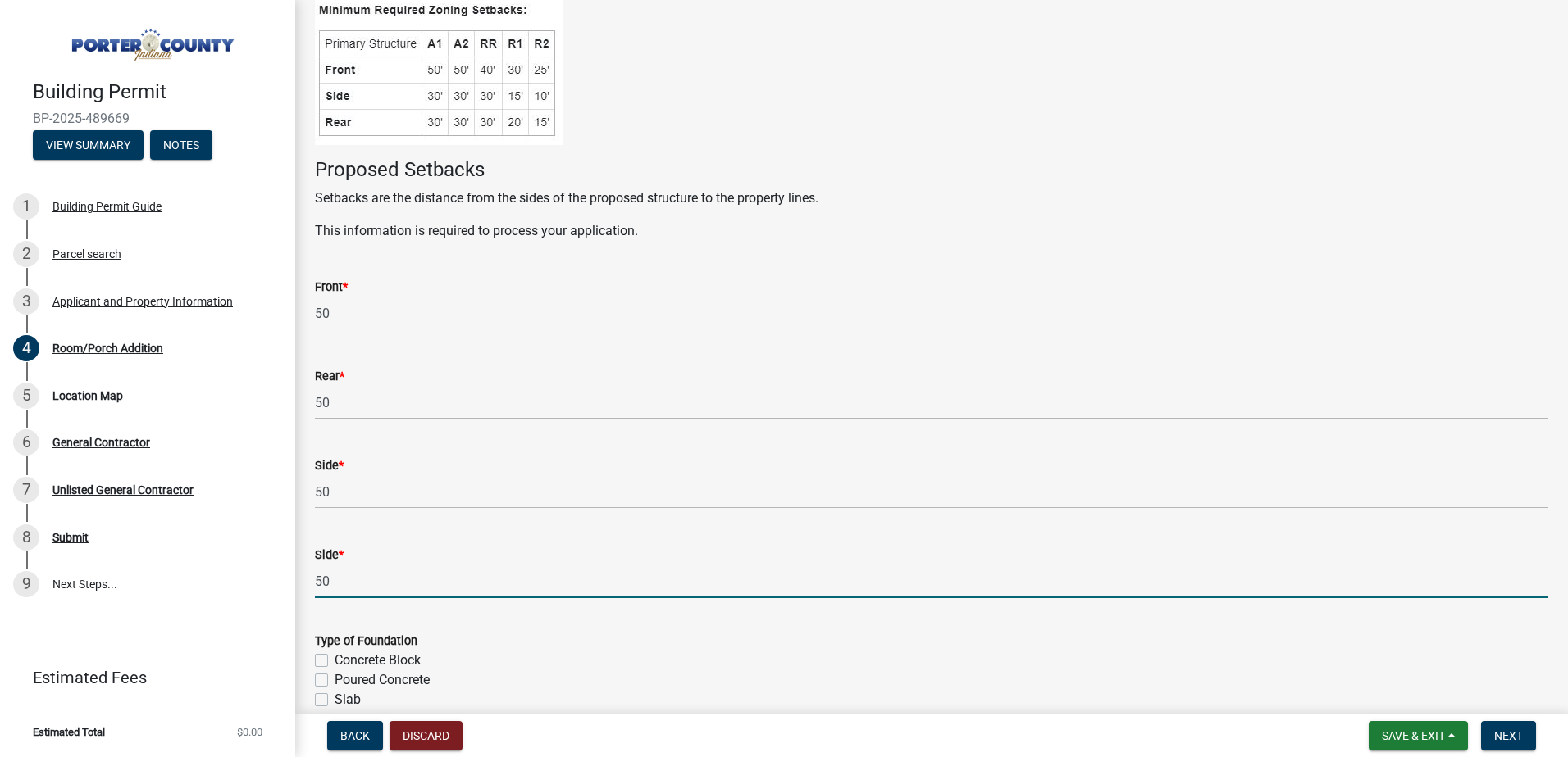
type input "50"
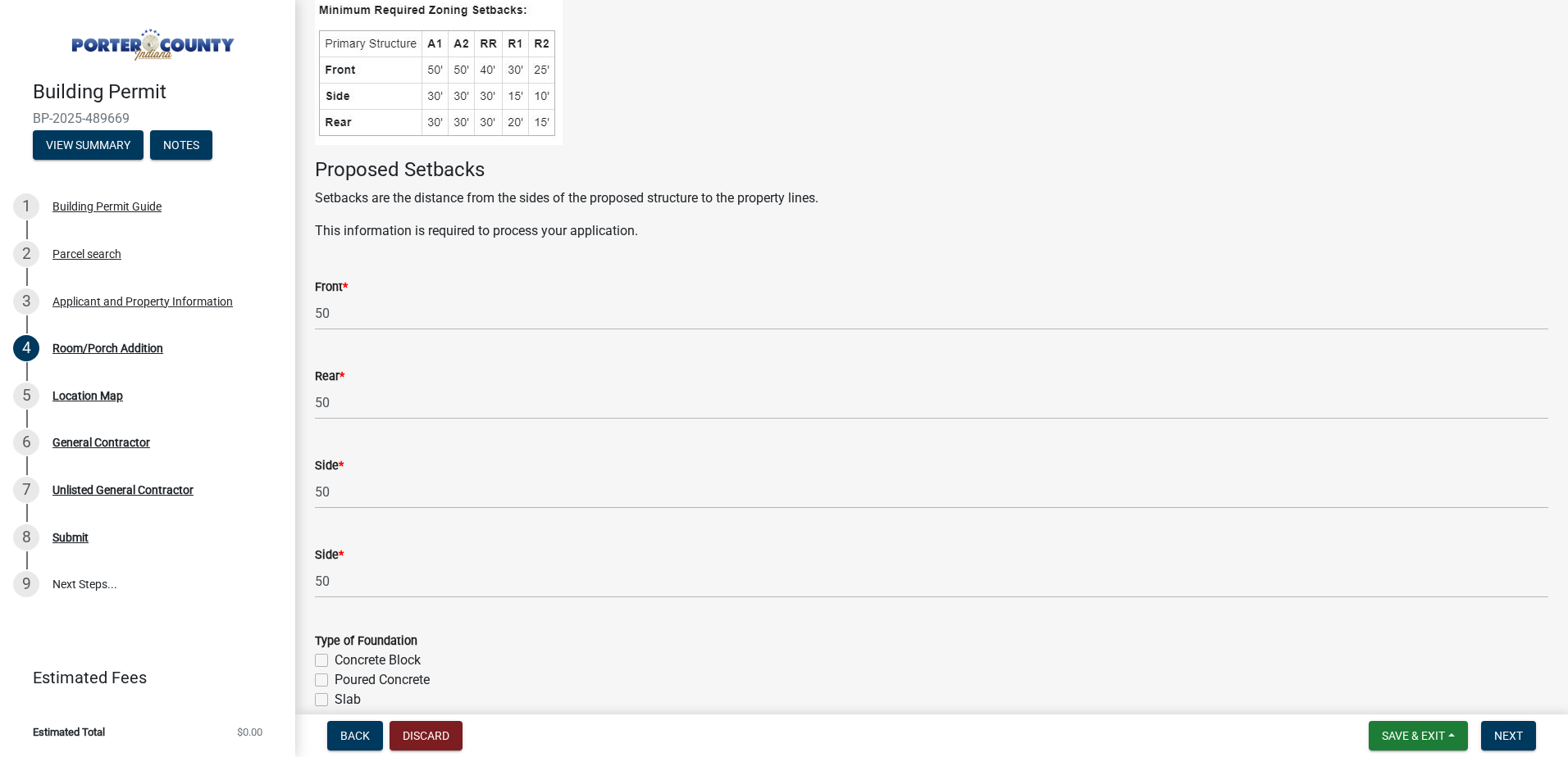
click at [837, 629] on form "Type of Foundation Concrete Block Poured Concrete Slab Full Basement Crawl" at bounding box center [932, 680] width 1233 height 138
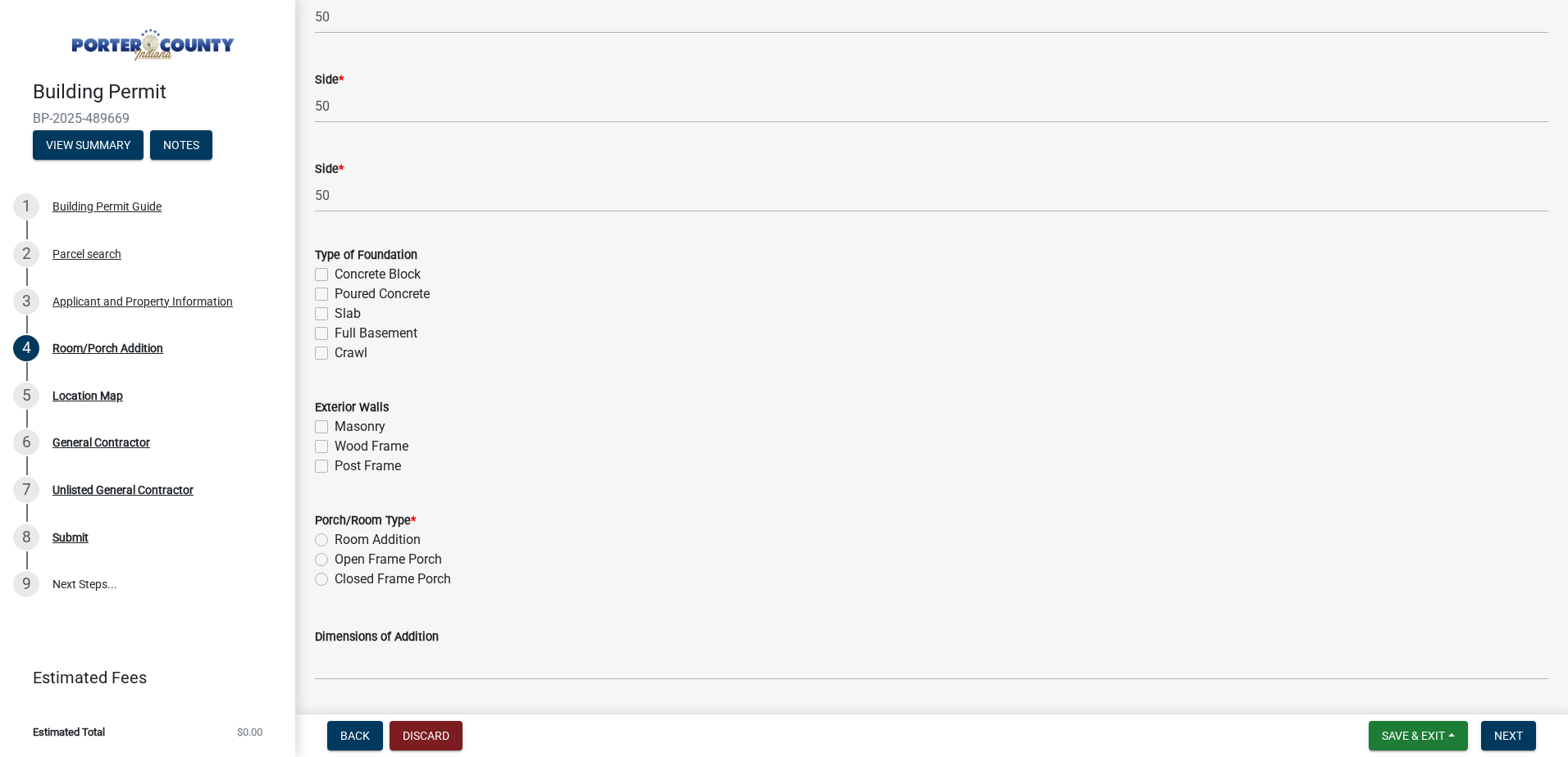
scroll to position [745, 0]
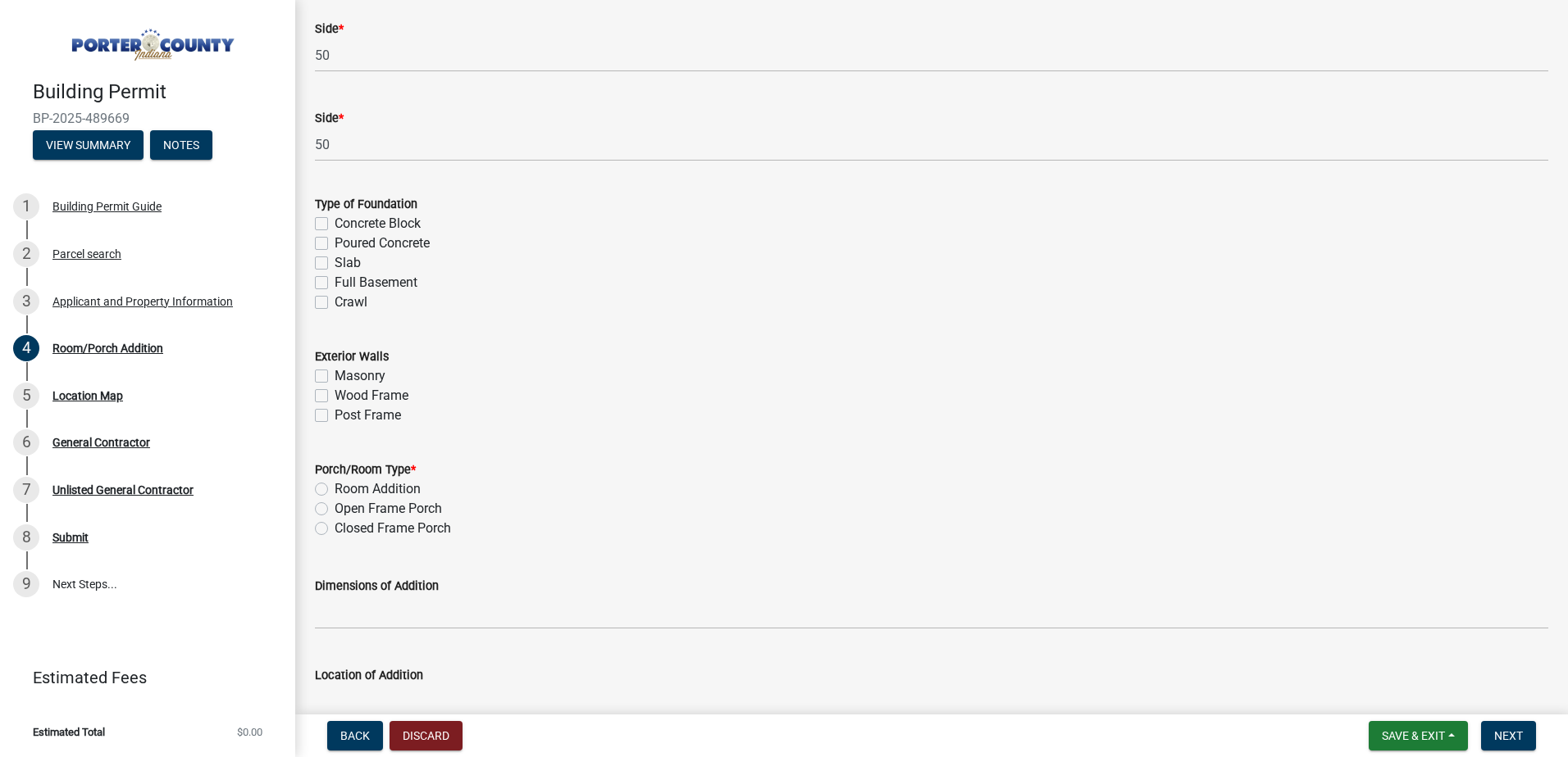
click at [425, 512] on label "Open Frame Porch" at bounding box center [388, 509] width 107 height 20
click at [346, 510] on input "Open Frame Porch" at bounding box center [340, 504] width 11 height 11
radio input "true"
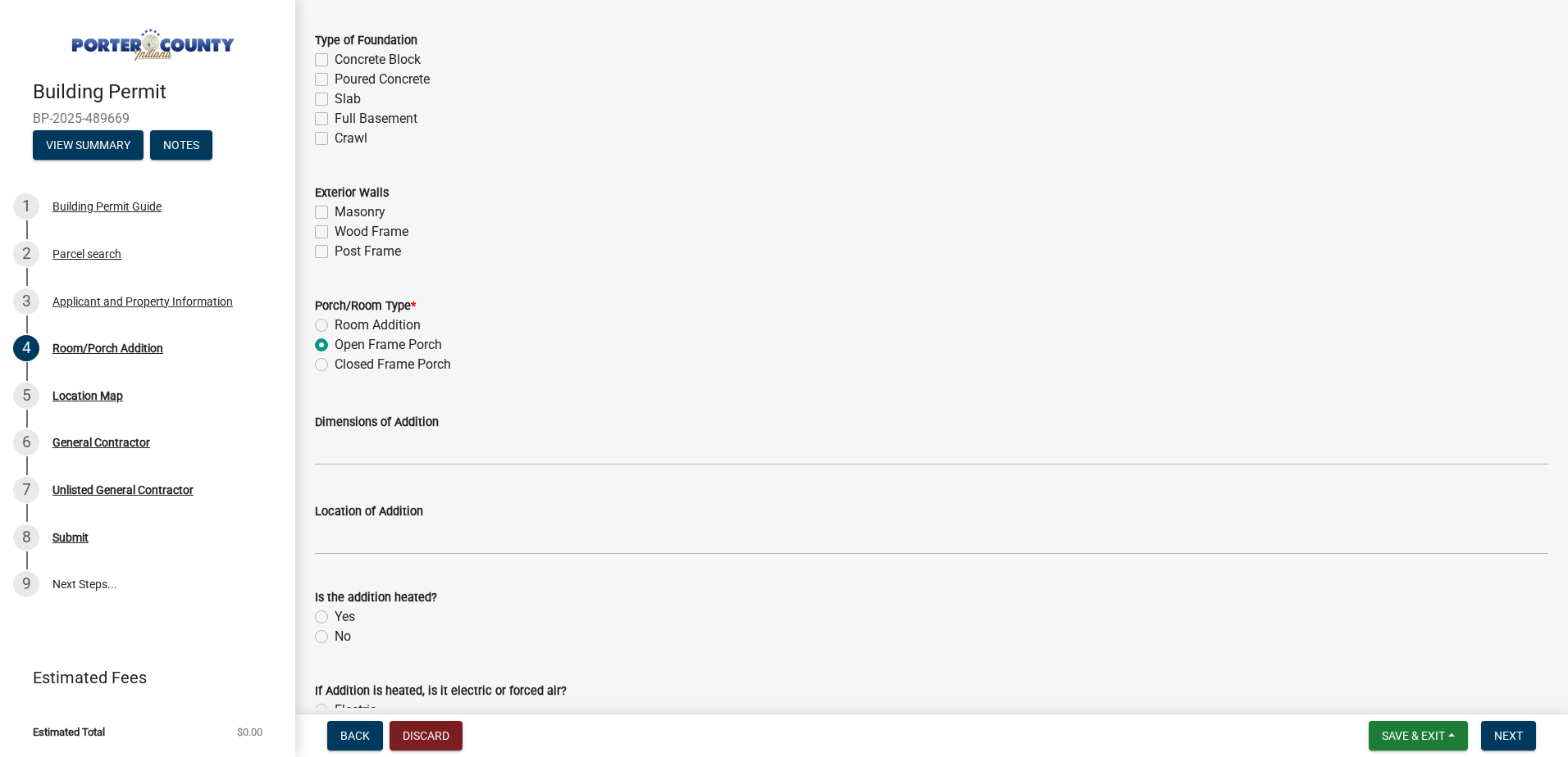
scroll to position [964, 0]
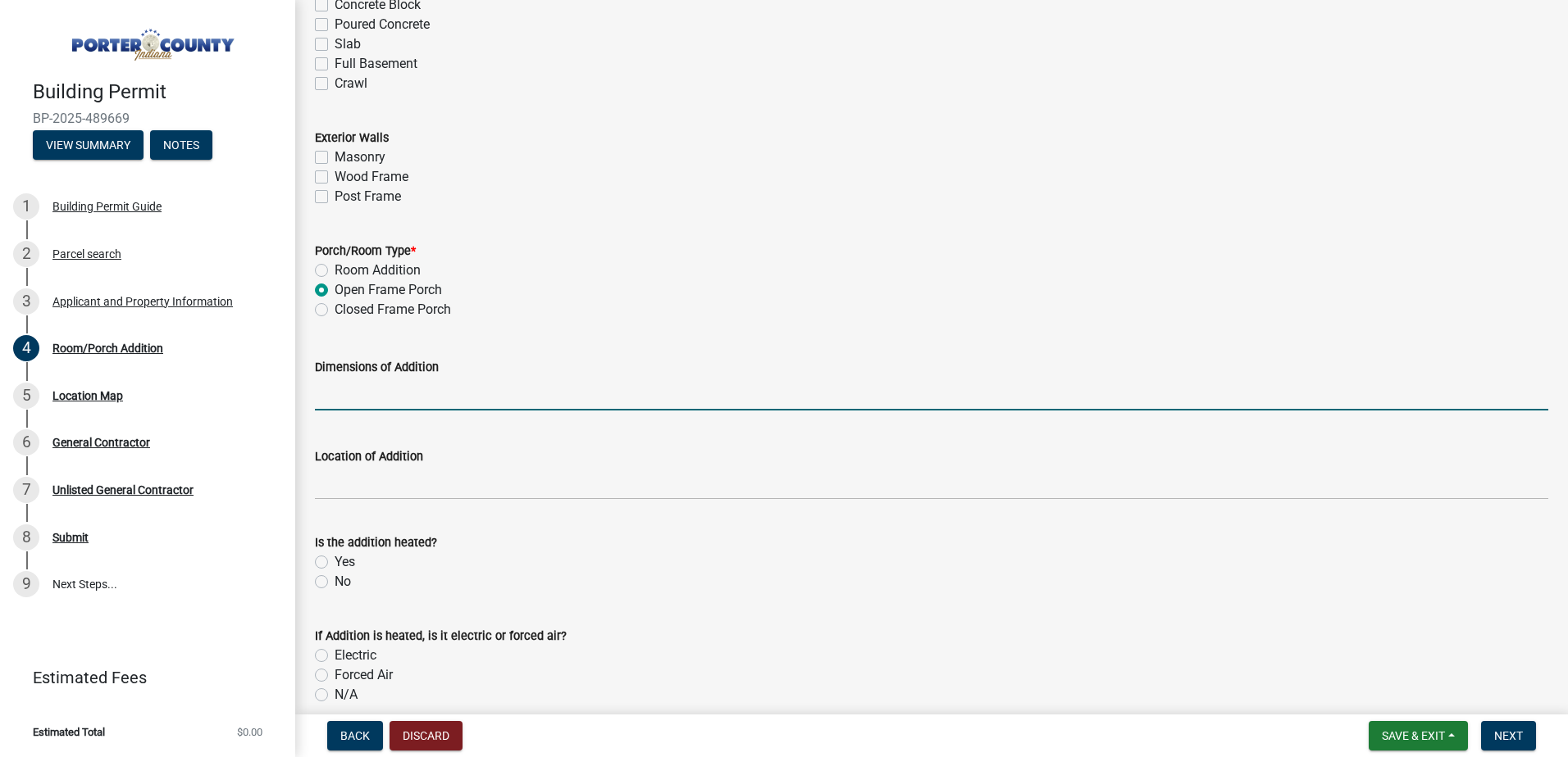
click at [449, 406] on input "Dimensions of Addition" at bounding box center [932, 394] width 1233 height 33
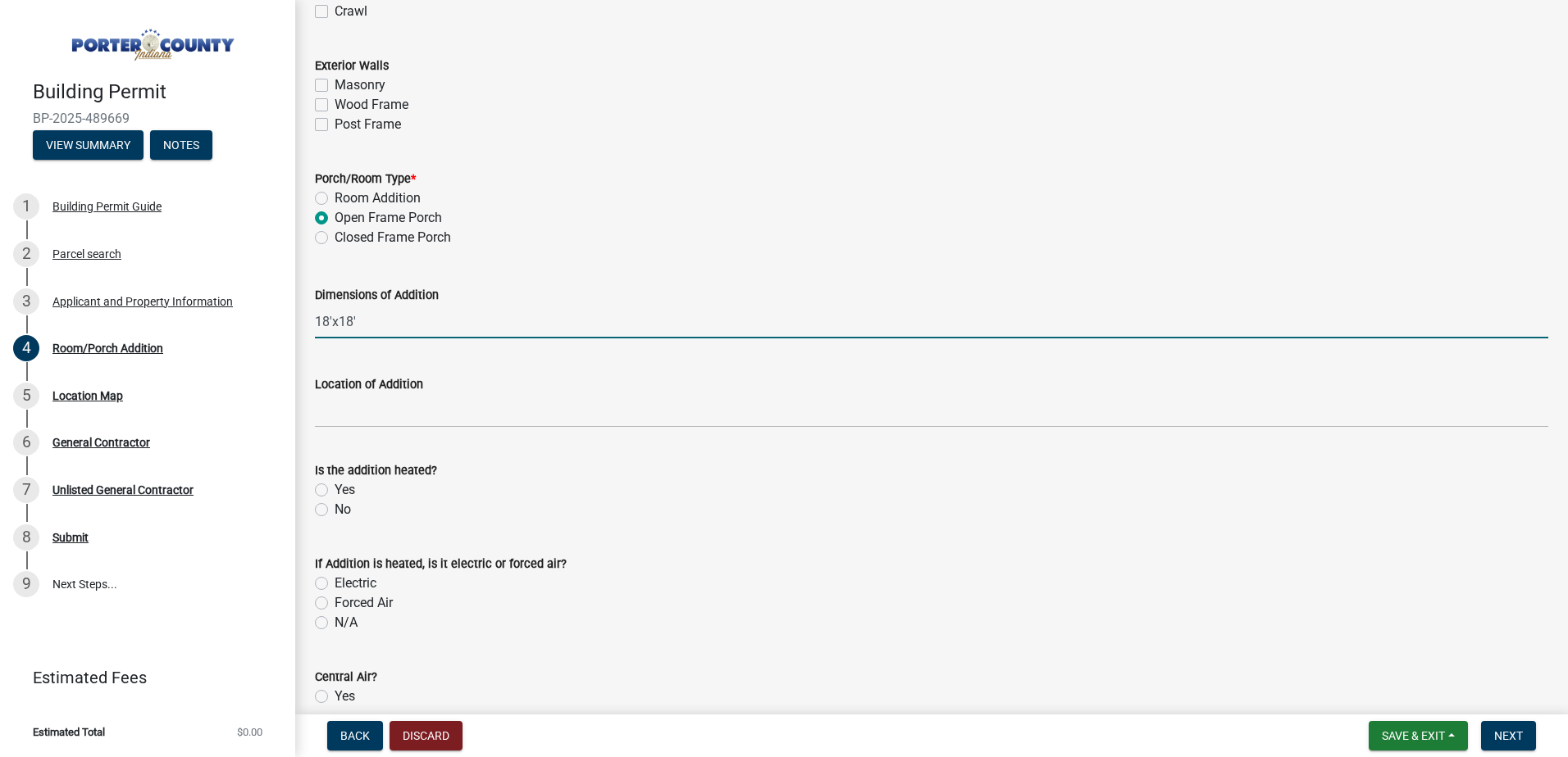
scroll to position [1073, 0]
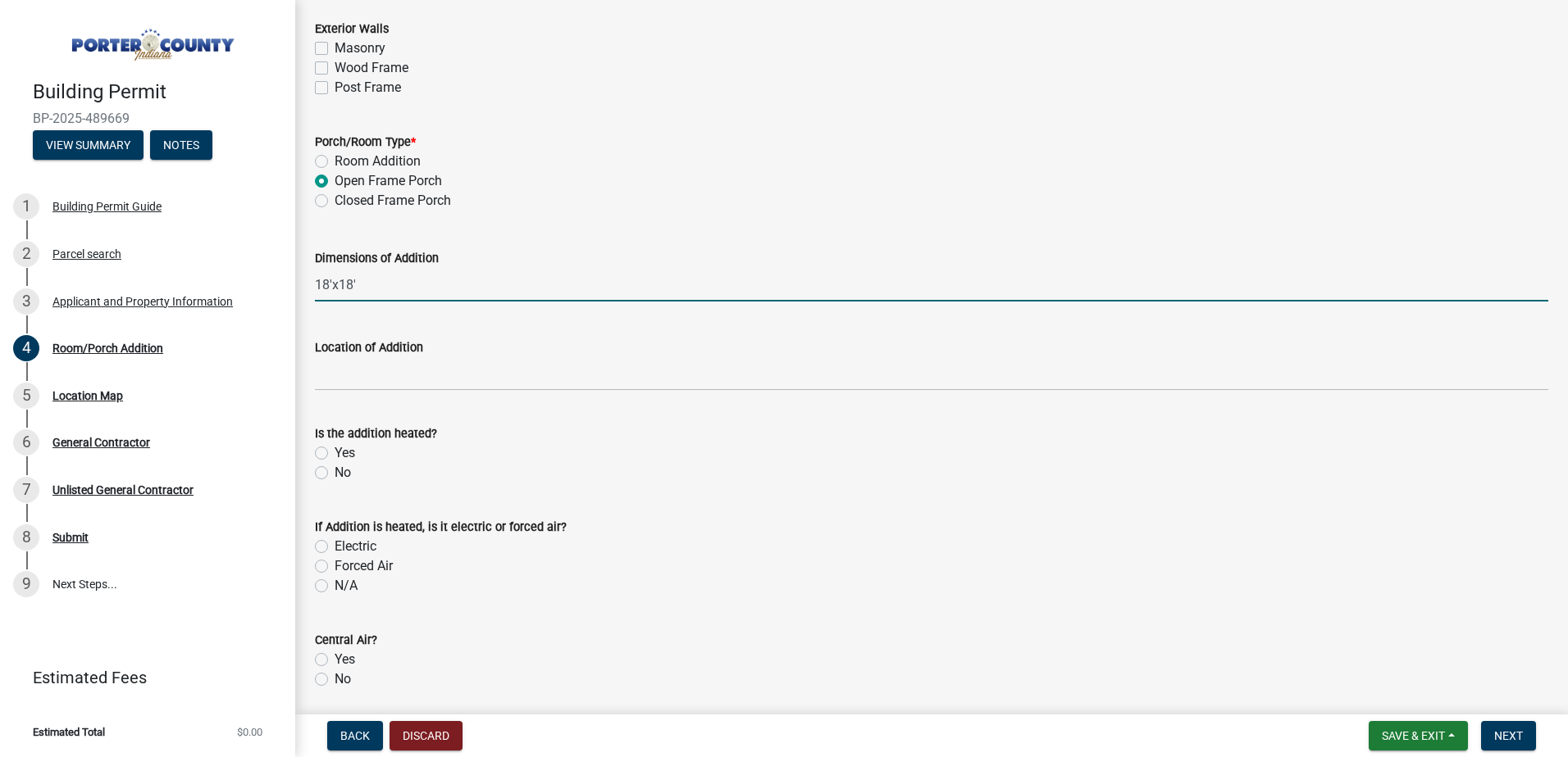
type input "18'x18'"
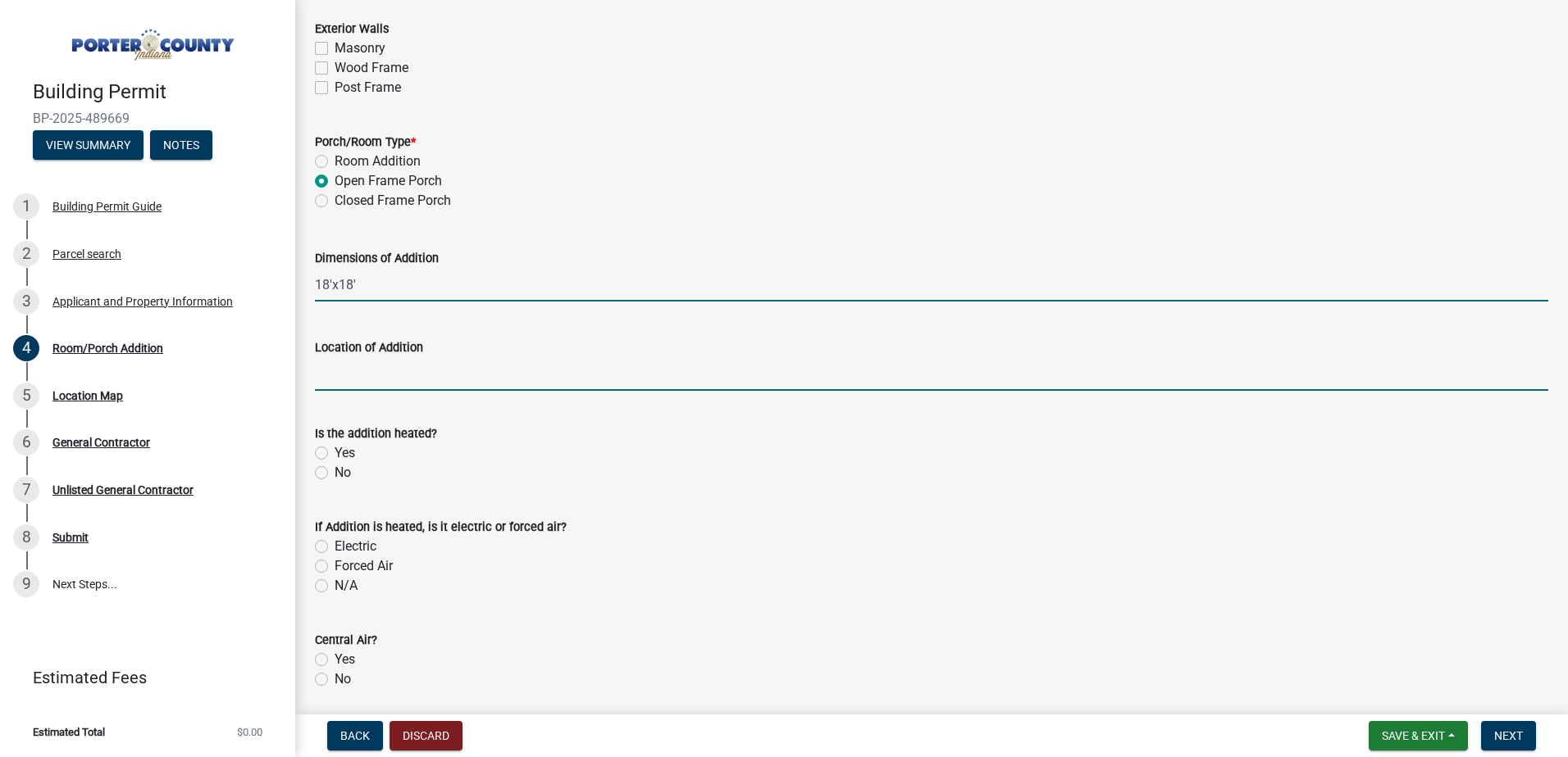
click at [443, 388] on input "Location of Addition" at bounding box center [932, 374] width 1233 height 33
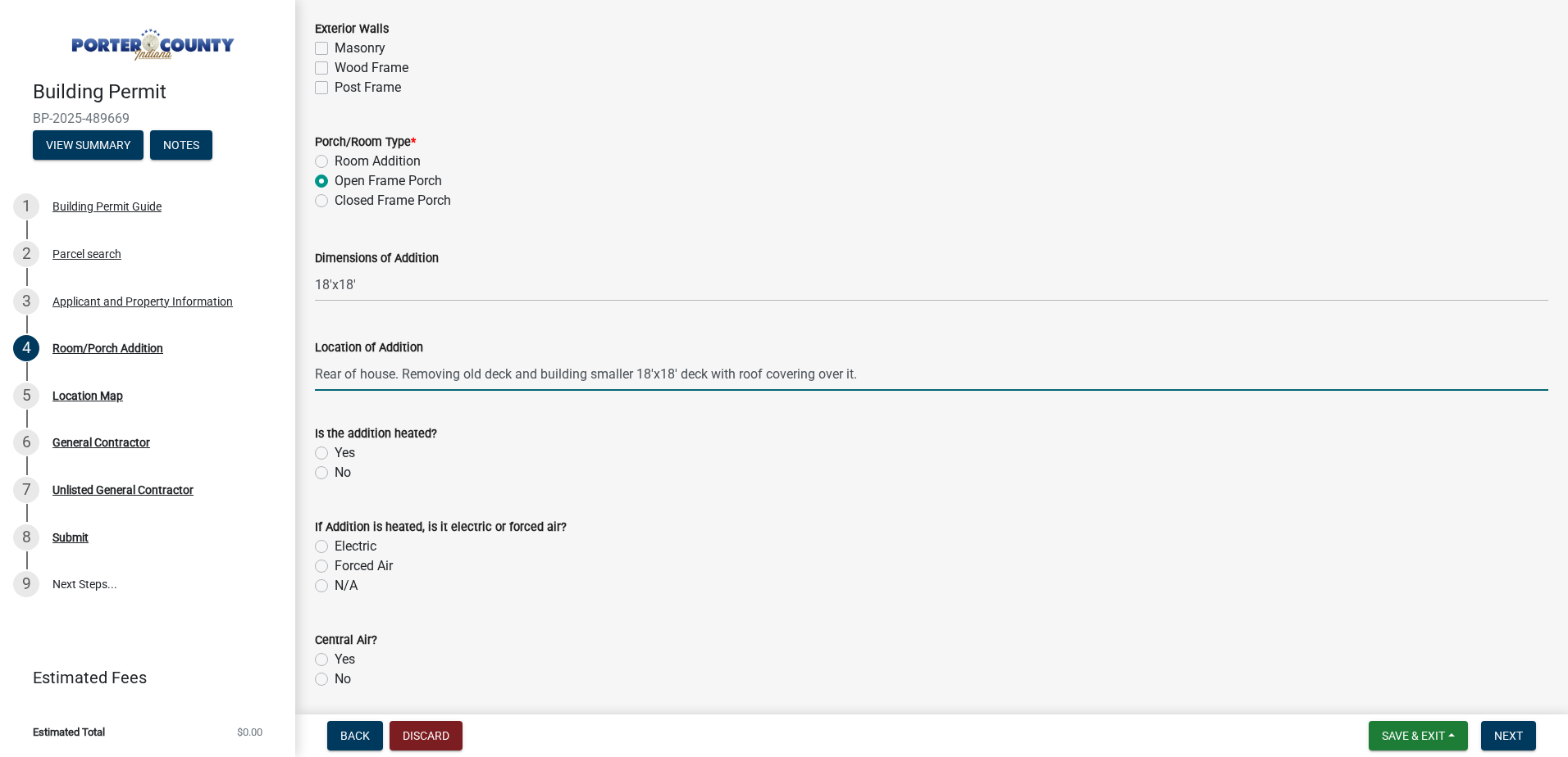
type input "Rear of house. Removing old deck and building smaller 18'x18' deck with roof co…"
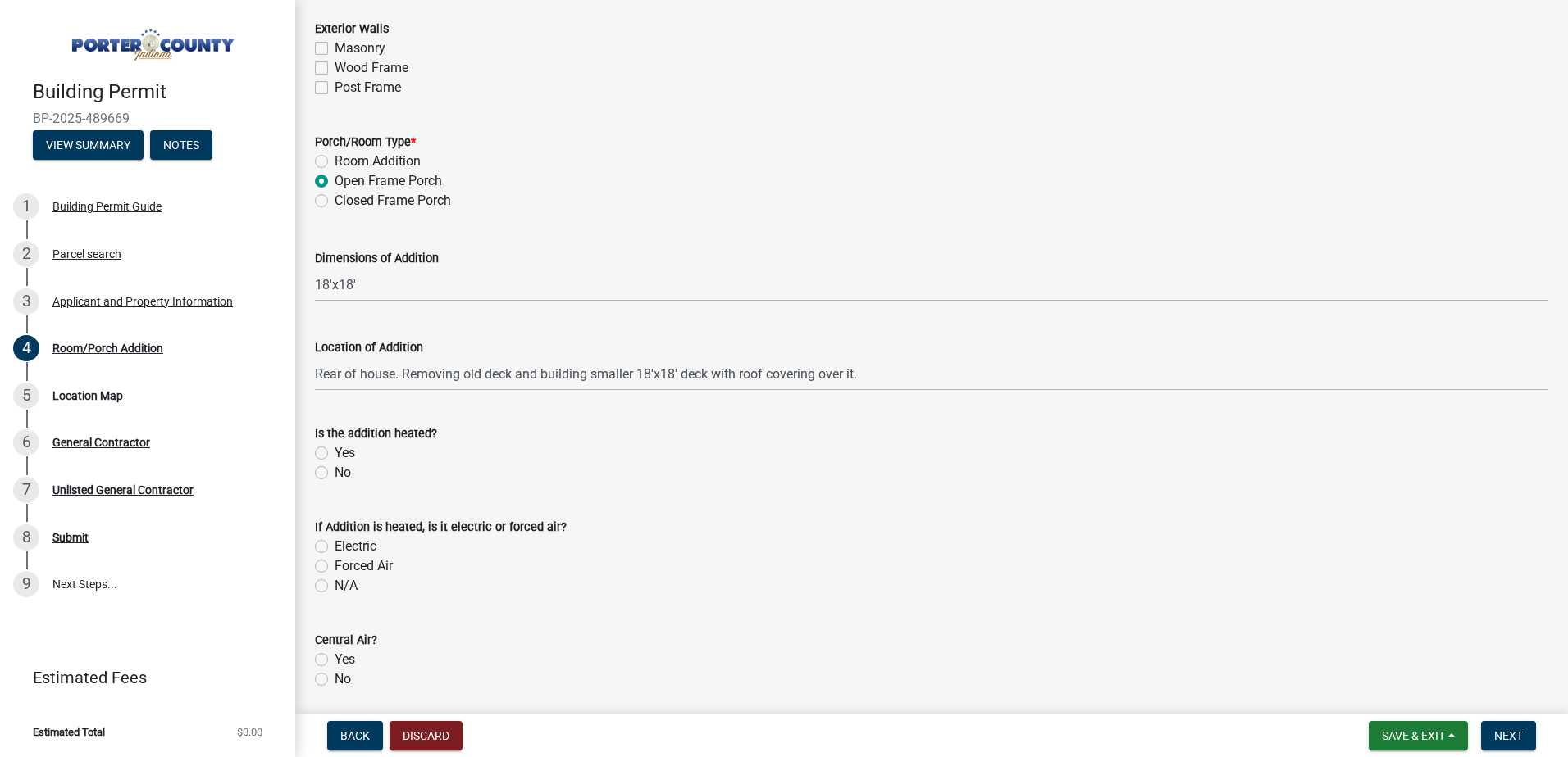
click at [339, 473] on label "No" at bounding box center [343, 473] width 17 height 20
click at [339, 473] on input "No" at bounding box center [340, 468] width 11 height 11
radio input "true"
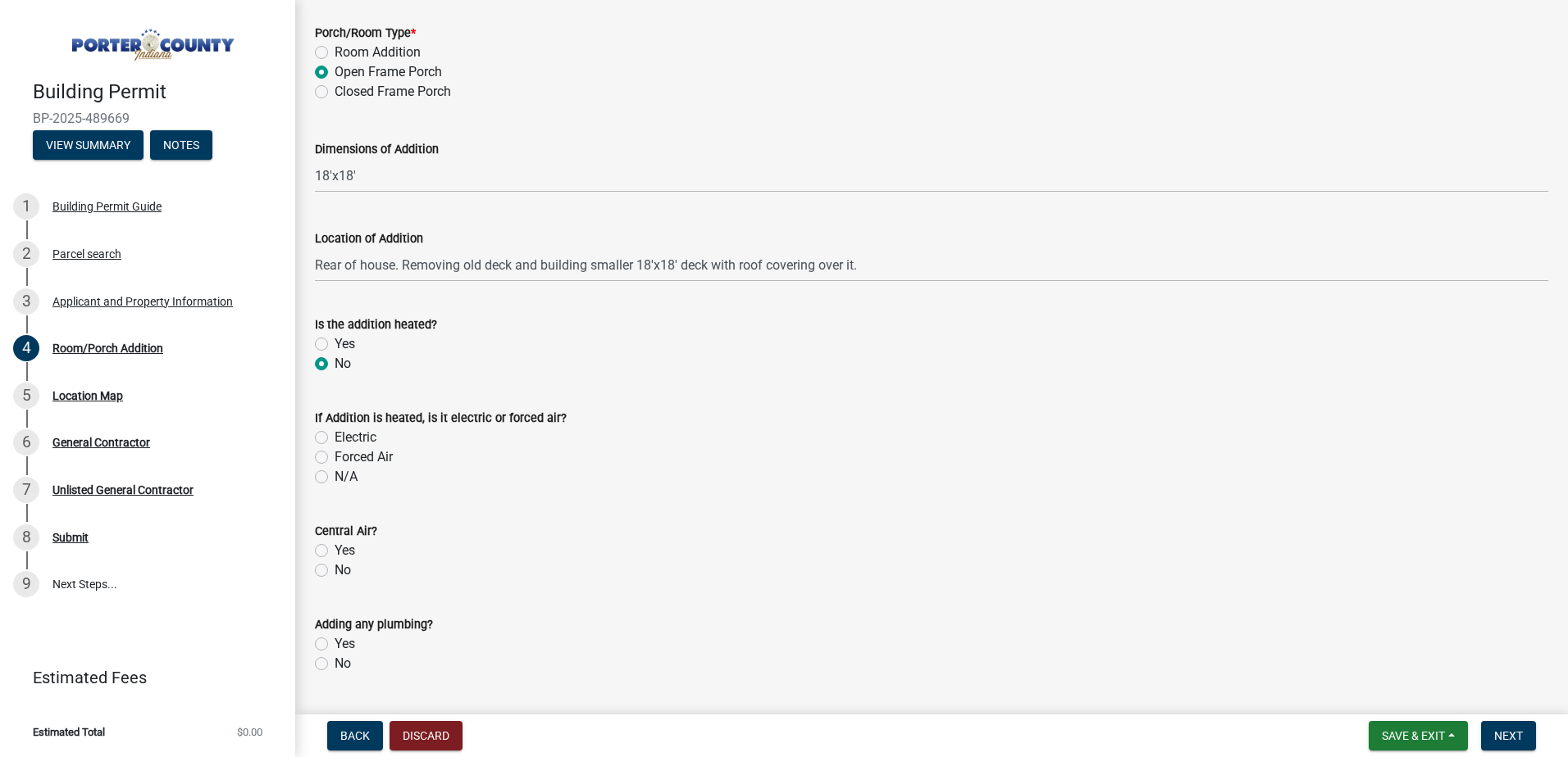
scroll to position [1182, 0]
click at [345, 481] on label "N/A" at bounding box center [346, 476] width 23 height 20
click at [345, 477] on input "N/A" at bounding box center [340, 472] width 11 height 11
radio input "true"
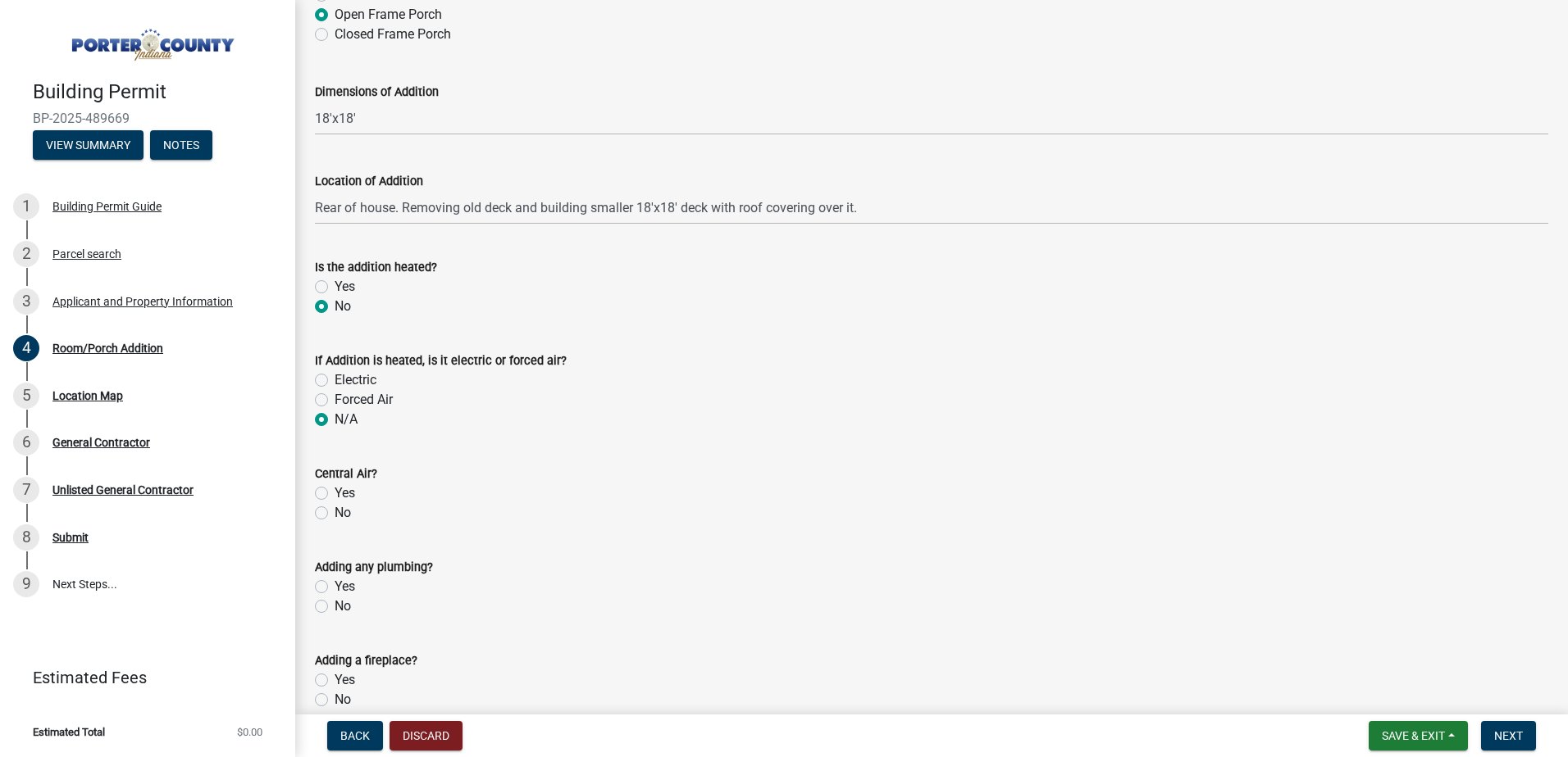
scroll to position [1292, 0]
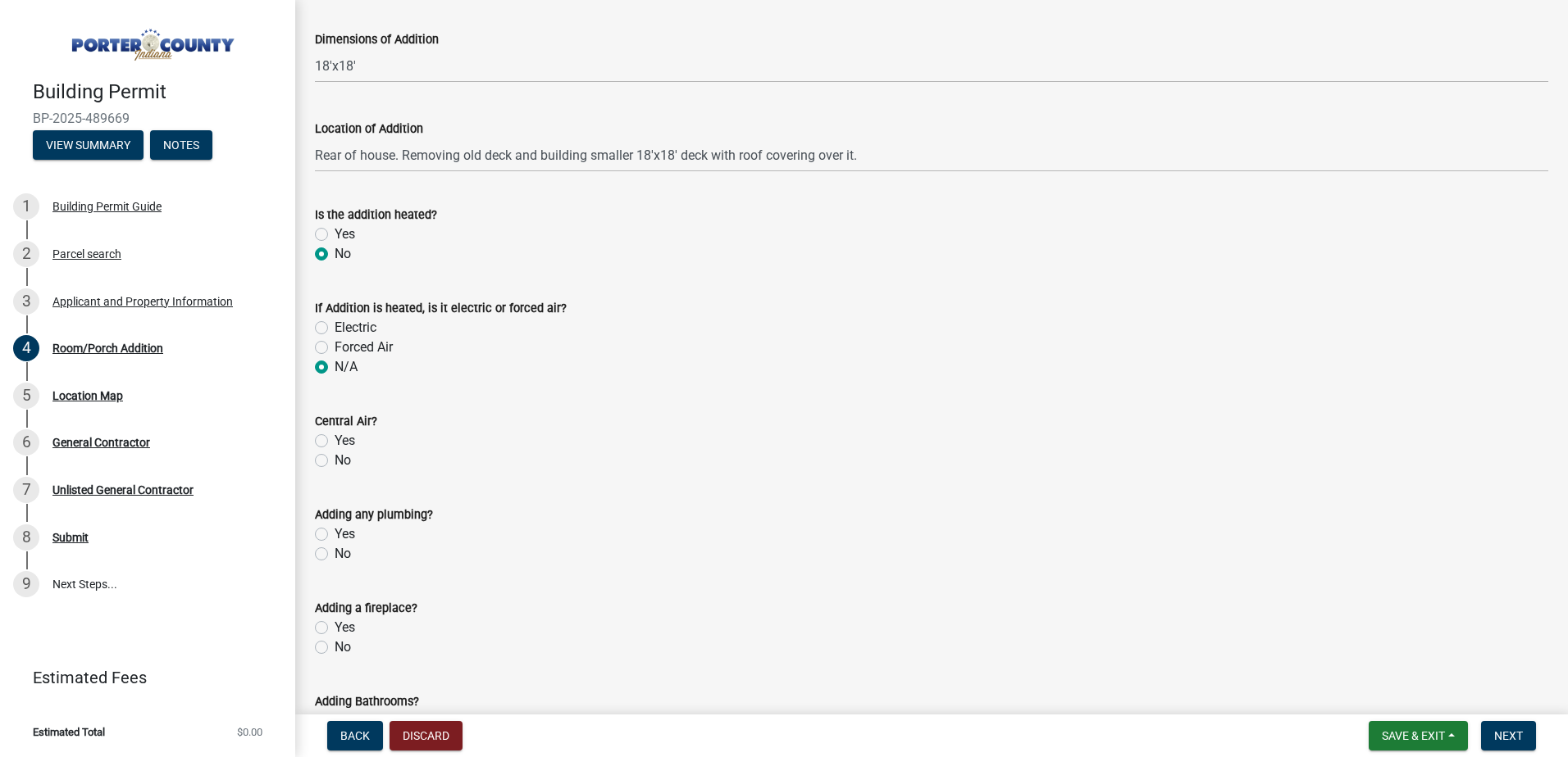
click at [335, 458] on label "No" at bounding box center [343, 461] width 17 height 20
click at [335, 458] on input "No" at bounding box center [340, 456] width 11 height 11
radio input "true"
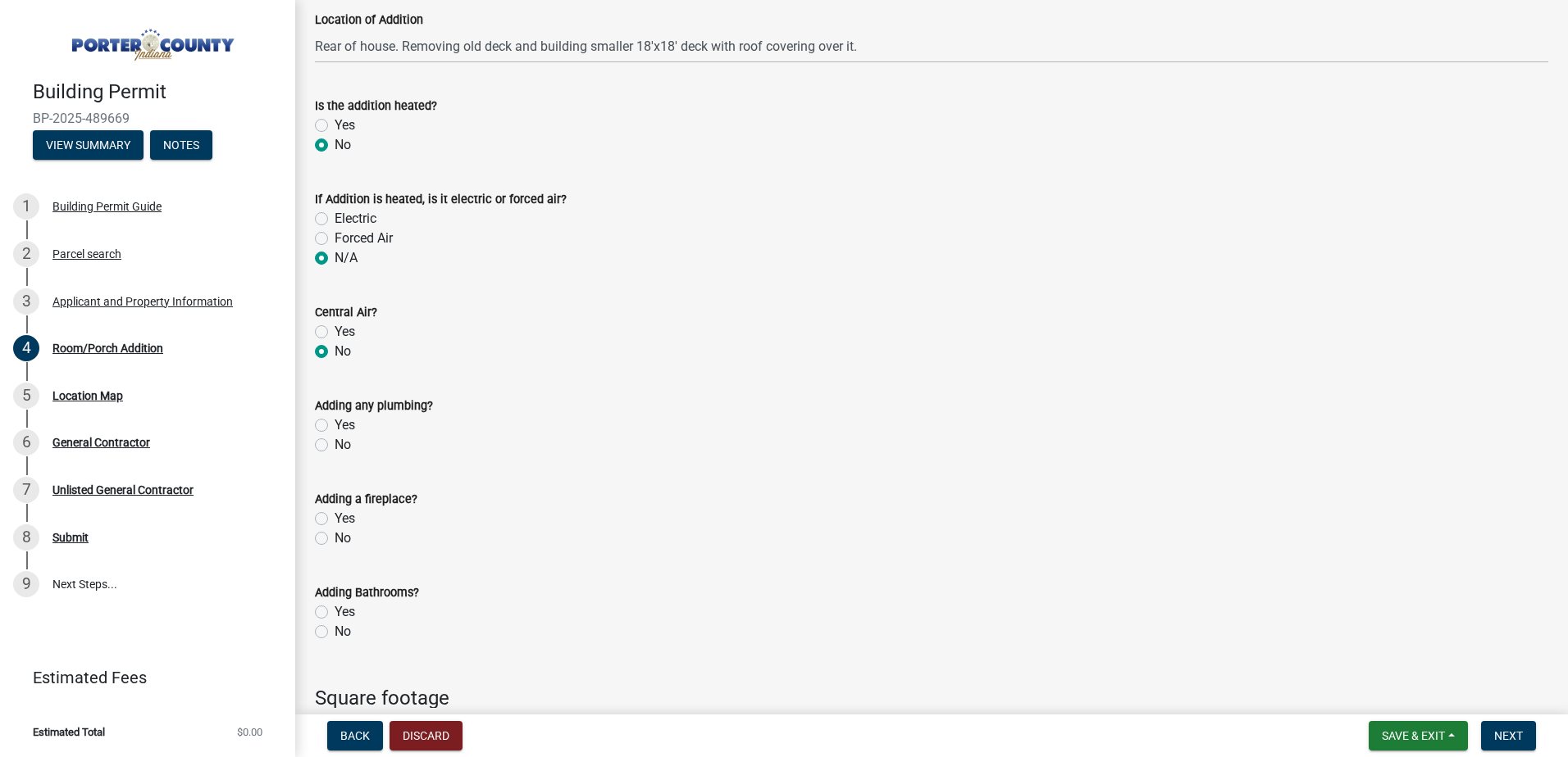
click at [338, 442] on label "No" at bounding box center [343, 445] width 17 height 20
click at [338, 442] on input "No" at bounding box center [340, 440] width 11 height 11
radio input "true"
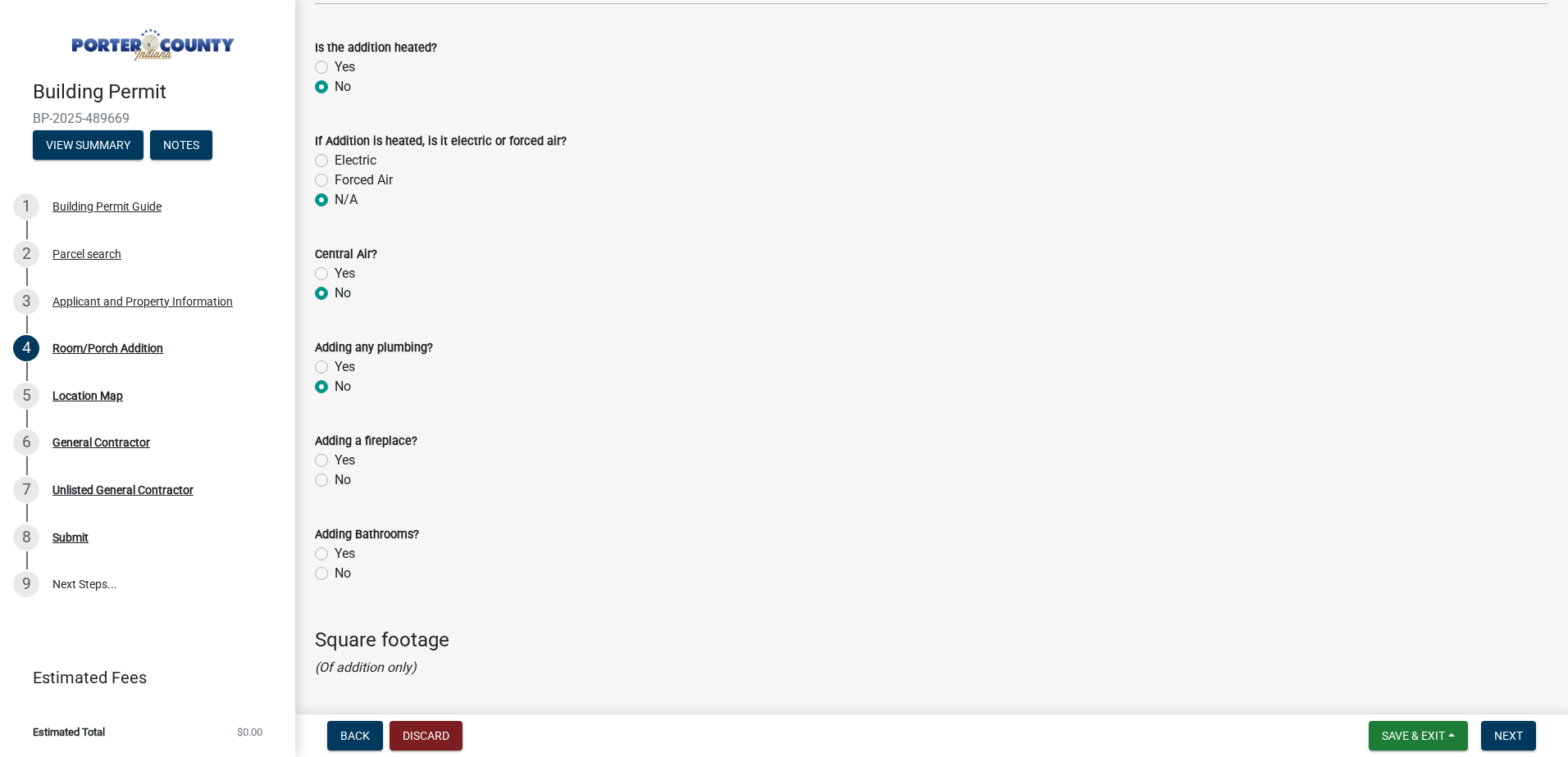
scroll to position [1510, 0]
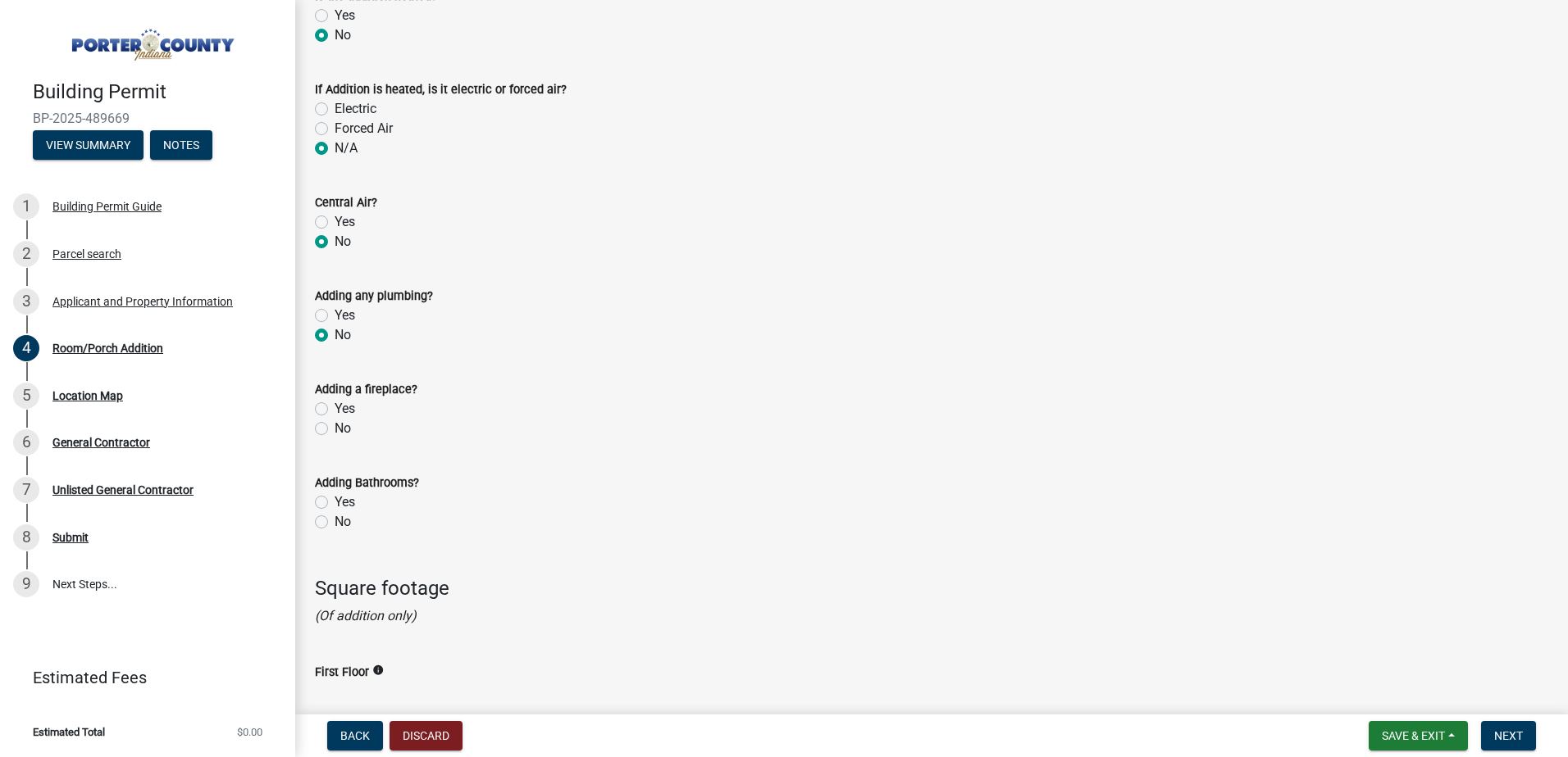
click at [333, 428] on div "No" at bounding box center [932, 428] width 1233 height 20
click at [341, 432] on label "No" at bounding box center [343, 428] width 17 height 20
click at [341, 429] on input "No" at bounding box center [340, 423] width 11 height 11
radio input "true"
click at [338, 518] on label "No" at bounding box center [343, 522] width 17 height 20
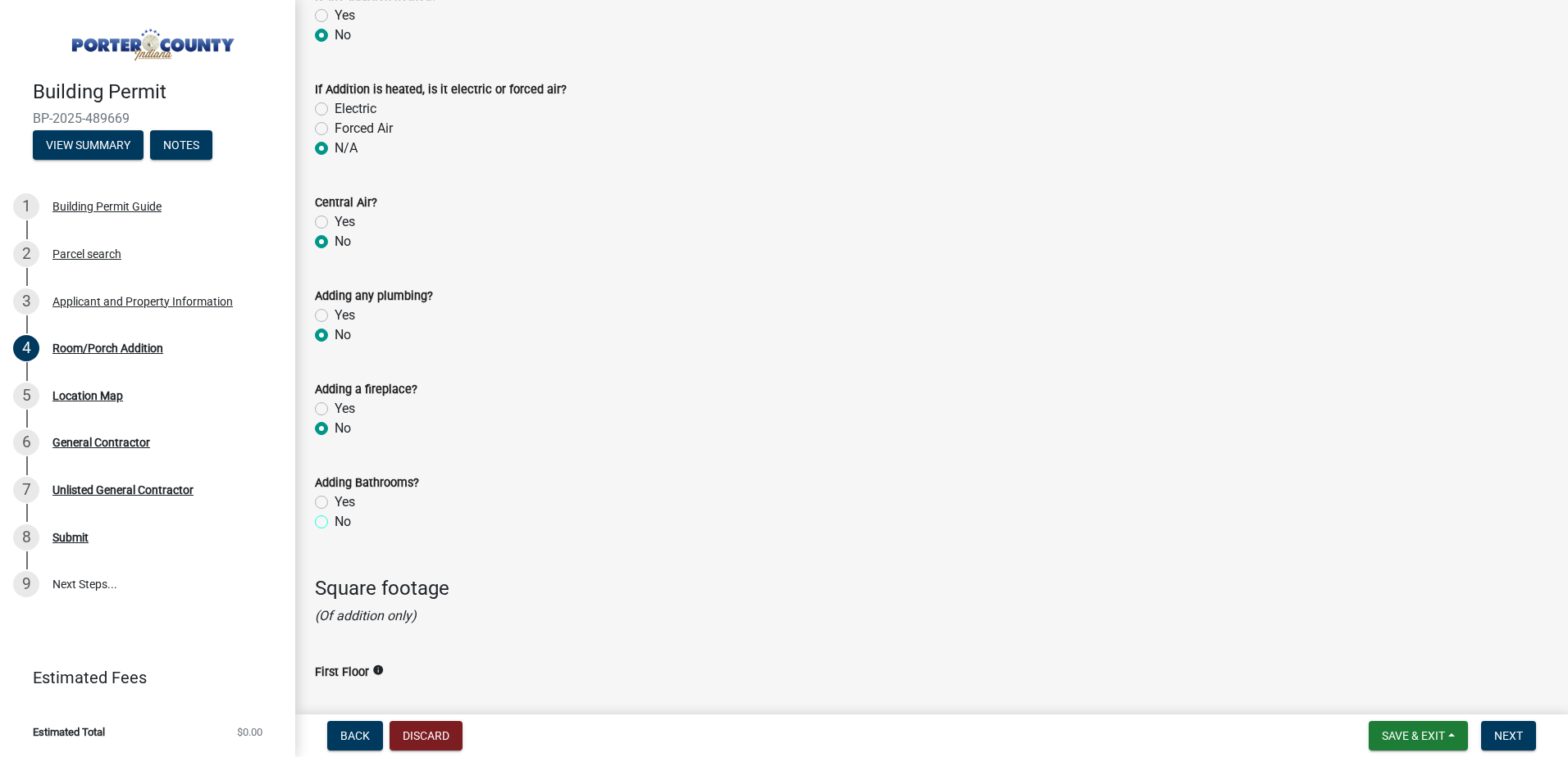
click at [338, 518] on input "No" at bounding box center [340, 517] width 11 height 11
radio input "true"
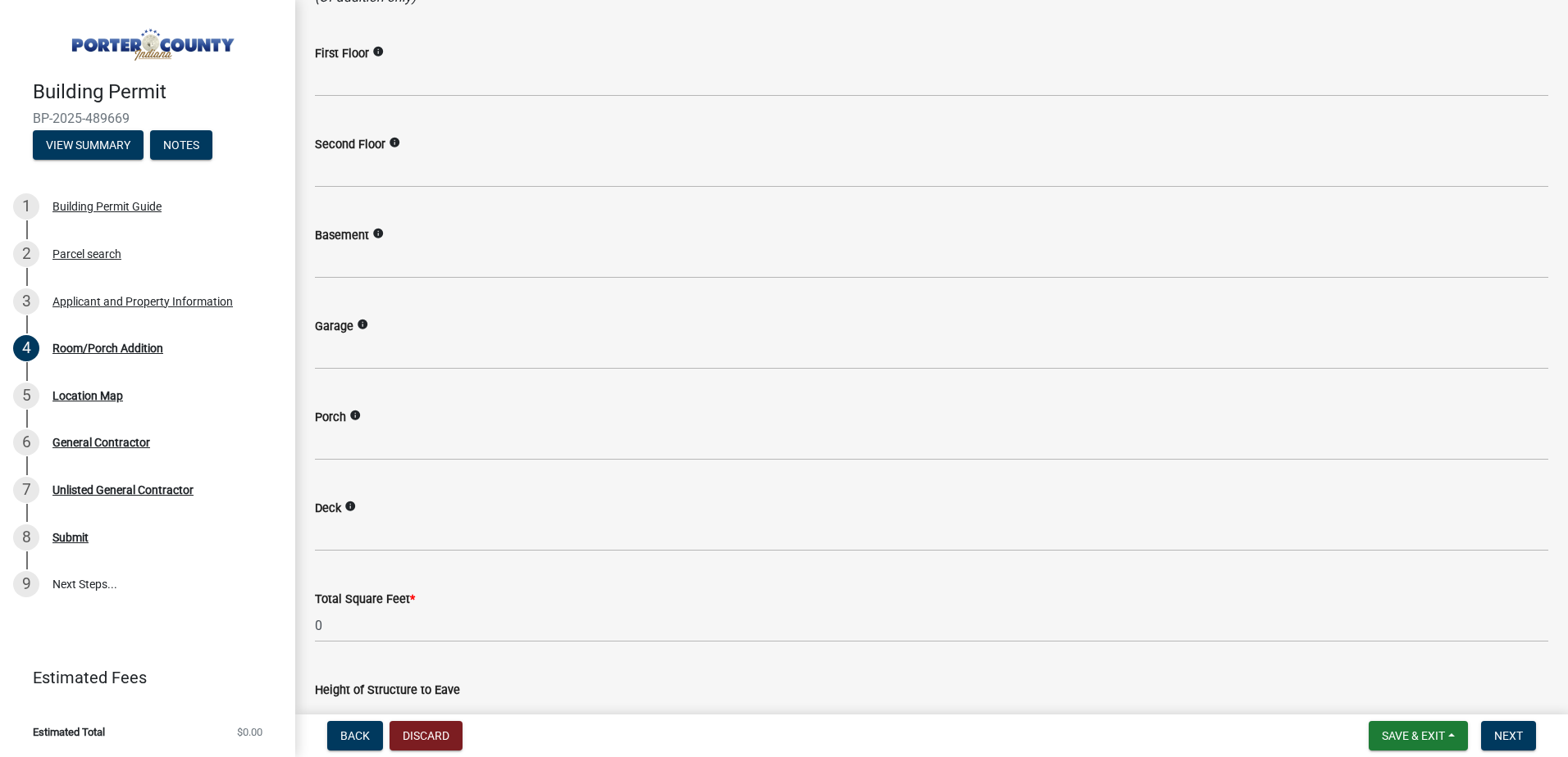
scroll to position [2166, 0]
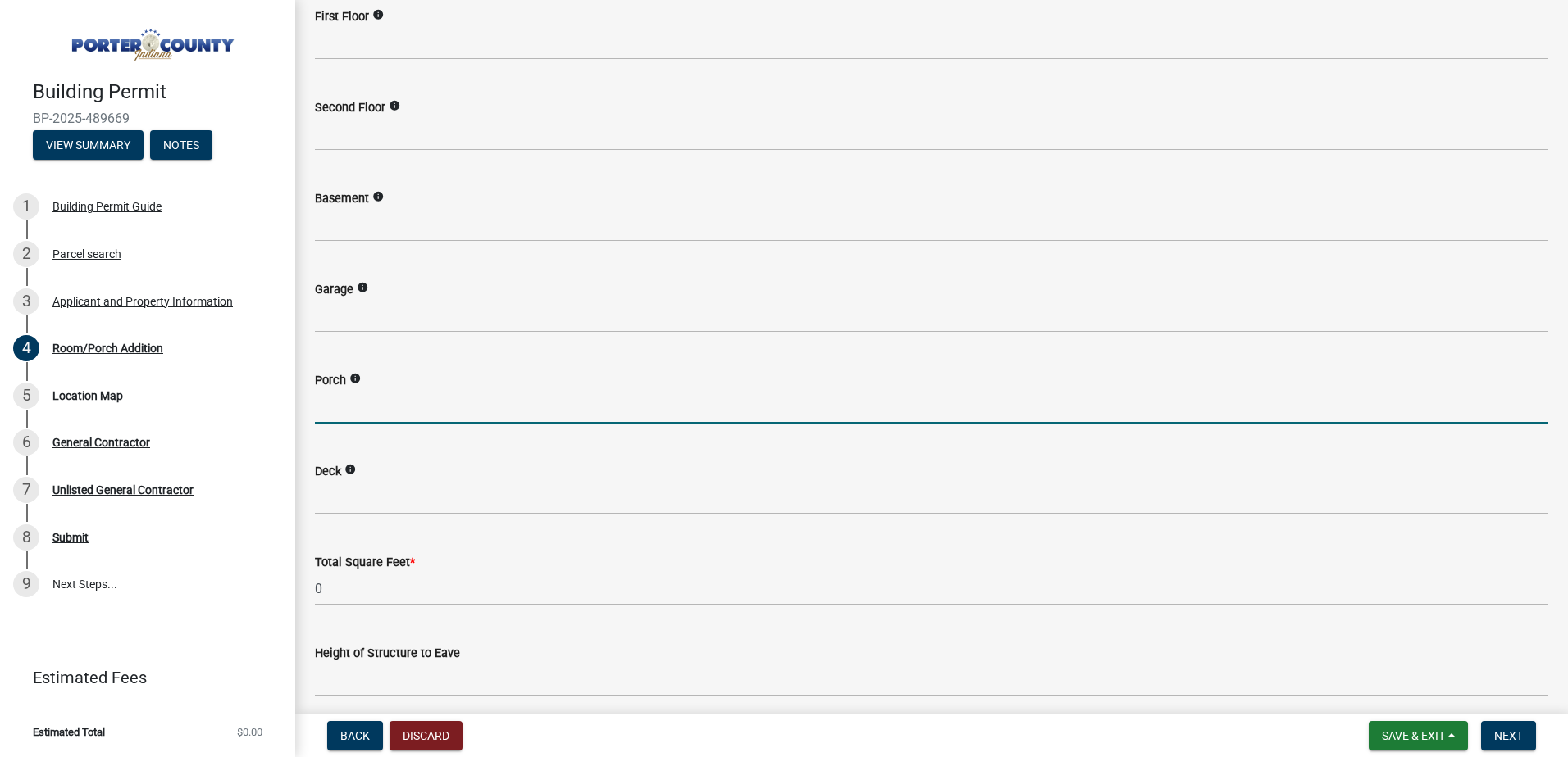
click at [356, 418] on input "text" at bounding box center [932, 407] width 1233 height 33
type input "324"
click at [333, 442] on div "Deck info" at bounding box center [932, 475] width 1233 height 76
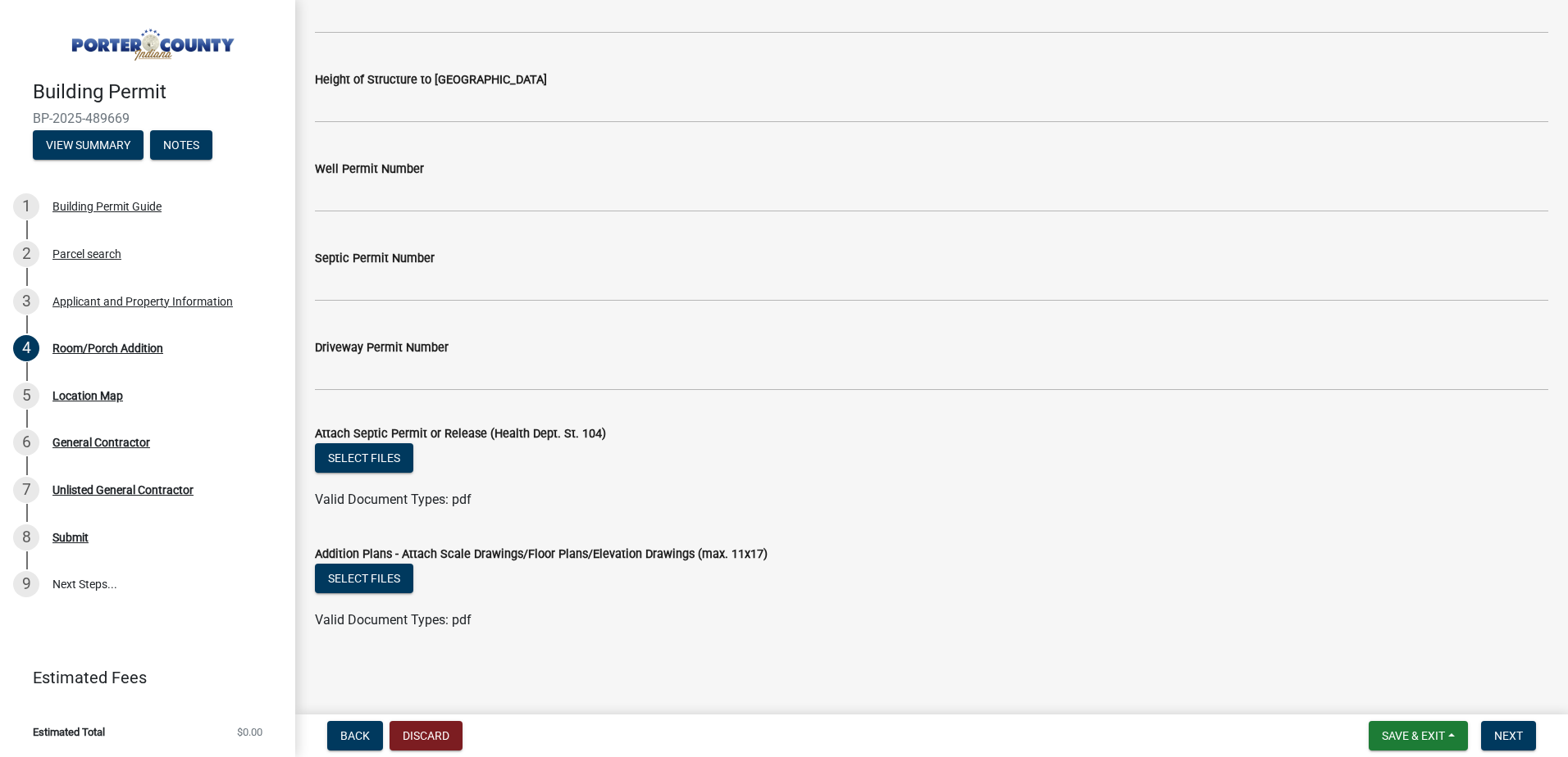
scroll to position [2830, 0]
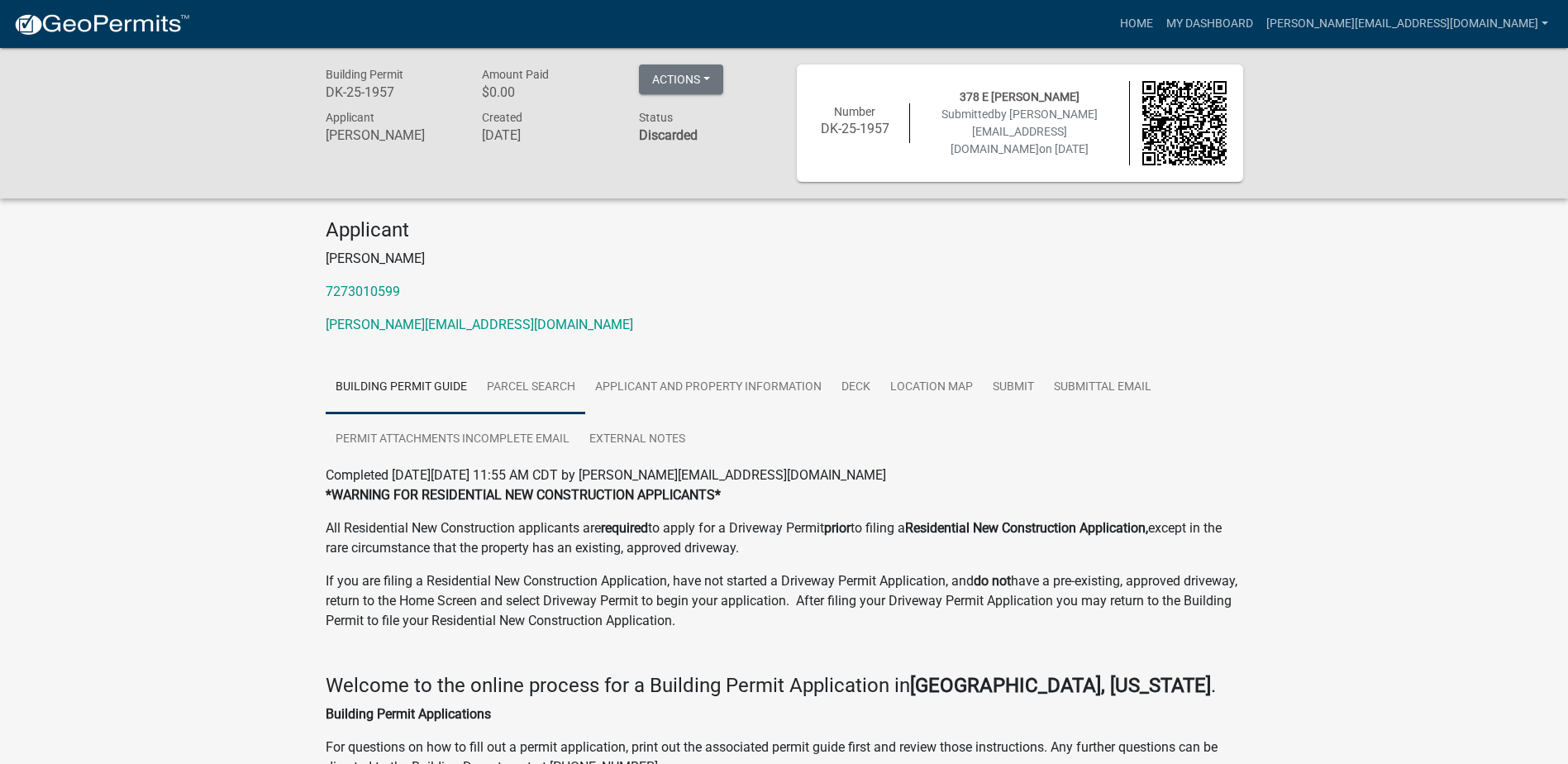
click at [529, 393] on link "Parcel search" at bounding box center [530, 387] width 108 height 53
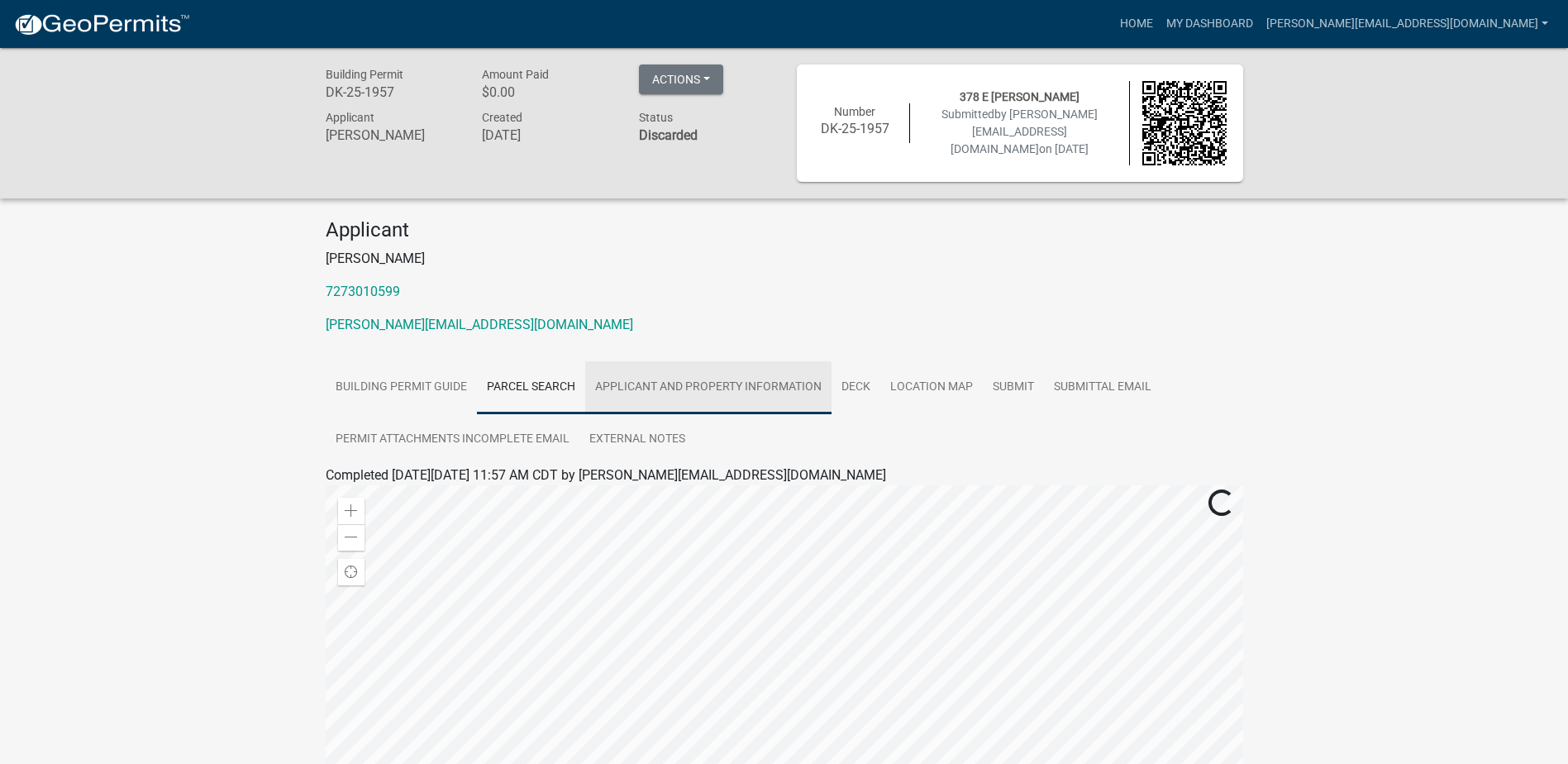
click at [710, 382] on link "Applicant and Property Information" at bounding box center [708, 387] width 246 height 53
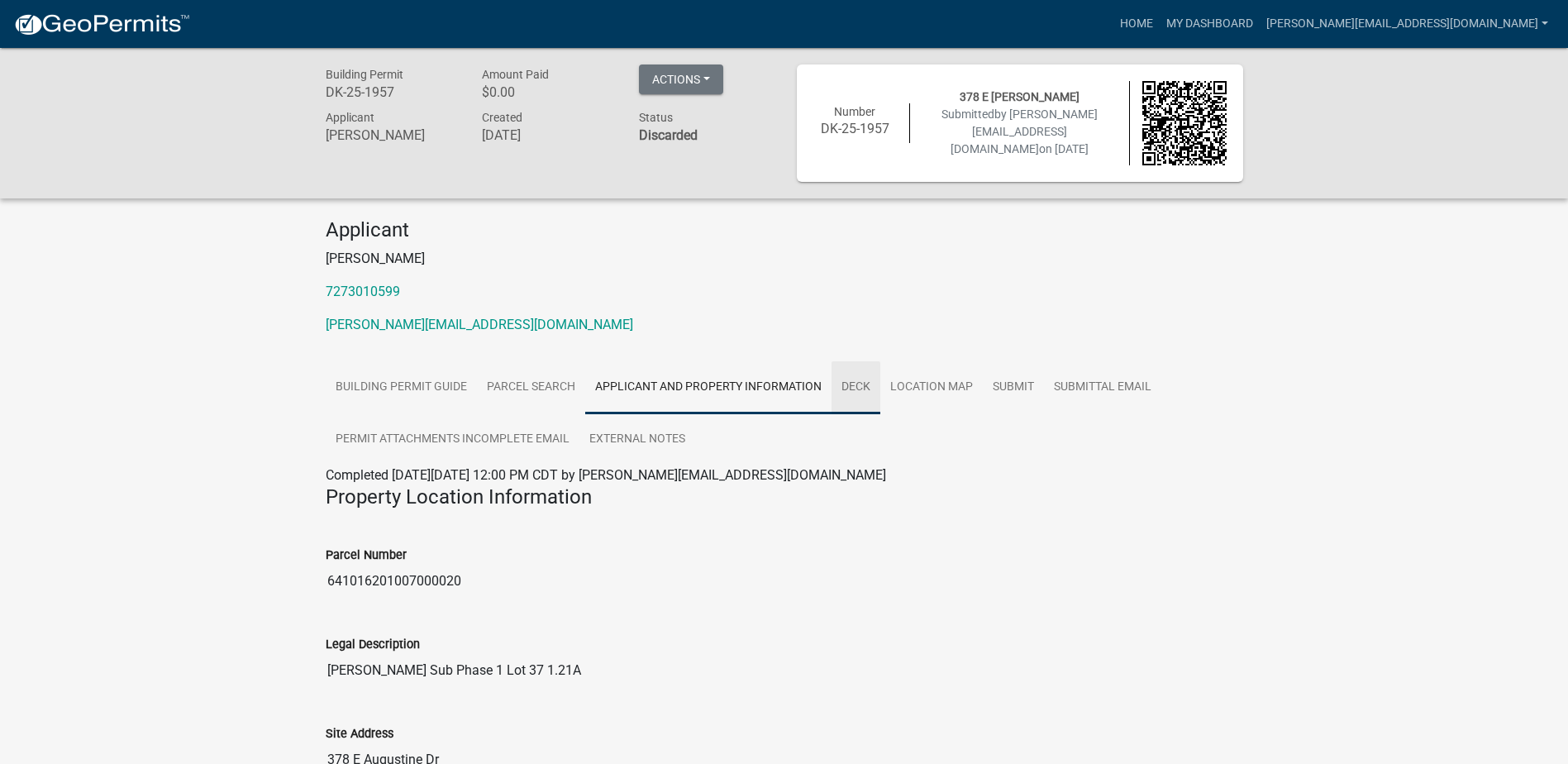
click at [860, 391] on link "Deck" at bounding box center [856, 387] width 49 height 53
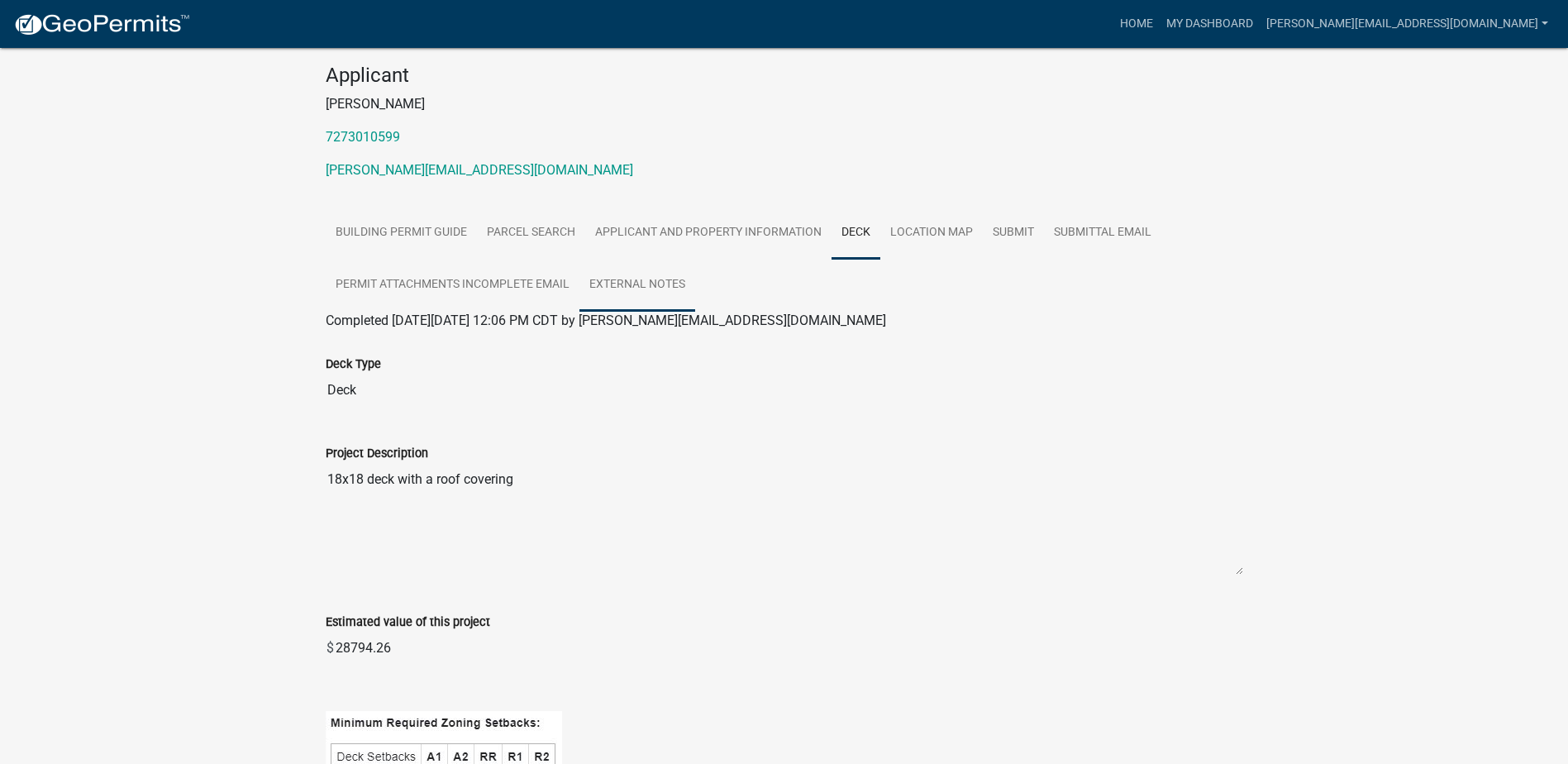
scroll to position [221, 0]
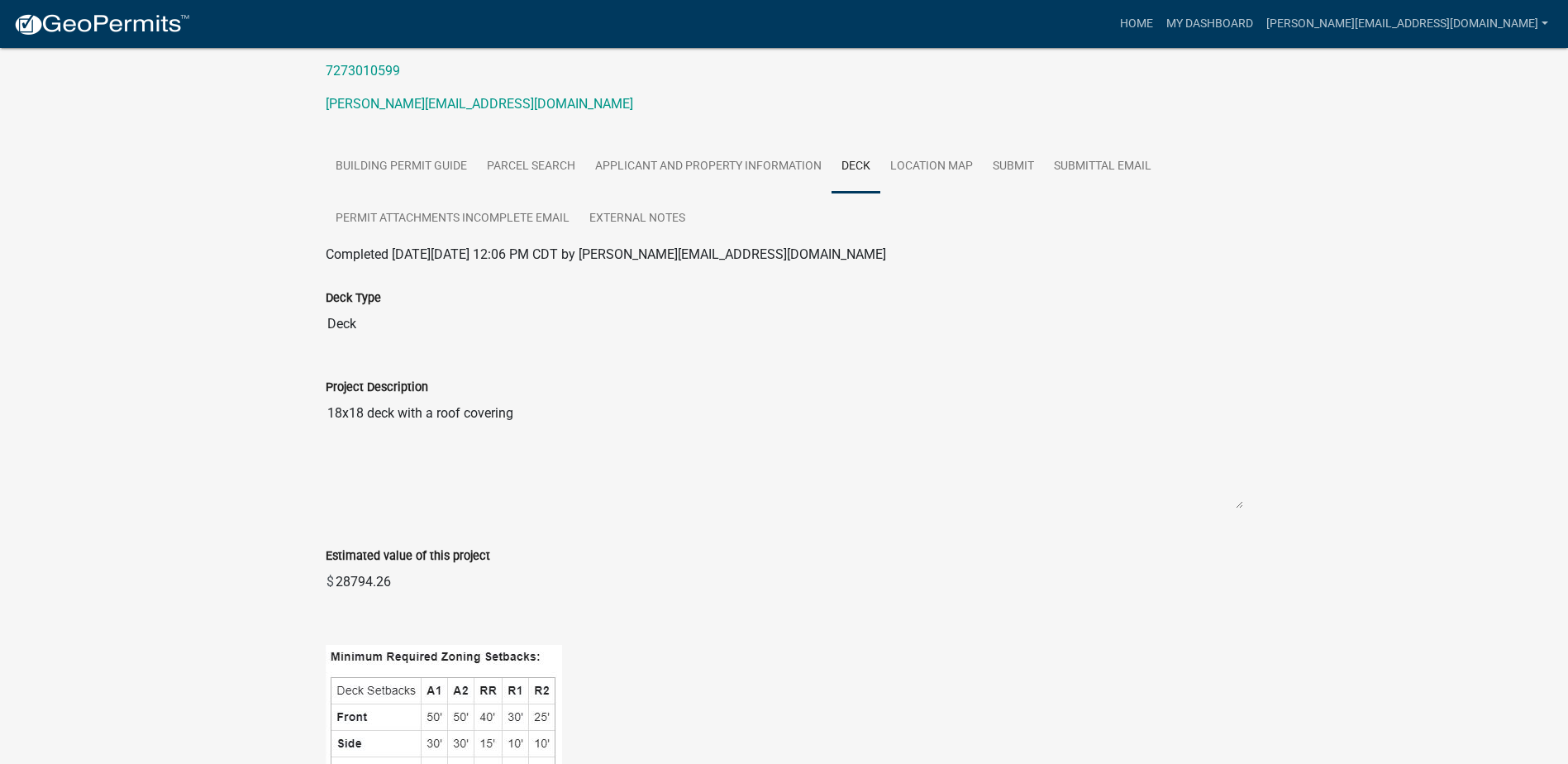
drag, startPoint x: 399, startPoint y: 585, endPoint x: 336, endPoint y: 580, distance: 63.2
click at [336, 580] on input "28794.26" at bounding box center [788, 581] width 910 height 33
drag, startPoint x: 336, startPoint y: 580, endPoint x: 347, endPoint y: 579, distance: 11.0
